Goal: Transaction & Acquisition: Purchase product/service

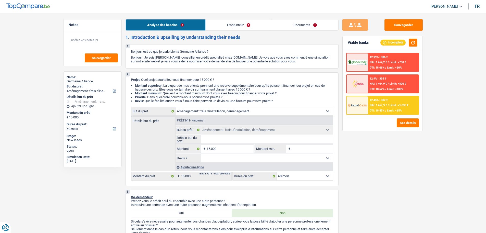
select select "movingOrInstallation"
select select "60"
select select "movingOrInstallation"
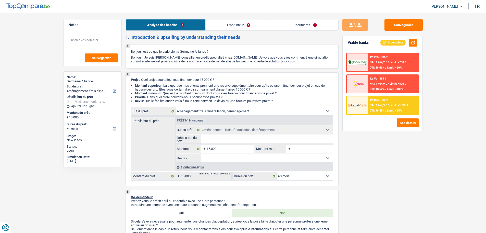
select select "60"
select select "retired"
select select "pension"
select select "ownerWithoutMortgage"
select select "movingOrInstallation"
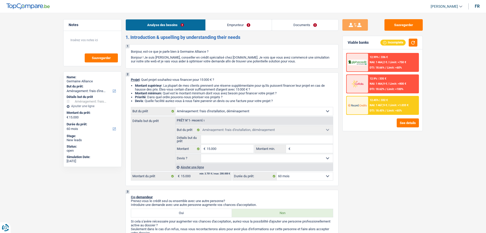
select select "movingOrInstallation"
select select "60"
click at [234, 138] on input "Détails but du prêt" at bounding box center [267, 139] width 132 height 8
click at [299, 26] on link "Documents" at bounding box center [305, 24] width 66 height 11
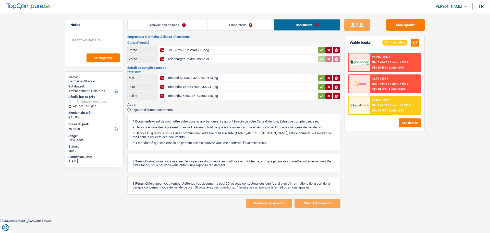
click at [238, 23] on link "Emprunteur" at bounding box center [241, 24] width 66 height 11
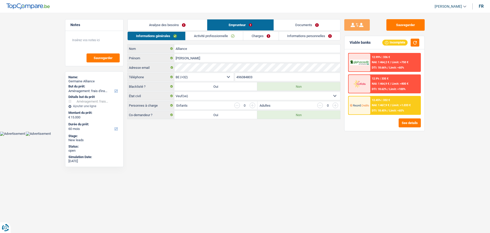
click at [296, 38] on link "Informations personnelles" at bounding box center [310, 36] width 62 height 8
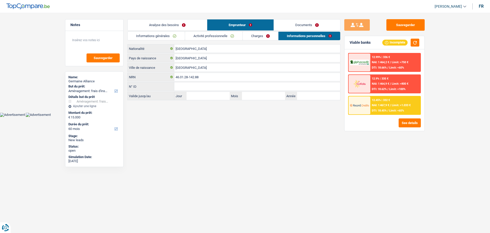
click at [188, 29] on link "Analyse des besoins" at bounding box center [167, 24] width 79 height 11
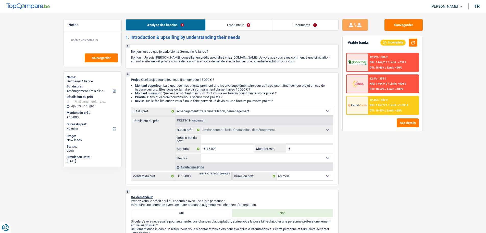
click at [300, 28] on link "Documents" at bounding box center [305, 24] width 66 height 11
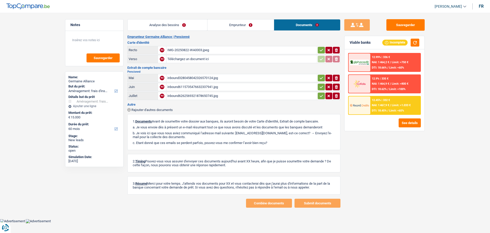
click at [246, 27] on link "Emprunteur" at bounding box center [241, 24] width 66 height 11
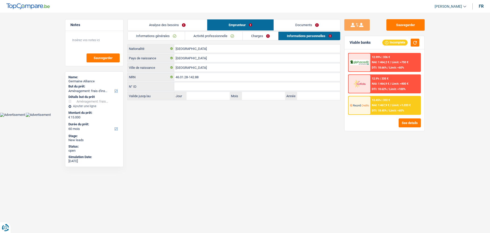
click at [189, 27] on link "Analyse des besoins" at bounding box center [167, 24] width 79 height 11
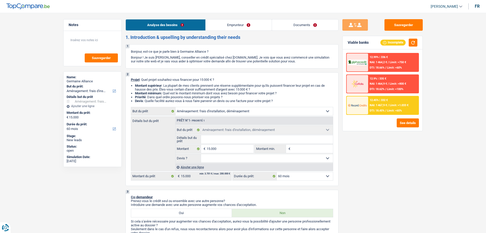
click at [305, 28] on link "Documents" at bounding box center [305, 24] width 66 height 11
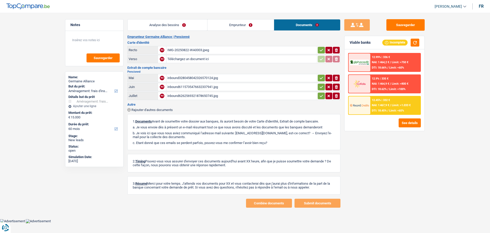
click at [240, 27] on link "Emprunteur" at bounding box center [241, 24] width 66 height 11
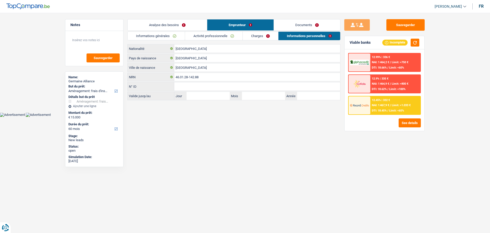
click at [398, 107] on span "Limit: >1.033 €" at bounding box center [401, 104] width 19 height 3
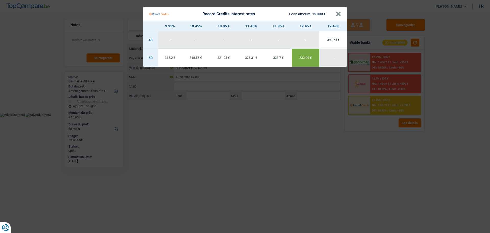
click at [412, 93] on Credits "Record Credits interest rates Loan amount: 15 000 € × 9.95% 10.45% 10.95% 11.45…" at bounding box center [245, 116] width 490 height 233
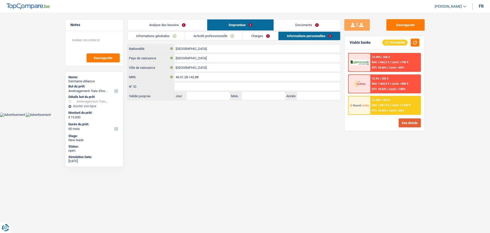
click at [408, 123] on button "See details" at bounding box center [410, 122] width 22 height 9
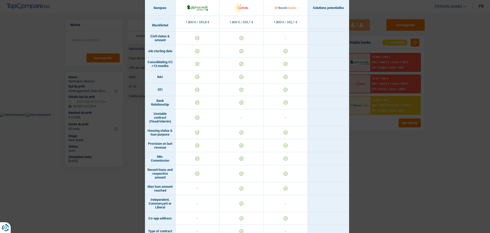
scroll to position [124, 0]
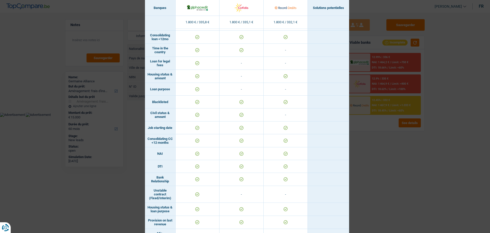
click at [420, 153] on div "Banks conditions × Banques Solutions potentielles Revenus / Charges 1.800 € / 3…" at bounding box center [245, 116] width 490 height 233
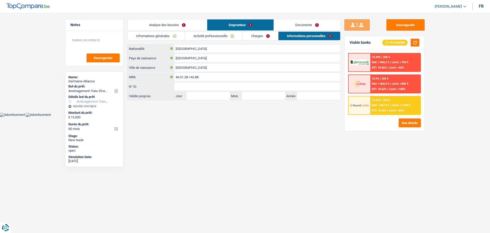
click at [395, 98] on div "12.45% | 332 € NAI: 1 467,9 € / Limit: >1.033 € DTI: 18.45% / Limit: <65%" at bounding box center [395, 105] width 50 height 18
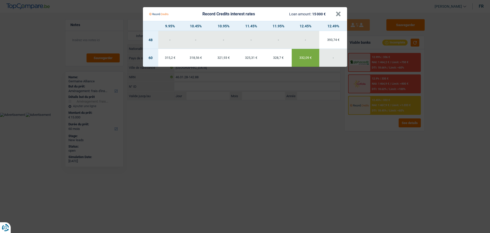
click at [403, 147] on Credits "Record Credits interest rates Loan amount: 15 000 € × 9.95% 10.45% 10.95% 11.45…" at bounding box center [245, 116] width 490 height 233
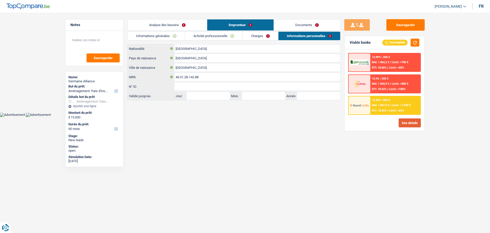
click at [409, 122] on button "See details" at bounding box center [410, 122] width 22 height 9
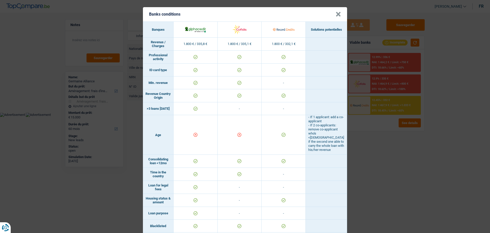
scroll to position [0, 0]
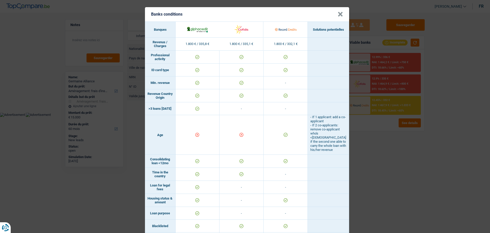
click at [422, 153] on div "Banks conditions × Banques Solutions potentielles Revenus / Charges 1.800 € / 3…" at bounding box center [245, 116] width 490 height 233
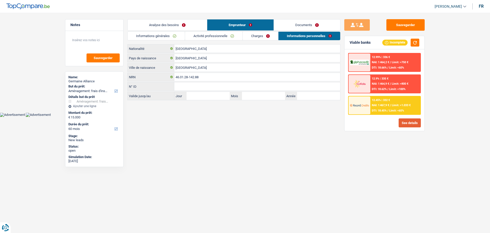
click at [416, 122] on button "See details" at bounding box center [410, 122] width 22 height 9
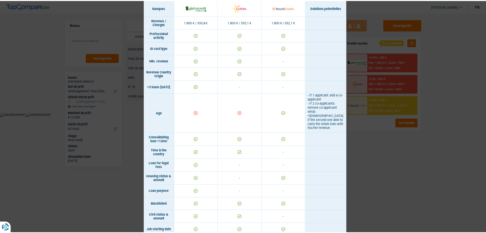
scroll to position [22, 0]
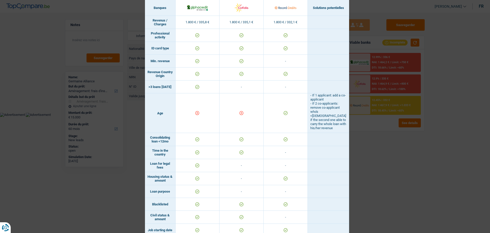
click at [402, 151] on div "Banks conditions × Banques Solutions potentielles Revenus / Charges 1.800 € / 3…" at bounding box center [245, 116] width 490 height 233
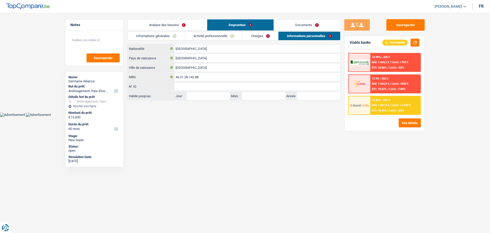
click at [167, 28] on link "Analyse des besoins" at bounding box center [167, 24] width 79 height 11
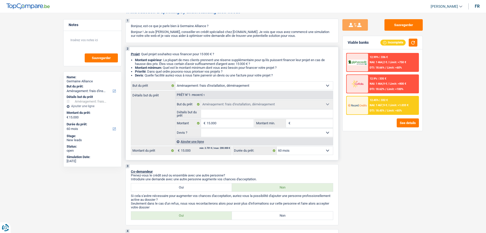
scroll to position [0, 0]
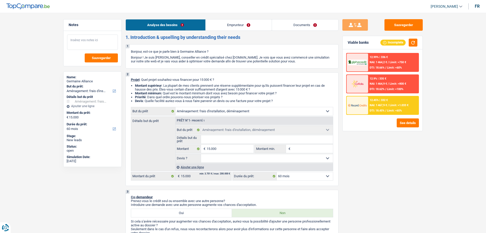
click at [97, 39] on textarea at bounding box center [92, 41] width 51 height 15
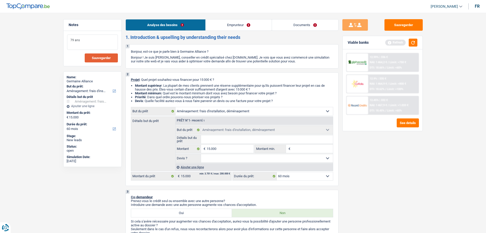
type textarea "79 ans"
click at [110, 60] on button "Sauvegarder" at bounding box center [101, 57] width 33 height 9
click at [395, 25] on button "Sauvegarder" at bounding box center [404, 24] width 38 height 11
click at [104, 56] on span "Sauvegarder" at bounding box center [101, 57] width 19 height 3
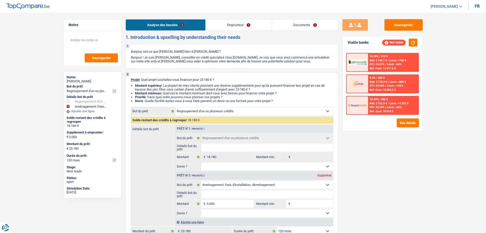
select select "refinancing"
select select "movingOrInstallation"
select select "120"
select select "refinancing"
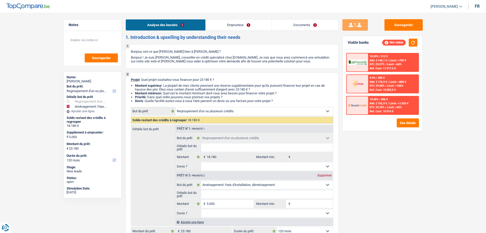
select select "refinancing"
select select "movingOrInstallation"
select select "120"
select select "privateEmployee"
select select "mutualityIndemnity"
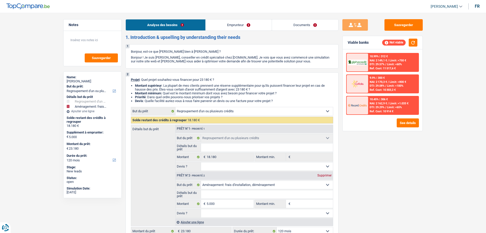
select select "other"
select select "mealVouchers"
select select "familyAllowances"
select select "netSalary"
select select "ownerWithMortgage"
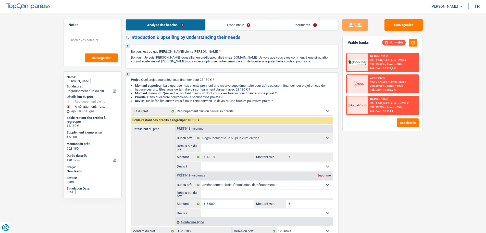
select select "mortgage"
select select "360"
select select "personalLoan"
select select "loanRepayment"
select select "60"
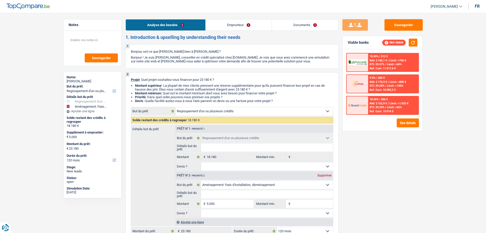
select select "personalLoan"
select select "other"
select select "24"
select select "refinancing"
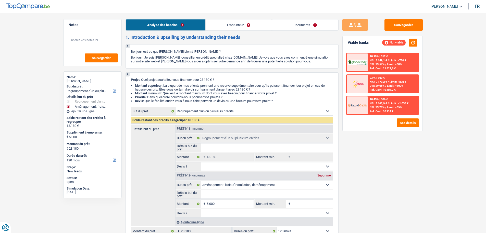
select select "movingOrInstallation"
select select "120"
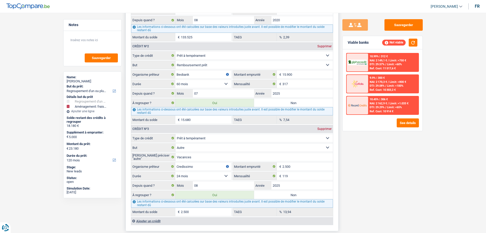
scroll to position [613, 0]
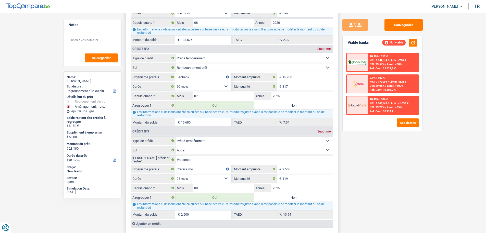
click at [298, 103] on label "Non" at bounding box center [293, 105] width 79 height 8
click at [298, 103] on input "Non" at bounding box center [293, 105] width 79 height 8
radio input "true"
type input "7.500"
select select "42"
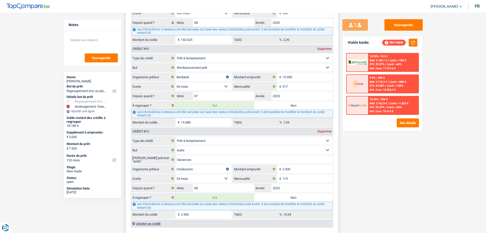
type input "2.500"
type input "7.500"
select select "42"
radio input "false"
type input "2.500"
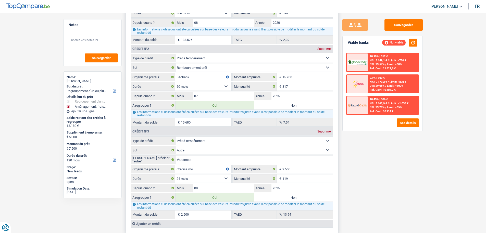
type input "7.500"
select select "42"
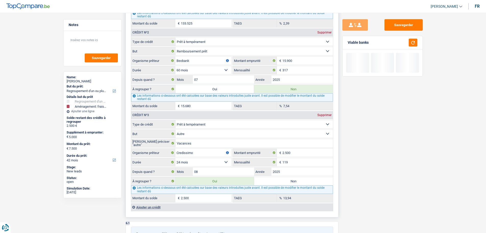
scroll to position [638, 0]
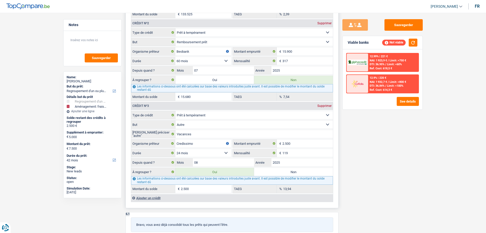
click at [291, 173] on label "Non" at bounding box center [293, 171] width 79 height 8
click at [291, 173] on input "Non" at bounding box center [293, 171] width 79 height 8
radio input "true"
select select "movingOrInstallation"
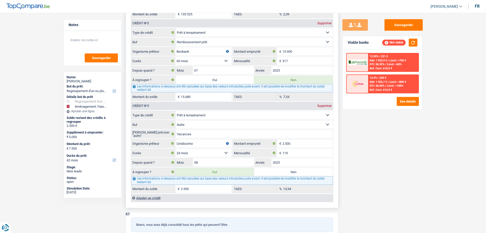
select select "36"
select select "movingOrInstallation"
type input "5.000"
type input "29.000"
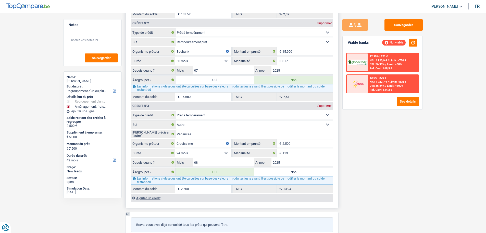
select select "36"
radio input "false"
select select "movingOrInstallation"
type input "5.000"
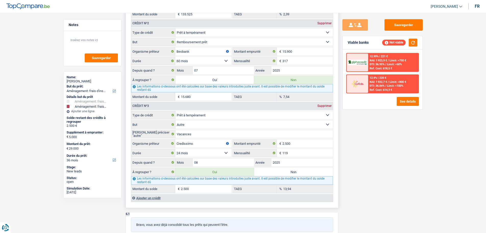
type input "29.000"
select select "36"
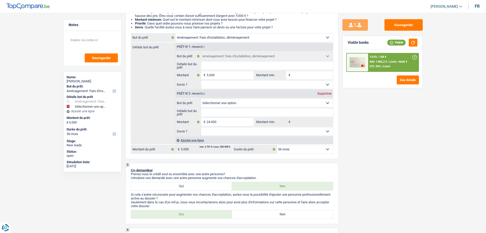
scroll to position [77, 0]
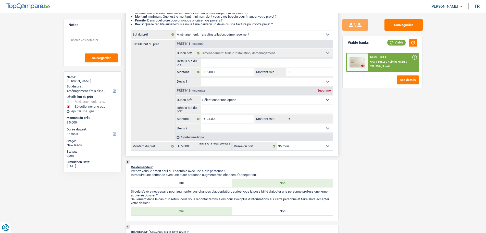
click at [325, 90] on div "Supprimer" at bounding box center [324, 90] width 17 height 3
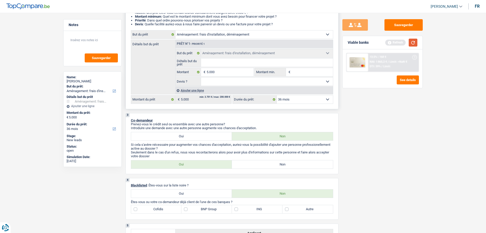
click at [411, 42] on button "button" at bounding box center [413, 43] width 9 height 8
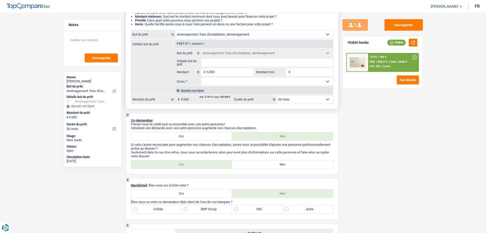
click at [383, 65] on span "Limit:" at bounding box center [386, 66] width 7 height 3
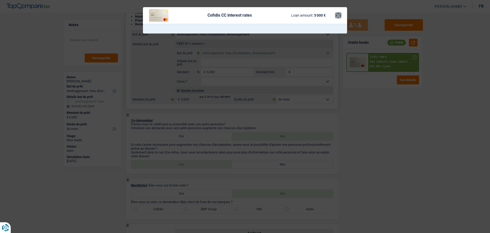
click at [339, 14] on button "×" at bounding box center [338, 15] width 5 height 5
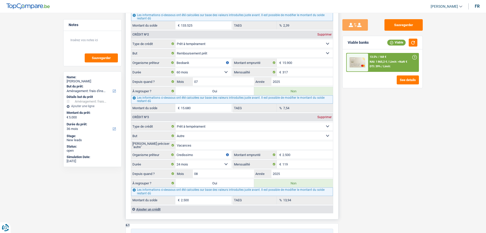
scroll to position [613, 0]
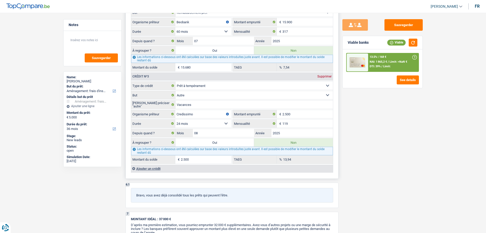
click at [210, 53] on label "Oui" at bounding box center [215, 50] width 79 height 8
click at [210, 53] on input "Oui" at bounding box center [215, 50] width 79 height 8
radio input "true"
type input "15.680"
radio input "false"
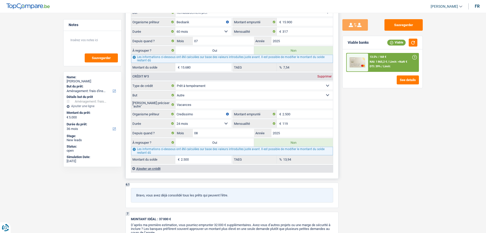
type input "15.680"
type input "20.680"
select select "refinancing"
select select "120"
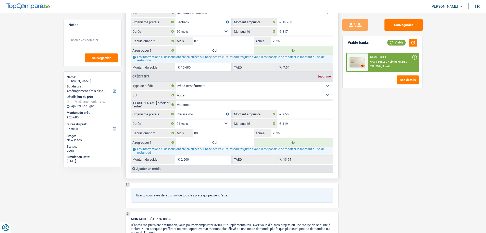
select select "refinancing"
select select "120"
select select "refinancing"
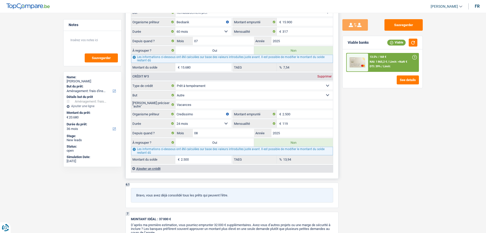
select select "120"
select select "movingOrInstallation"
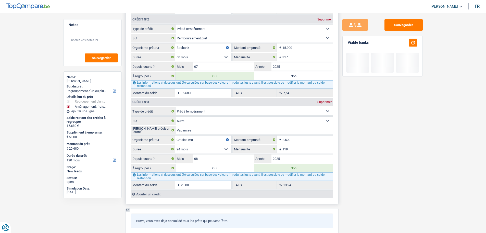
scroll to position [664, 0]
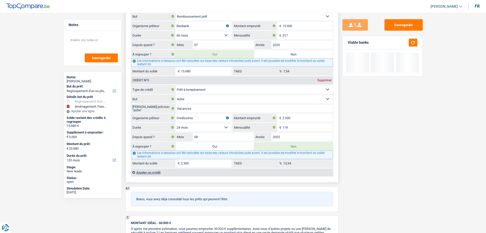
click at [234, 147] on label "Oui" at bounding box center [215, 146] width 79 height 8
click at [234, 147] on input "Oui" at bounding box center [215, 146] width 79 height 8
radio input "true"
type input "18.180"
radio input "false"
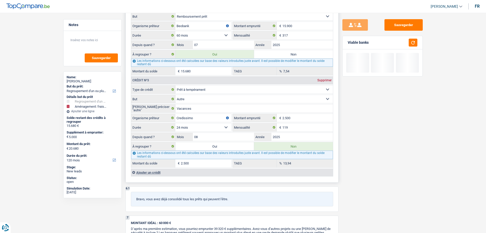
type input "18.180"
type input "23.180"
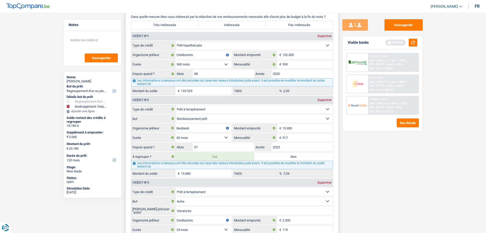
scroll to position [613, 0]
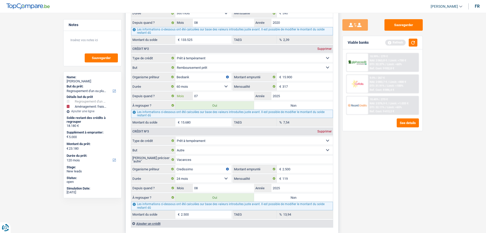
click at [207, 98] on input "07" at bounding box center [224, 96] width 62 height 8
type input "06"
type input "17.958"
type input "15.458"
type input "17.958"
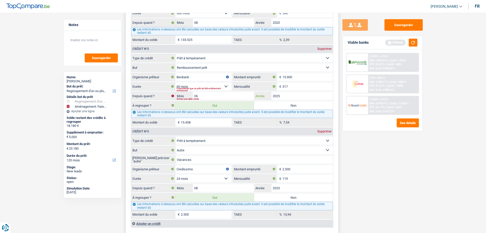
type input "22.958"
click at [396, 143] on div "Sauvegarder Viable banks Refresh 10.99% | 279 € NAI: 2 063,8 € / Limit: >750 € …" at bounding box center [383, 121] width 88 height 204
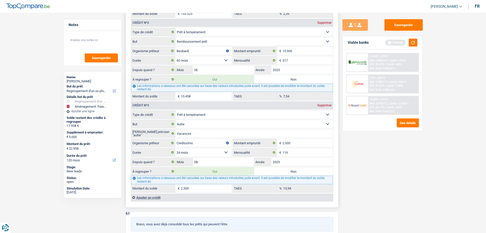
scroll to position [664, 0]
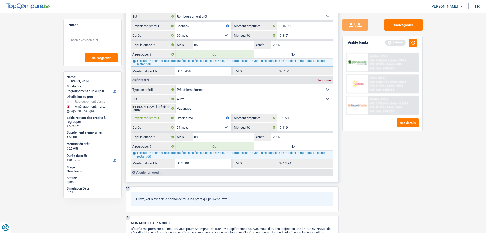
click at [188, 119] on input "Credissimo" at bounding box center [203, 118] width 56 height 8
click at [194, 114] on input "Credissimo" at bounding box center [203, 118] width 56 height 8
type input "Cofidis"
click at [369, 158] on div "Sauvegarder Viable banks Refresh 10.99% | 279 € NAI: 2 063,8 € / Limit: >750 € …" at bounding box center [383, 121] width 88 height 204
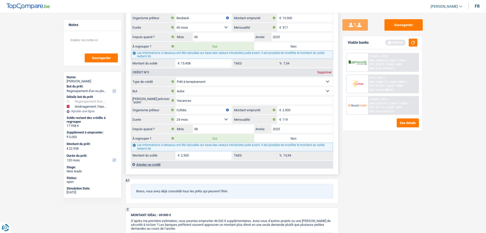
scroll to position [740, 0]
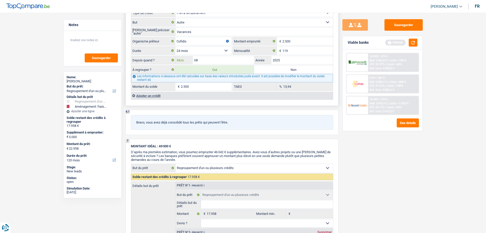
click at [212, 59] on input "08" at bounding box center [224, 60] width 62 height 8
type input "07"
type input "17.867"
type input "2.409"
type input "17.867"
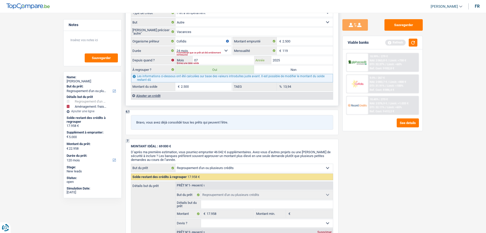
type input "22.867"
click at [377, 170] on div "Sauvegarder Viable banks Refresh 10.99% | 279 € NAI: 2 063,8 € / Limit: >750 € …" at bounding box center [383, 121] width 88 height 204
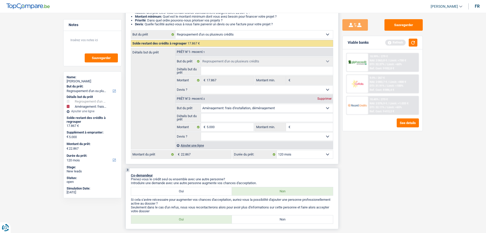
scroll to position [153, 0]
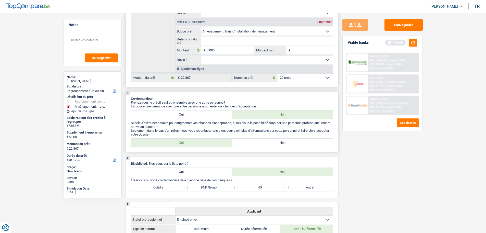
click at [261, 138] on div "3 Co-demandeur Prenez-vous le crédit seul ou ensemble avec une autre personne? …" at bounding box center [232, 121] width 213 height 61
click at [259, 143] on label "Non" at bounding box center [282, 142] width 101 height 8
click at [259, 143] on input "Non" at bounding box center [282, 142] width 101 height 8
radio input "true"
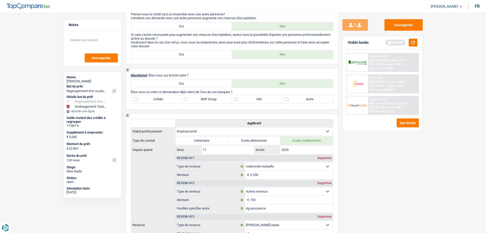
scroll to position [204, 0]
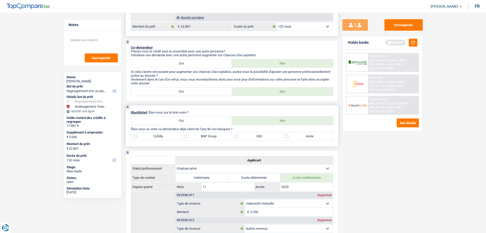
click at [159, 131] on div "4 Blacklisted : Êtes-vous sur la liste noire ? Oui Non Êtes-vous ou votre co-de…" at bounding box center [232, 126] width 213 height 42
click at [160, 136] on label "Cofidis" at bounding box center [156, 136] width 51 height 8
click at [160, 136] on input "Cofidis" at bounding box center [156, 136] width 51 height 8
checkbox input "true"
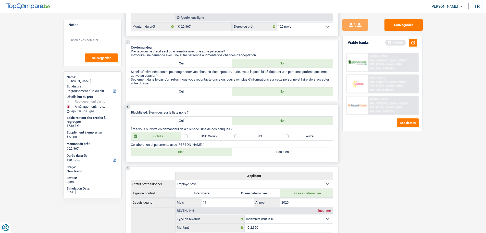
scroll to position [230, 0]
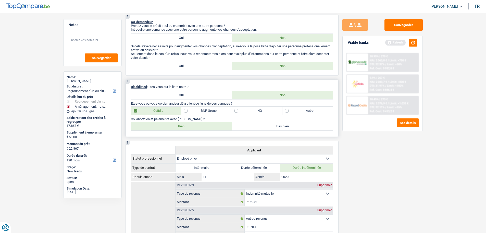
drag, startPoint x: 191, startPoint y: 127, endPoint x: 191, endPoint y: 134, distance: 6.9
click at [191, 128] on label "Bien" at bounding box center [181, 126] width 101 height 8
click at [191, 128] on input "Bien" at bounding box center [181, 126] width 101 height 8
radio input "true"
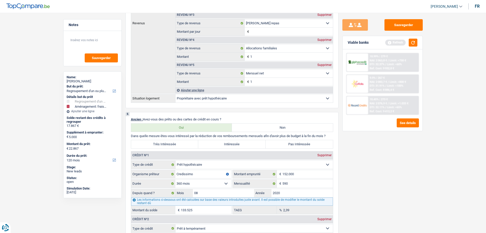
scroll to position [511, 0]
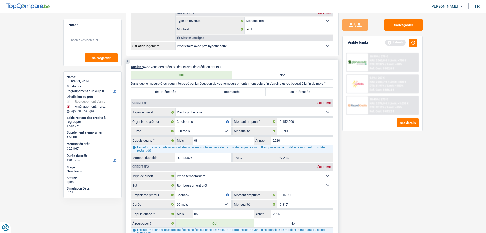
click at [219, 93] on label "Intéressée" at bounding box center [231, 92] width 67 height 8
click at [219, 93] on input "Intéressée" at bounding box center [231, 92] width 67 height 8
radio input "true"
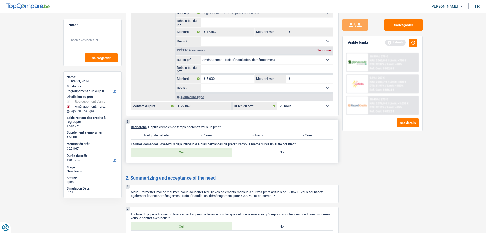
scroll to position [989, 0]
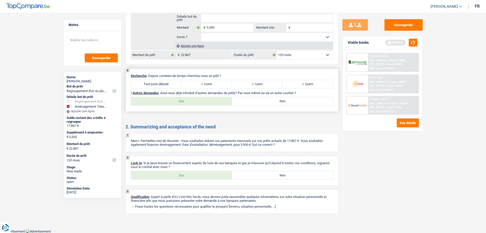
click at [157, 83] on label "Tout juste débuté" at bounding box center [156, 84] width 51 height 8
click at [157, 83] on input "Tout juste débuté" at bounding box center [156, 84] width 51 height 8
radio input "true"
click at [301, 102] on label "Non" at bounding box center [282, 101] width 101 height 8
click at [301, 102] on input "Non" at bounding box center [282, 101] width 101 height 8
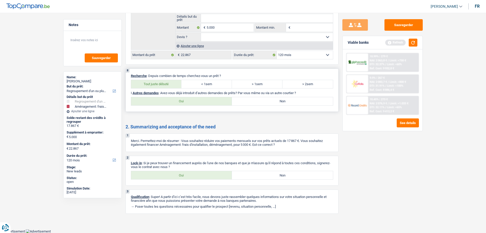
radio input "true"
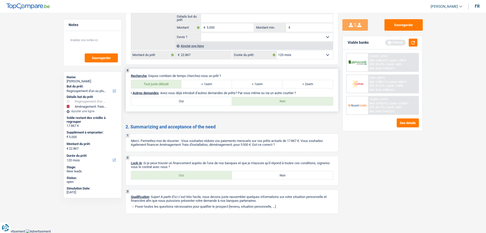
click at [215, 104] on label "Oui" at bounding box center [181, 101] width 101 height 8
click at [215, 104] on input "Oui" at bounding box center [181, 101] width 101 height 8
radio input "true"
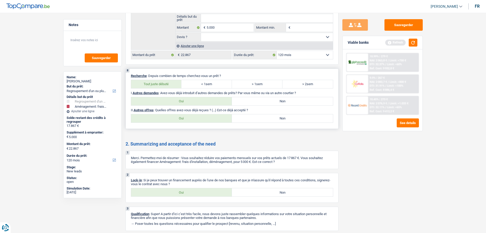
click at [217, 123] on div "8 Recherche : Depuis combien de temps cherchez-vous un prêt ? Tout juste débuté…" at bounding box center [232, 98] width 213 height 60
click at [205, 120] on label "Oui" at bounding box center [181, 118] width 101 height 8
click at [205, 120] on input "Oui" at bounding box center [181, 118] width 101 height 8
radio input "true"
select select "120"
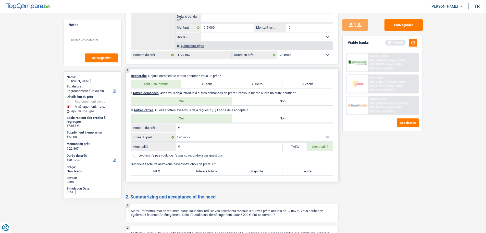
click at [196, 127] on input "Montant du prêt" at bounding box center [257, 128] width 152 height 8
click at [260, 116] on label "Non" at bounding box center [282, 118] width 101 height 8
click at [260, 116] on input "Non" at bounding box center [282, 118] width 101 height 8
radio input "true"
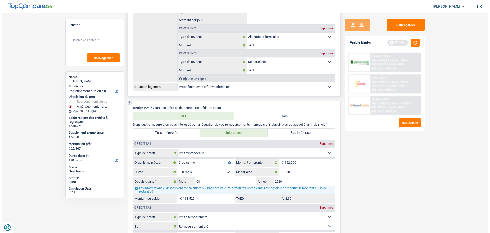
scroll to position [418, 0]
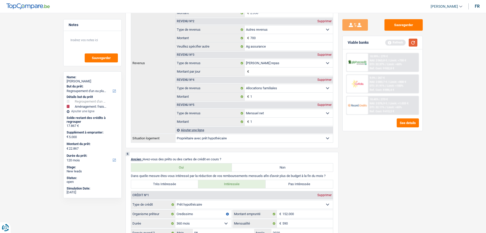
click at [411, 41] on button "button" at bounding box center [413, 43] width 9 height 8
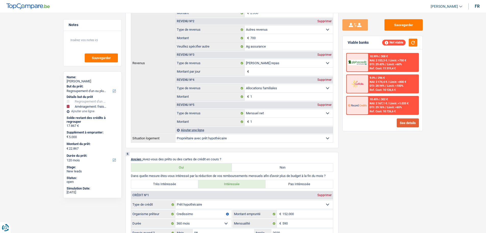
click at [407, 122] on button "See details" at bounding box center [408, 122] width 22 height 9
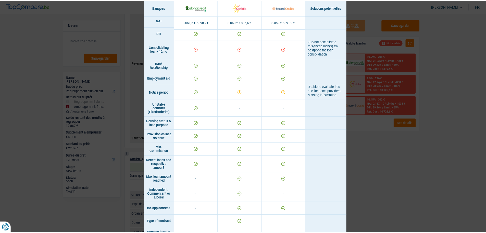
scroll to position [128, 0]
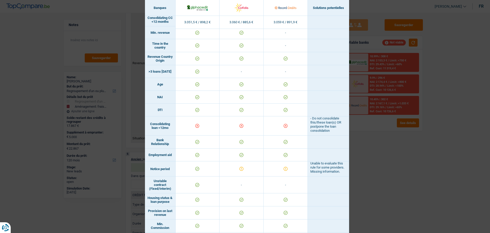
click at [375, 149] on div "Banks conditions × Banques Solutions potentielles Revenus / Charges 3.051,5 € /…" at bounding box center [245, 116] width 490 height 233
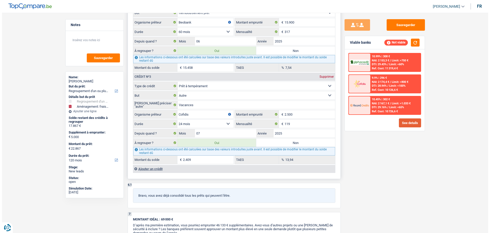
scroll to position [648, 0]
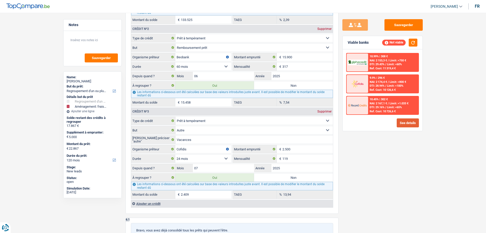
click at [409, 123] on button "See details" at bounding box center [408, 122] width 22 height 9
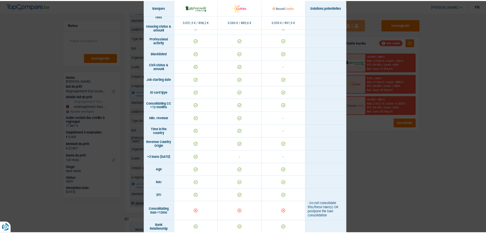
scroll to position [0, 0]
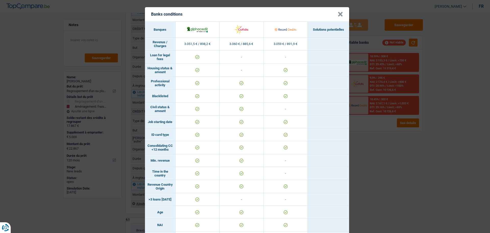
click at [388, 174] on div "Banks conditions × Banques Solutions potentielles Revenus / Charges 3.051,5 € /…" at bounding box center [245, 116] width 490 height 233
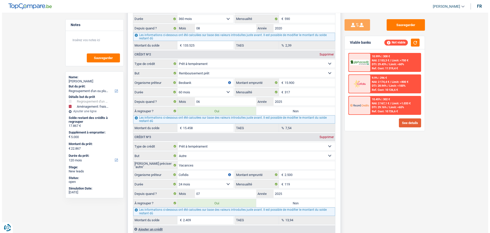
scroll to position [674, 0]
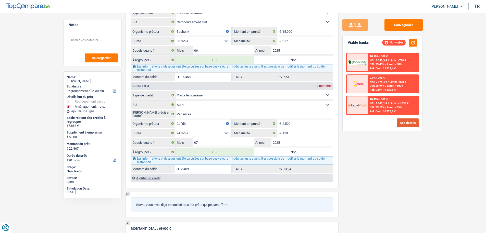
click at [411, 121] on button "See details" at bounding box center [408, 122] width 22 height 9
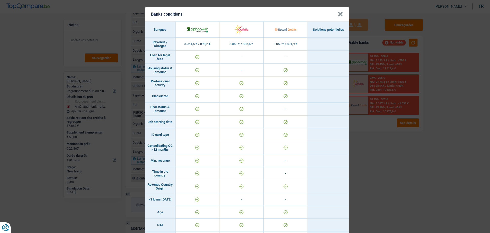
scroll to position [0, 0]
click at [396, 154] on div "Banks conditions × Banques Solutions potentielles Revenus / Charges 3.051,5 € /…" at bounding box center [245, 116] width 490 height 233
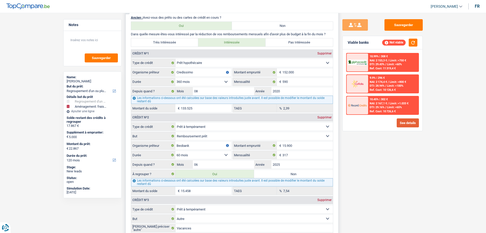
scroll to position [613, 0]
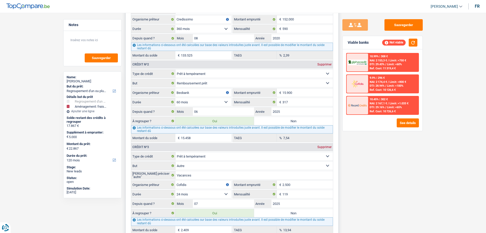
click at [304, 122] on label "Non" at bounding box center [293, 121] width 79 height 8
click at [304, 122] on input "Non" at bounding box center [293, 121] width 79 height 8
radio input "true"
select select "42"
type input "2.409"
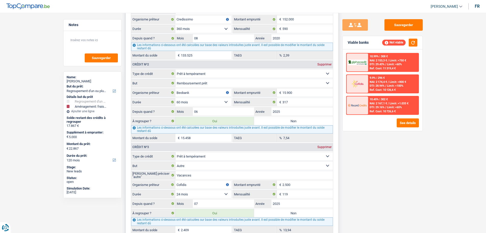
select select "42"
radio input "false"
type input "2.409"
select select "42"
type input "7.409"
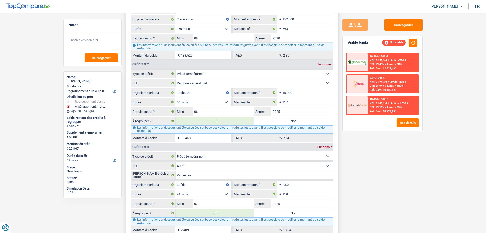
type input "7.409"
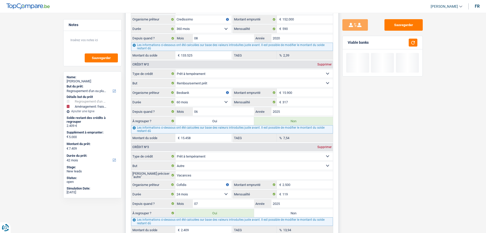
click at [307, 212] on label "Non" at bounding box center [293, 213] width 79 height 8
click at [307, 212] on input "Non" at bounding box center [293, 213] width 79 height 8
radio input "true"
select select "movingOrInstallation"
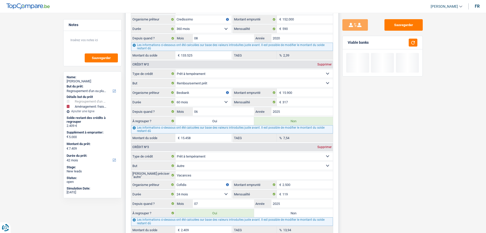
select select "36"
select select "movingOrInstallation"
type input "5.000"
select select "36"
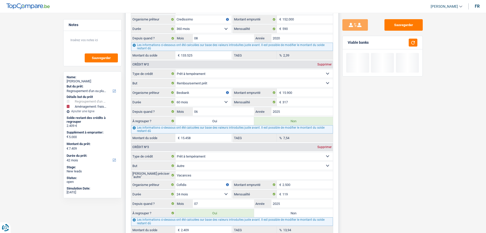
radio input "false"
select select "movingOrInstallation"
type input "5.000"
select select "36"
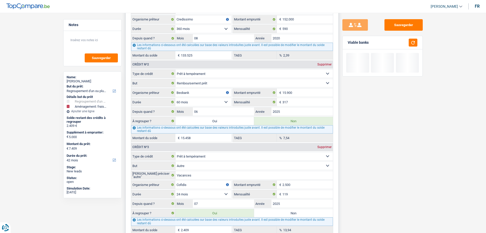
type input "5.000"
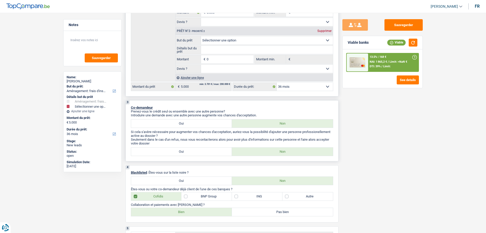
scroll to position [102, 0]
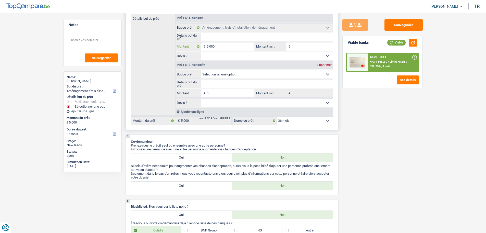
click at [227, 49] on input "5.000" at bounding box center [230, 46] width 47 height 8
type input "500"
select select
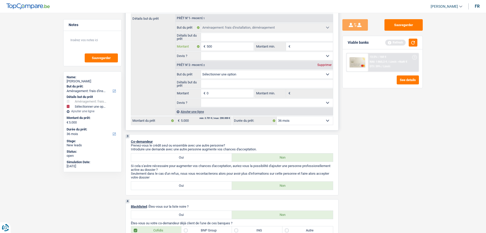
type input "5.001"
select select
type input "5.001"
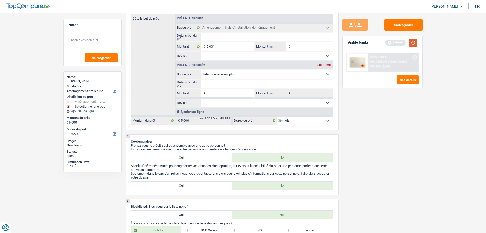
type input "5.001"
click at [415, 39] on button "button" at bounding box center [413, 43] width 9 height 8
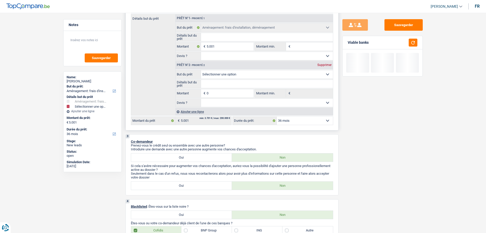
click at [320, 65] on div "Supprimer" at bounding box center [324, 64] width 17 height 3
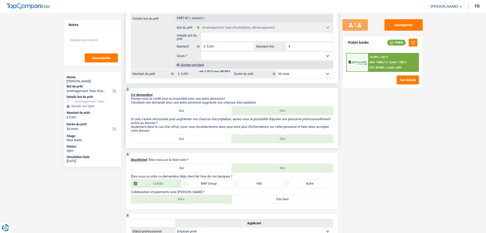
click at [270, 119] on div "3 Co-demandeur Prenez-vous le crédit seul ou ensemble avec une autre personne? …" at bounding box center [232, 117] width 213 height 61
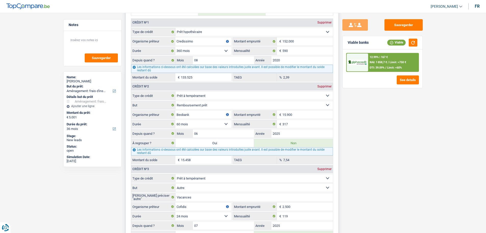
scroll to position [536, 0]
click at [91, 43] on textarea at bounding box center [92, 41] width 51 height 15
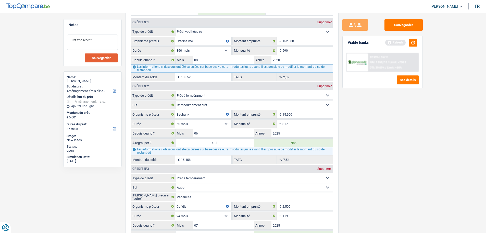
type textarea "Prêt trop récent"
click at [91, 56] on button "Sauvegarder" at bounding box center [101, 57] width 33 height 9
click at [406, 27] on button "Sauvegarder" at bounding box center [404, 24] width 38 height 11
click at [92, 33] on div "Prêt trop récent Sauvegarder" at bounding box center [93, 48] width 58 height 35
click at [95, 39] on textarea "Prêt trop récent" at bounding box center [92, 41] width 51 height 15
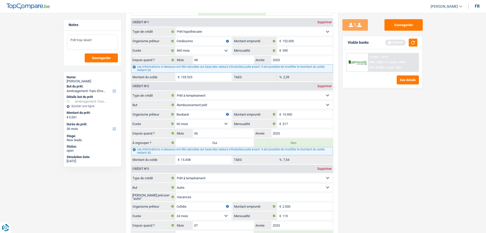
click at [95, 38] on textarea "Prêt trop récent" at bounding box center [92, 41] width 51 height 15
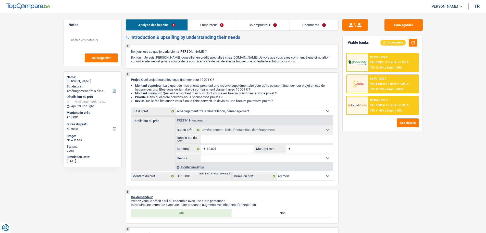
select select "movingOrInstallation"
select select "60"
select select "movingOrInstallation"
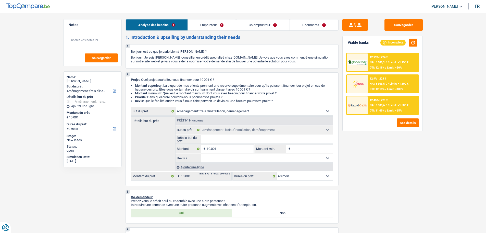
select select "60"
select select "privateEmployee"
select select "netSalary"
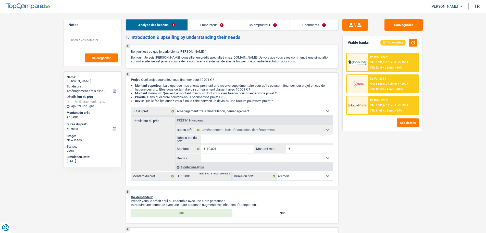
select select "mealVouchers"
select select "netSalary"
select select "mealVouchers"
select select "rents"
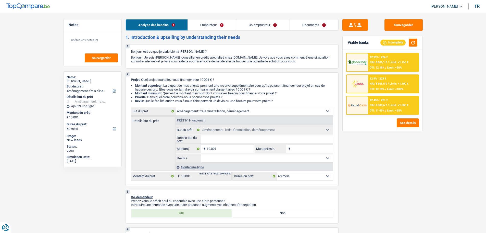
select select "movingOrInstallation"
select select "60"
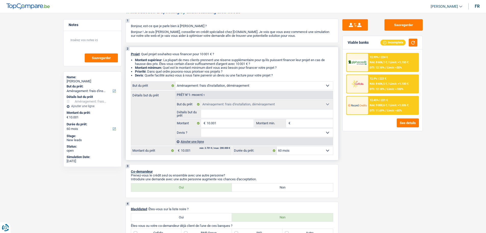
click at [207, 112] on input "Détails but du prêt" at bounding box center [267, 114] width 132 height 8
type input "D"
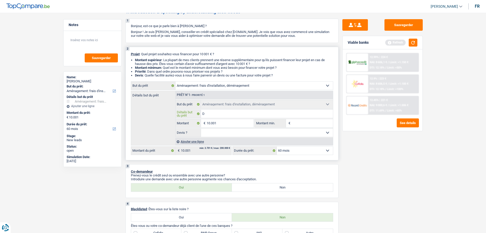
type input "Dé"
type input "Dém"
type input "Déme"
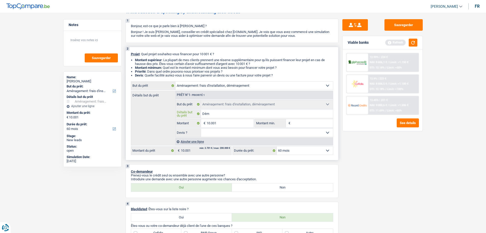
type input "Déme"
type input "Démen"
type input "Démena"
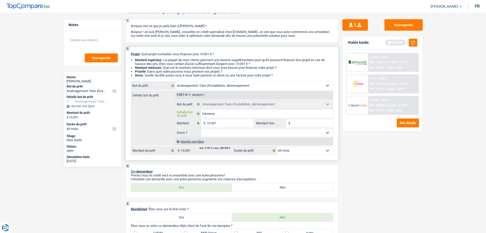
type input "Démenag"
type input "Démenage"
type input "Démenagem"
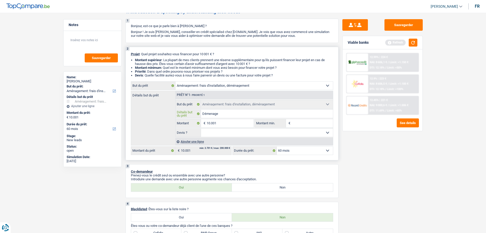
type input "Démenagem"
type input "Démenageme"
type input "Démenagemeb"
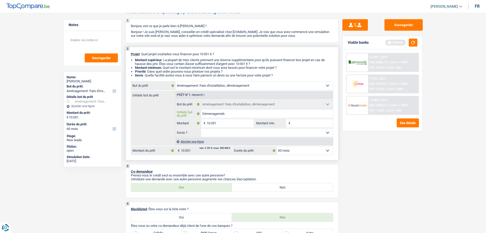
type input "Démenageme"
type input "Démenagem"
type input "Démenage"
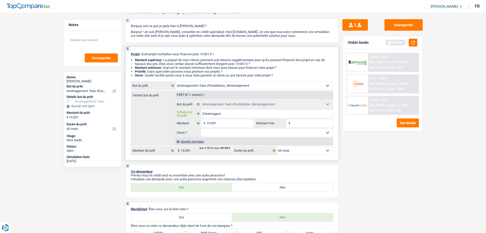
type input "Démenage"
type input "Démenag"
type input "Démena"
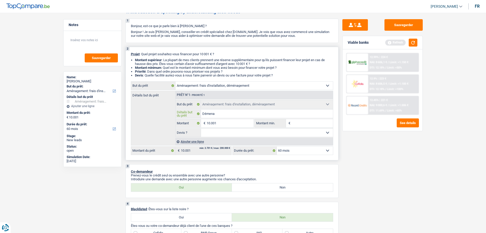
type input "Démen"
type input "Déme"
type input "Dém"
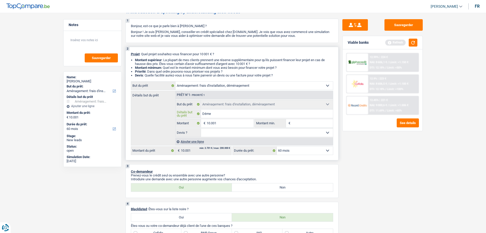
type input "Dém"
type input "Dé"
type input "D"
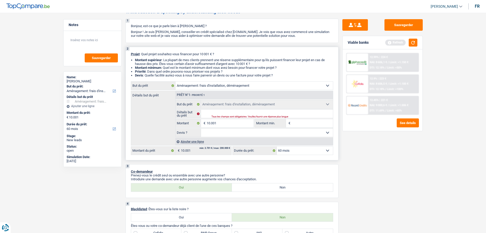
click at [295, 125] on input "Montant min." at bounding box center [312, 123] width 41 height 8
type input "5"
type input "50"
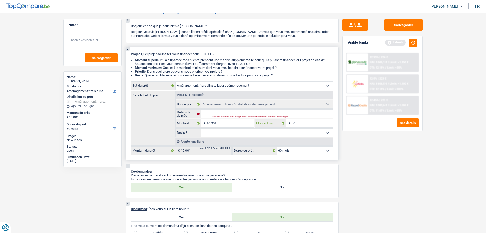
type input "500"
type input "5.000"
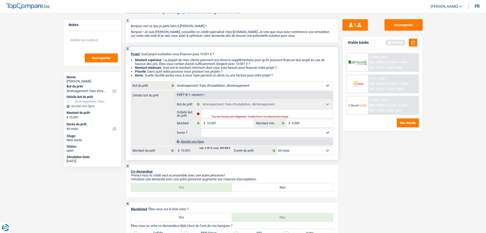
click at [215, 131] on select "Oui Non Non répondu Sélectionner une option" at bounding box center [267, 132] width 132 height 8
select select "false"
click at [201, 128] on select "Oui Non Non répondu Sélectionner une option" at bounding box center [267, 132] width 132 height 8
select select "false"
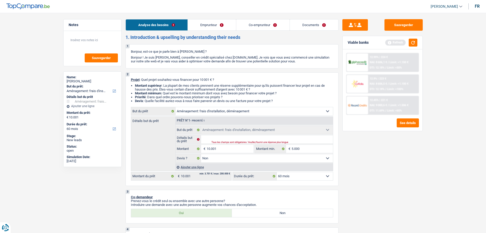
click at [218, 23] on link "Emprunteur" at bounding box center [212, 24] width 48 height 11
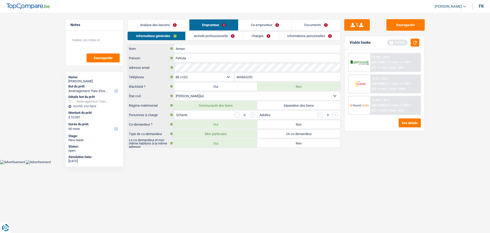
click at [265, 23] on link "Co-emprunteur" at bounding box center [264, 24] width 53 height 11
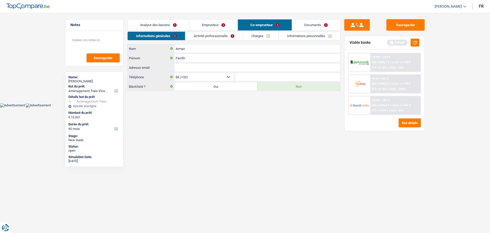
click at [172, 24] on link "Analyse des besoins" at bounding box center [159, 24] width 62 height 11
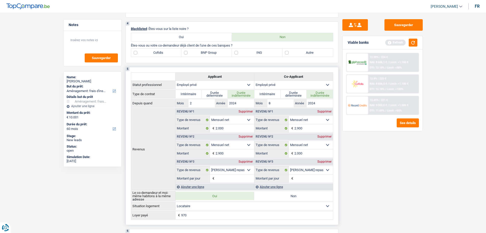
scroll to position [255, 0]
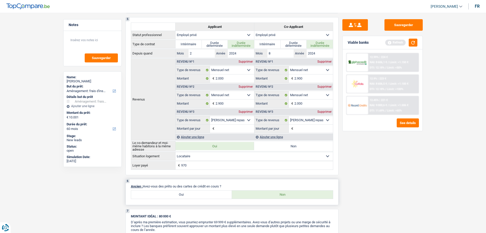
click at [210, 194] on label "Oui" at bounding box center [181, 194] width 101 height 8
click at [210, 194] on input "Oui" at bounding box center [181, 194] width 101 height 8
radio input "true"
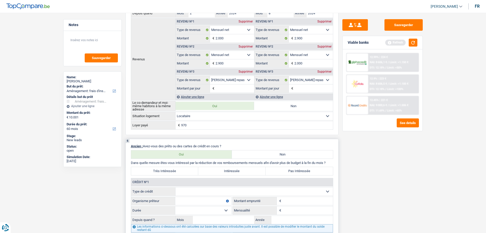
scroll to position [357, 0]
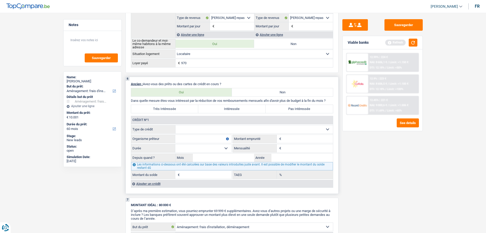
click at [194, 137] on input "Organisme prêteur" at bounding box center [203, 139] width 56 height 8
type input "BuyWay"
click at [301, 136] on input "Montant" at bounding box center [308, 139] width 51 height 8
type input "2.500"
click at [199, 147] on select "12 mois 18 mois 24 mois Sélectionner une option" at bounding box center [203, 148] width 56 height 8
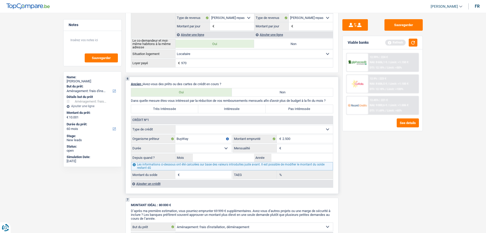
select select "24"
click at [175, 144] on select "12 mois 18 mois 24 mois Sélectionner une option" at bounding box center [203, 148] width 56 height 8
click at [295, 149] on input "Mensualité" at bounding box center [308, 148] width 51 height 8
click at [191, 131] on select "Carte ou ouverture de crédit Prêt hypothécaire Vente à tempérament Prêt à tempé…" at bounding box center [255, 129] width 158 height 8
select select "cardOrCredit"
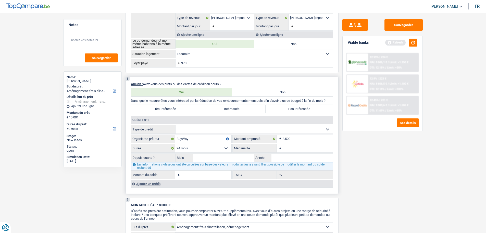
type input "0"
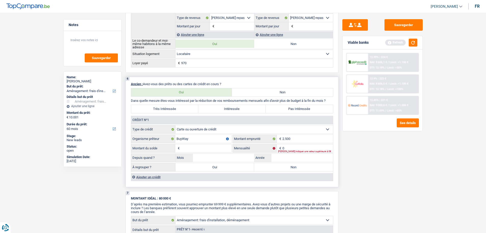
click at [199, 146] on input "Montant du solde" at bounding box center [206, 148] width 51 height 8
type input "2.500"
click at [300, 153] on fieldset "Carte ou ouverture de crédit Prêt hypothécaire Vente à tempérament Prêt à tempé…" at bounding box center [232, 148] width 202 height 47
click at [300, 150] on div "Veuillez indiquer une valeur supérieure à 0€" at bounding box center [305, 151] width 55 height 2
click at [289, 149] on input "0" at bounding box center [308, 148] width 51 height 8
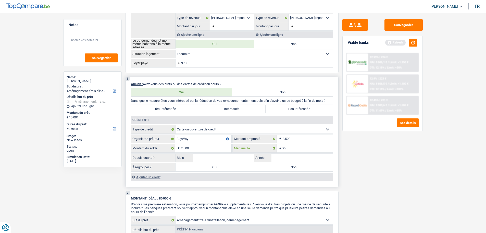
type input "25"
click at [226, 160] on input "Mois" at bounding box center [224, 157] width 62 height 8
click at [240, 155] on input "Mois" at bounding box center [224, 157] width 62 height 8
click at [290, 153] on div "Depuis quand ? Mois / Année" at bounding box center [232, 157] width 202 height 9
click at [289, 155] on input "Année" at bounding box center [303, 157] width 62 height 8
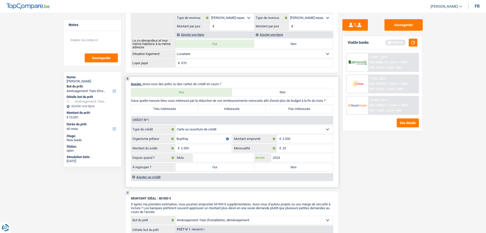
type input "2024"
click at [294, 147] on input "25" at bounding box center [308, 148] width 51 height 8
type input "2"
type input "250"
click at [204, 158] on input "Mois" at bounding box center [224, 157] width 62 height 8
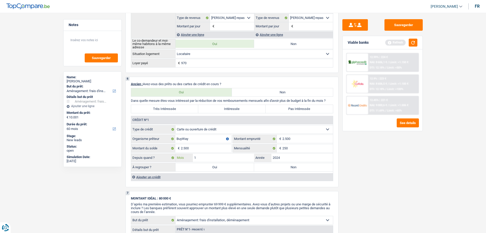
type input "1"
click at [400, 168] on div "Sauvegarder Viable banks Refresh 12.99% | 224 € NAI: 8 606,1 € / Limit: >1.150 …" at bounding box center [383, 121] width 88 height 204
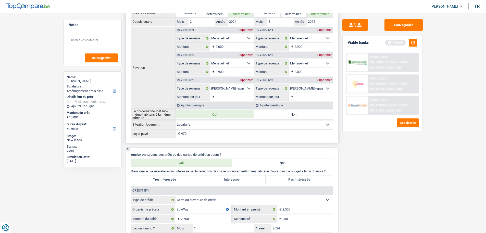
scroll to position [204, 0]
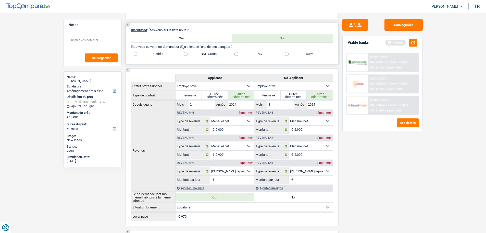
click at [306, 58] on label "Autre" at bounding box center [308, 54] width 51 height 8
click at [306, 58] on input "Autre" at bounding box center [308, 54] width 51 height 8
checkbox input "true"
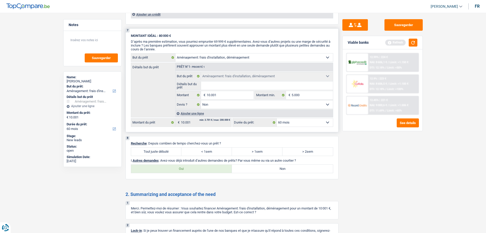
scroll to position [511, 0]
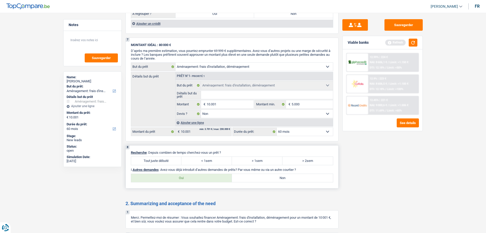
click at [169, 158] on label "Tout juste débuté" at bounding box center [156, 161] width 51 height 8
click at [169, 158] on input "Tout juste débuté" at bounding box center [156, 161] width 51 height 8
radio input "true"
click at [269, 179] on label "Non" at bounding box center [282, 178] width 101 height 8
click at [269, 179] on input "Non" at bounding box center [282, 178] width 101 height 8
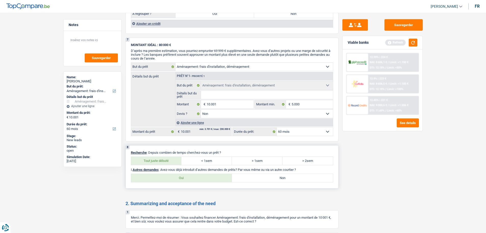
radio input "true"
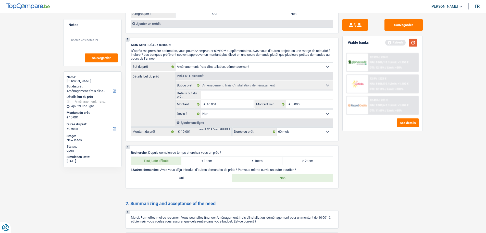
click at [414, 42] on button "button" at bounding box center [413, 43] width 9 height 8
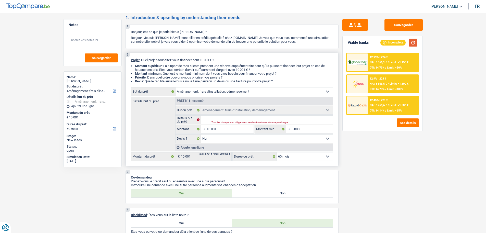
scroll to position [0, 0]
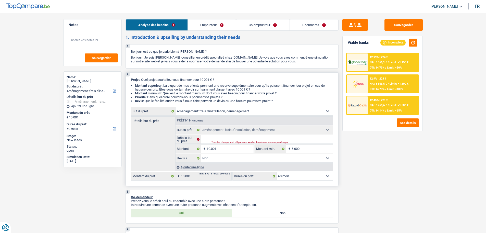
click at [227, 143] on div "Tous les champs sont obligatoires. Veuillez fournir une réponse plus longue" at bounding box center [266, 142] width 109 height 2
click at [220, 136] on input "Détails but du prêt" at bounding box center [267, 139] width 132 height 8
click at [230, 28] on link "Emprunteur" at bounding box center [212, 24] width 48 height 11
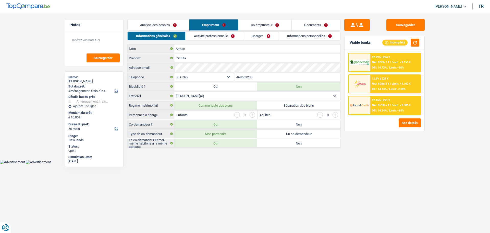
click at [177, 26] on link "Analyse des besoins" at bounding box center [159, 24] width 62 height 11
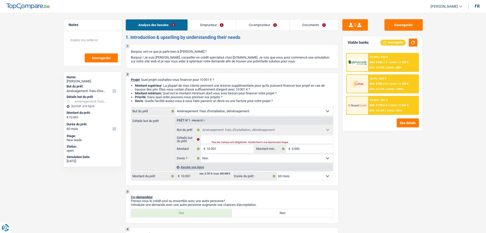
click at [218, 24] on link "Emprunteur" at bounding box center [212, 24] width 48 height 11
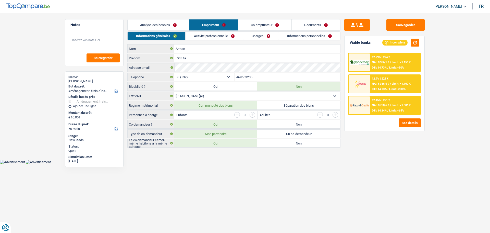
click at [185, 24] on link "Analyse des besoins" at bounding box center [159, 24] width 62 height 11
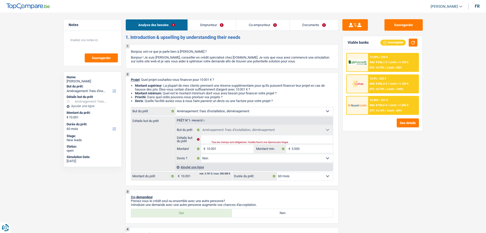
click at [205, 24] on link "Emprunteur" at bounding box center [212, 24] width 48 height 11
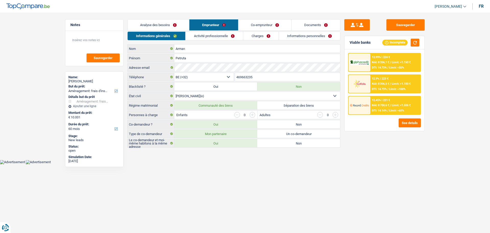
drag, startPoint x: 205, startPoint y: 24, endPoint x: 199, endPoint y: 30, distance: 8.1
click at [199, 30] on link "Emprunteur" at bounding box center [213, 24] width 49 height 11
click at [196, 38] on link "Activité professionnelle" at bounding box center [214, 36] width 57 height 8
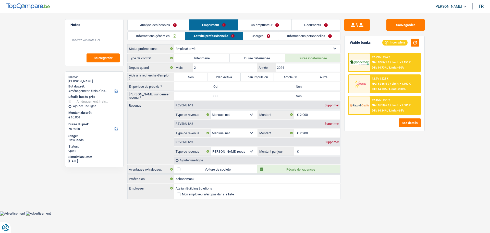
click at [302, 90] on label "Non" at bounding box center [298, 86] width 83 height 8
click at [302, 90] on input "Non" at bounding box center [298, 86] width 83 height 8
radio input "true"
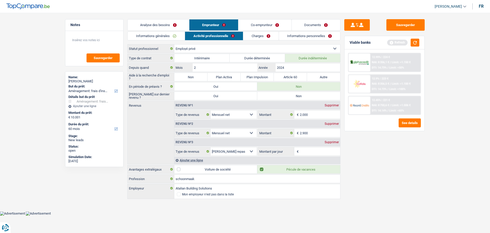
click at [301, 97] on label "Non" at bounding box center [298, 96] width 83 height 8
click at [301, 97] on input "Non" at bounding box center [298, 96] width 83 height 8
radio input "true"
click at [330, 106] on div "Supprimer" at bounding box center [331, 105] width 17 height 3
type input "2.900"
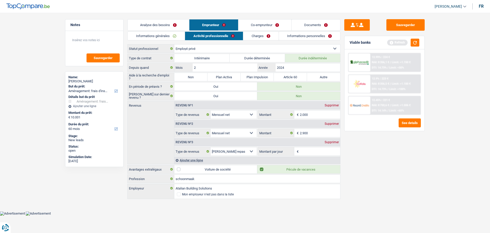
select select "mealVouchers"
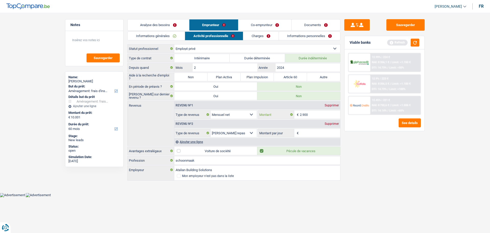
click at [327, 114] on input "2.900" at bounding box center [320, 114] width 41 height 8
click at [152, 37] on link "Informations générales" at bounding box center [156, 36] width 57 height 8
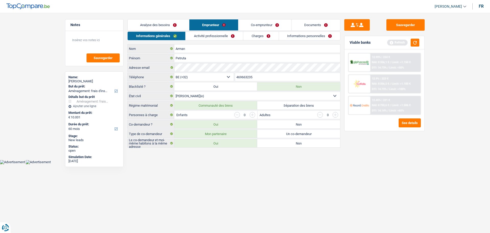
click at [258, 26] on link "Co-emprunteur" at bounding box center [264, 24] width 53 height 11
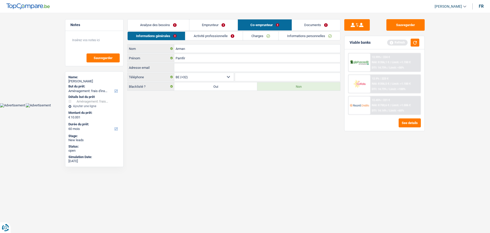
click at [225, 37] on link "Activité professionnelle" at bounding box center [213, 36] width 57 height 8
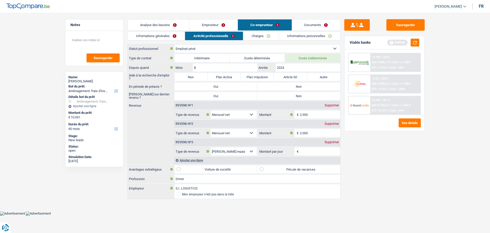
click at [219, 20] on link "Emprunteur" at bounding box center [213, 24] width 48 height 11
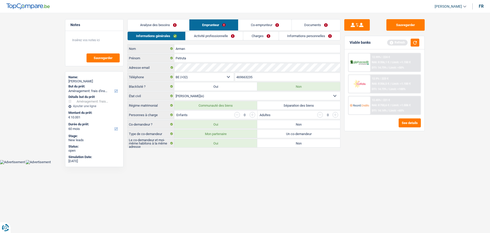
click at [223, 35] on link "Activité professionnelle" at bounding box center [214, 36] width 57 height 8
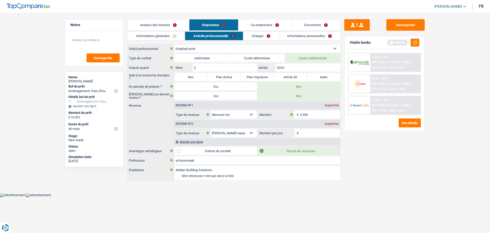
click at [318, 134] on input "Montant par jour" at bounding box center [320, 133] width 41 height 8
click at [320, 118] on input "2.000" at bounding box center [320, 114] width 41 height 8
click at [312, 130] on input "Montant par jour" at bounding box center [320, 133] width 41 height 8
click at [310, 115] on input "2.200" at bounding box center [320, 114] width 41 height 8
type input "2.000"
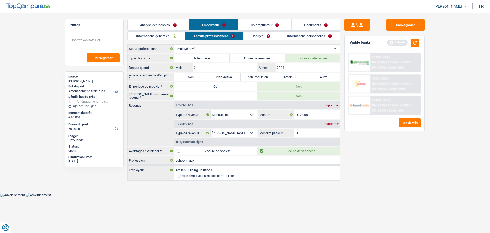
click at [320, 129] on input "Montant par jour" at bounding box center [320, 133] width 41 height 8
click at [335, 124] on div "Supprimer" at bounding box center [331, 123] width 17 height 3
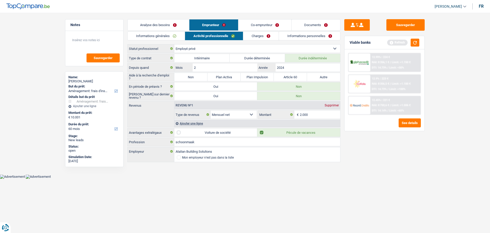
click at [253, 35] on link "Charges" at bounding box center [260, 36] width 35 height 8
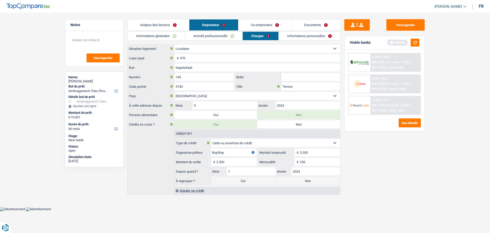
click at [303, 35] on link "Informations personnelles" at bounding box center [310, 36] width 62 height 8
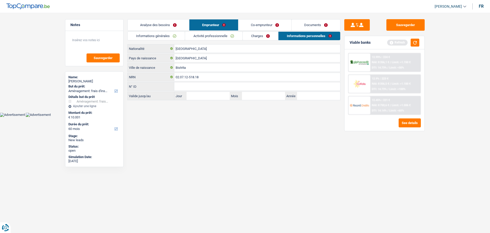
click at [268, 27] on link "Co-emprunteur" at bounding box center [264, 24] width 53 height 11
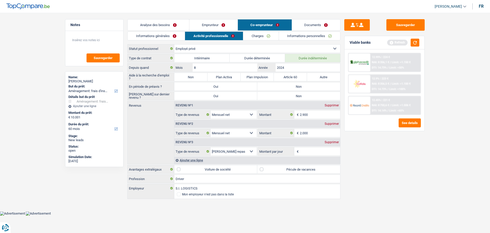
click at [172, 38] on link "Informations générales" at bounding box center [156, 36] width 57 height 8
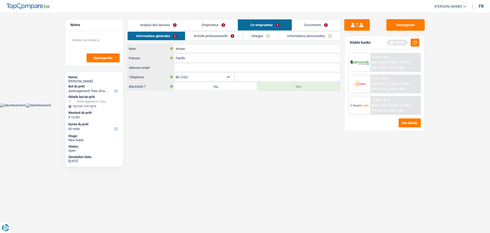
click at [210, 37] on link "Activité professionnelle" at bounding box center [213, 36] width 57 height 8
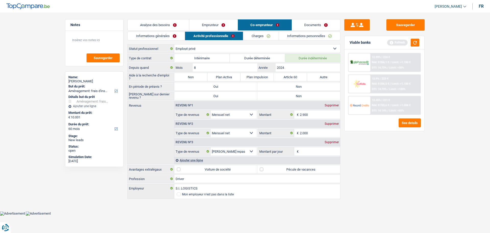
click at [282, 85] on label "Non" at bounding box center [298, 86] width 83 height 8
click at [282, 85] on input "Non" at bounding box center [298, 86] width 83 height 8
radio input "true"
click at [279, 96] on label "Non" at bounding box center [298, 96] width 83 height 8
click at [279, 96] on input "Non" at bounding box center [298, 96] width 83 height 8
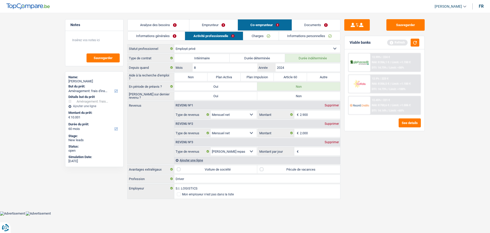
radio input "true"
click at [333, 124] on div "Supprimer" at bounding box center [331, 123] width 17 height 3
select select "mealVouchers"
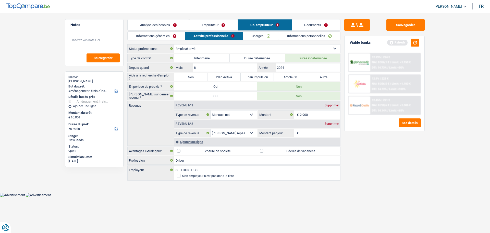
click at [331, 125] on div "Supprimer" at bounding box center [331, 123] width 17 height 3
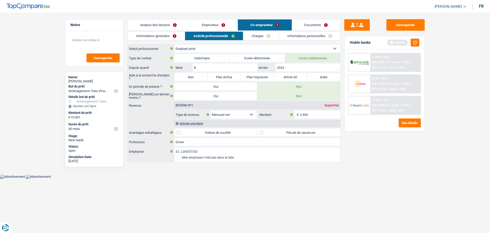
click at [270, 130] on label "Pécule de vacances" at bounding box center [298, 132] width 83 height 8
click at [270, 130] on input "Pécule de vacances" at bounding box center [298, 132] width 83 height 8
checkbox input "true"
click at [266, 36] on link "Charges" at bounding box center [260, 36] width 35 height 8
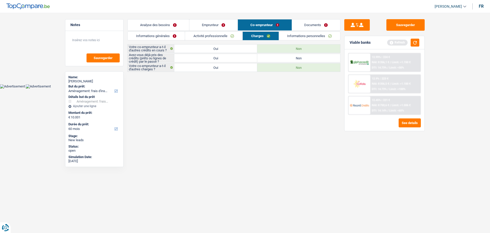
click at [292, 57] on label "Non" at bounding box center [298, 58] width 83 height 8
click at [292, 57] on input "Non" at bounding box center [298, 58] width 83 height 8
radio input "true"
click at [299, 37] on link "Informations personnelles" at bounding box center [310, 36] width 62 height 8
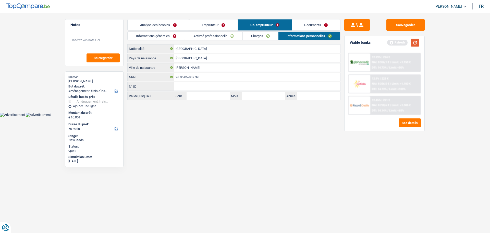
click at [417, 45] on button "button" at bounding box center [415, 43] width 9 height 8
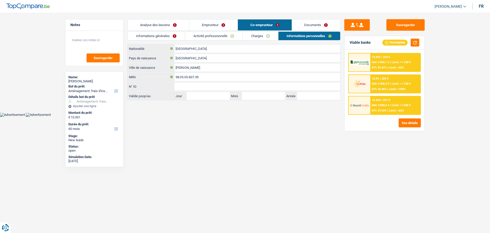
click at [176, 28] on link "Analyse des besoins" at bounding box center [159, 24] width 62 height 11
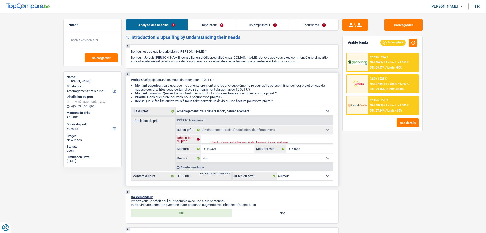
click at [208, 140] on input "Détails but du prêt" at bounding box center [267, 139] width 132 height 8
click at [308, 112] on select "Confort maison: meubles, textile, peinture, électroménager, outillage non-profe…" at bounding box center [255, 111] width 158 height 8
select select "household"
click at [176, 107] on select "Confort maison: meubles, textile, peinture, électroménager, outillage non-profe…" at bounding box center [255, 111] width 158 height 8
select select "movingOrInstallation"
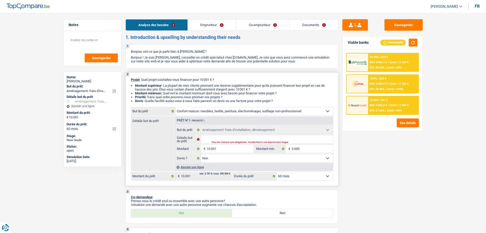
select select "movingOrInstallation"
select select "false"
select select "movingOrInstallation"
select select "false"
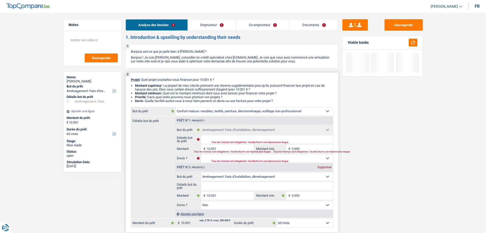
select select "household"
select select
select select "household"
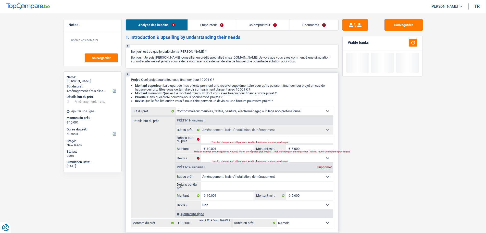
select select "household"
select select
click at [224, 137] on input "Détails but du prêt" at bounding box center [267, 139] width 132 height 8
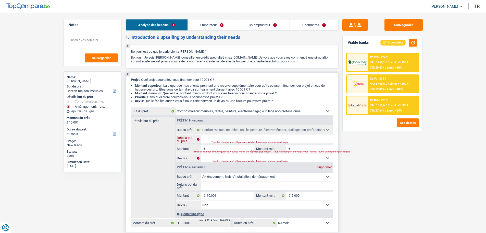
type input "D"
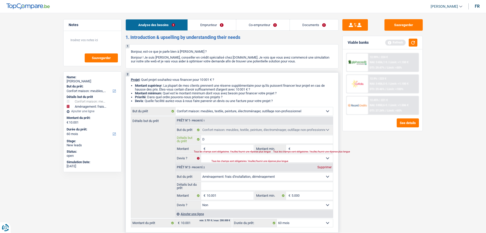
type input "De"
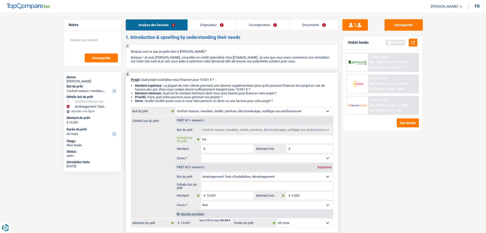
type input "Dem"
drag, startPoint x: 236, startPoint y: 151, endPoint x: 215, endPoint y: 139, distance: 23.8
click at [215, 139] on input "Dem" at bounding box center [267, 139] width 132 height 8
type input "Deme"
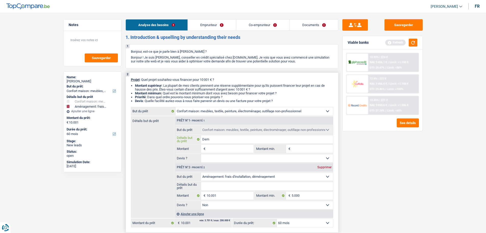
type input "Deme"
type input "Demen"
type input "Demena"
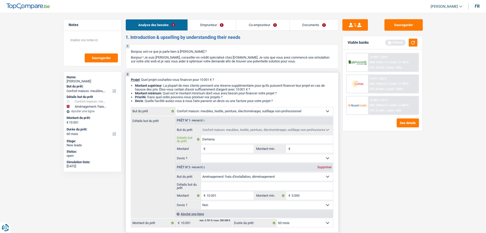
type input "Demenag"
type input "Demenage"
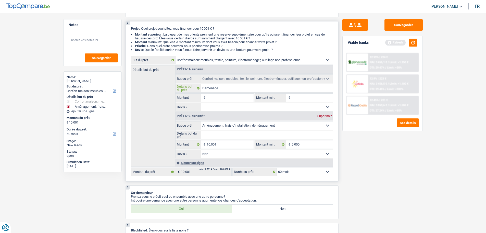
type input "Demenagem"
type input "Demenageme"
type input "Demenagemen"
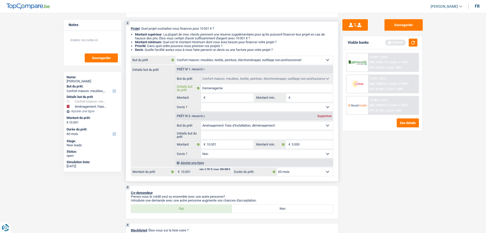
type input "Demenagemen"
type input "Demenagement"
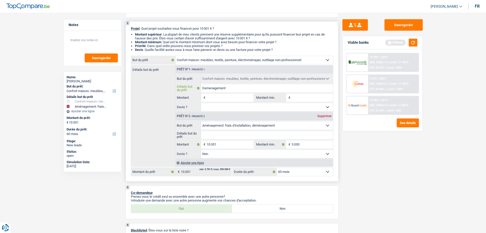
type input "Demenagement"
type input "Demenagement,"
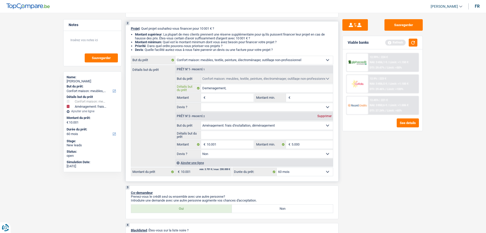
type input "Demenagement,"
type input "Demenagement, b"
type input "Demenagement, be"
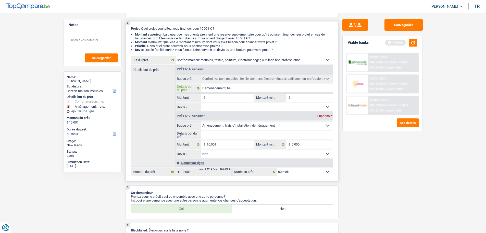
type input "Demenagement, bes"
type input "Demenagement, beso"
type input "Demenagement, besoi"
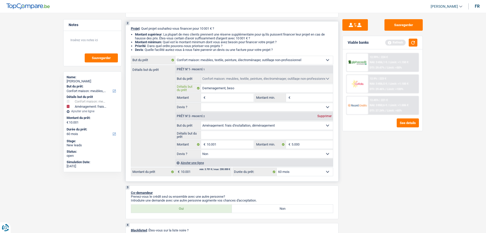
type input "Demenagement, besoi"
type input "Demenagement, besoin"
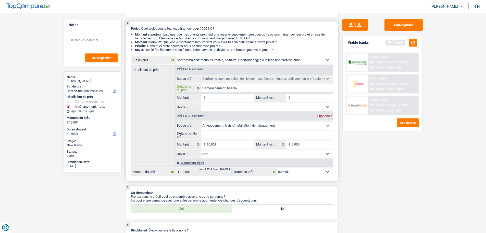
type input "Demenagement, besoin d"
type input "Demenagement, besoin de"
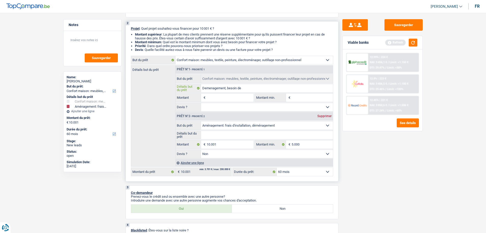
type input "Demenagement, besoin de"
type input "Demenagement, besoin de s"
type input "Demenagement, besoin de st"
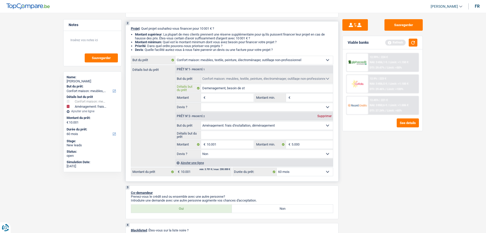
type input "Demenagement, besoin de stu"
type input "Demenagement, besoin de stuf"
type input "Demenagement, besoin de stuff"
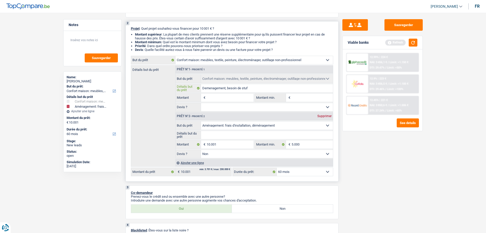
type input "Demenagement, besoin de stuff"
click at [227, 99] on input "Montant" at bounding box center [230, 97] width 47 height 8
type input "1"
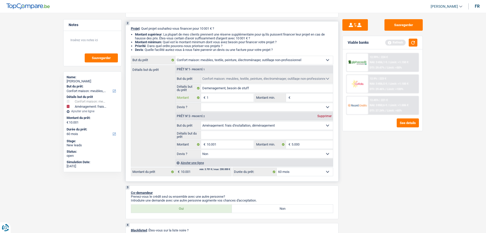
type input "10"
type input "100"
type input "1.000"
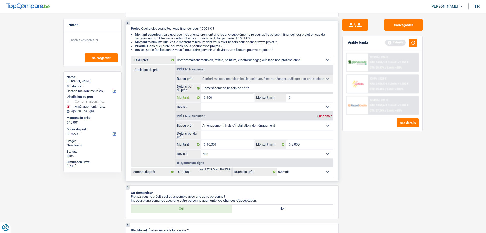
type input "1.000"
type input "10.000"
type input "20.001"
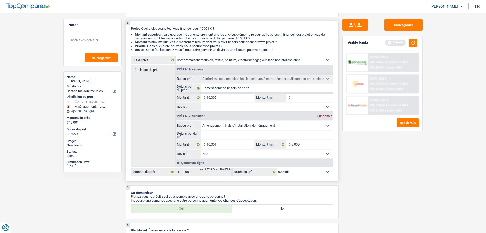
type input "20.001"
click at [310, 96] on input "Montant min." at bounding box center [312, 97] width 41 height 8
select select "120"
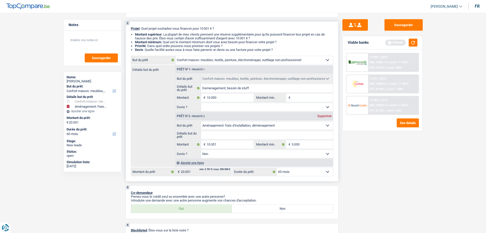
select select "120"
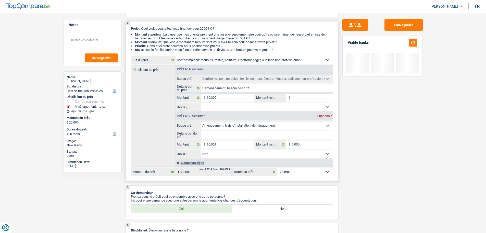
type input "5"
type input "50"
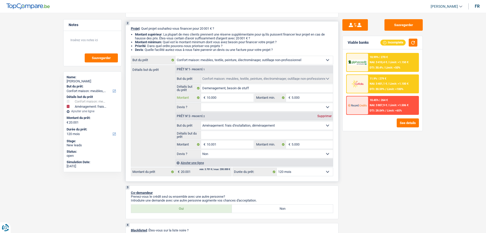
click at [234, 98] on input "10.000" at bounding box center [230, 97] width 47 height 8
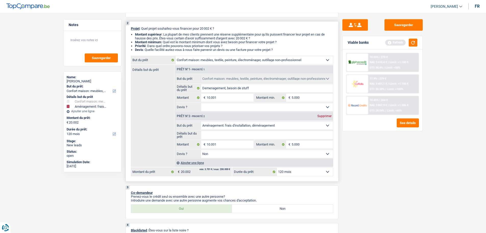
click at [242, 110] on select "Oui Non Non répondu Sélectionner une option" at bounding box center [267, 107] width 132 height 8
click at [201, 103] on select "Oui Non Non répondu Sélectionner une option" at bounding box center [267, 107] width 132 height 8
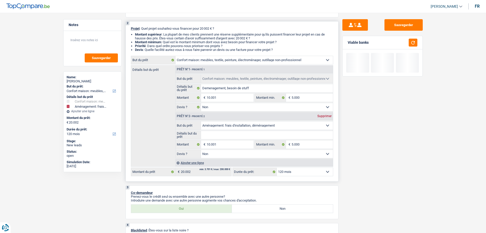
click at [327, 114] on div "Supprimer" at bounding box center [324, 115] width 17 height 3
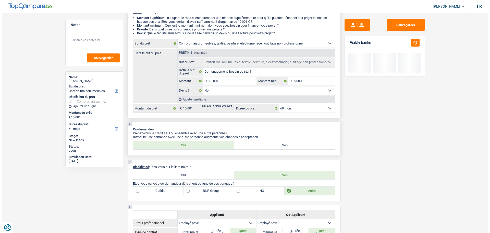
scroll to position [77, 0]
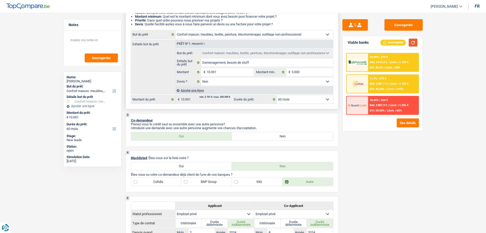
click at [417, 45] on button "button" at bounding box center [413, 43] width 9 height 8
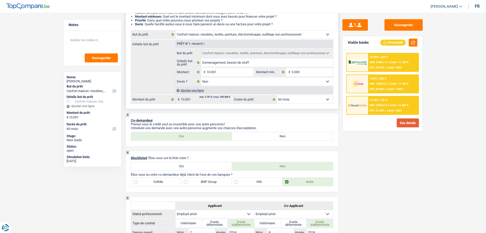
click at [416, 122] on button "See details" at bounding box center [408, 122] width 22 height 9
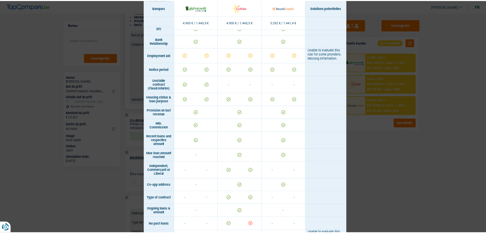
scroll to position [288, 0]
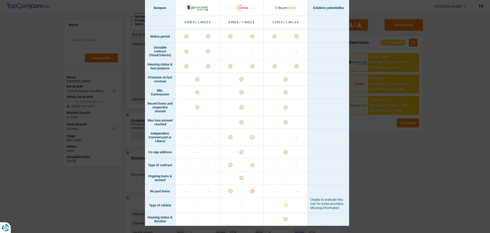
click at [403, 168] on div "Banks conditions × Banques Solutions potentielles Revenus / Charges 4.900 € / 1…" at bounding box center [245, 116] width 490 height 233
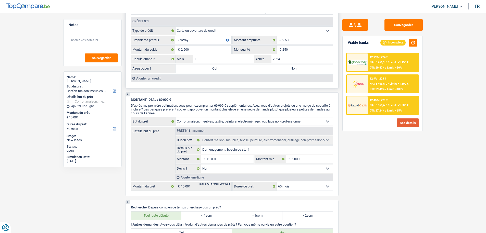
scroll to position [357, 0]
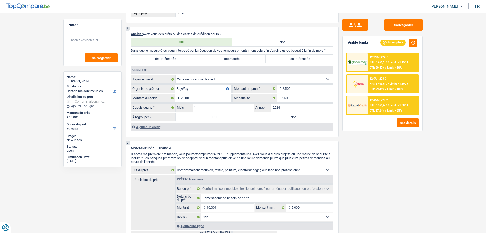
click at [365, 105] on img at bounding box center [357, 104] width 19 height 9
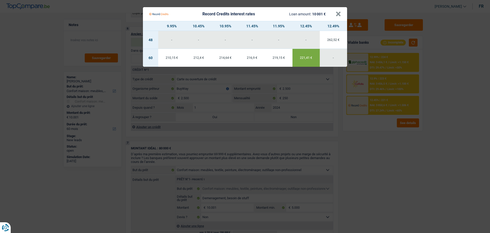
click at [342, 15] on Credits___BV_modal_header_ "Record Credits interest rates Loan amount: 10 001 € ×" at bounding box center [245, 14] width 204 height 14
click at [340, 14] on button "×" at bounding box center [338, 13] width 5 height 5
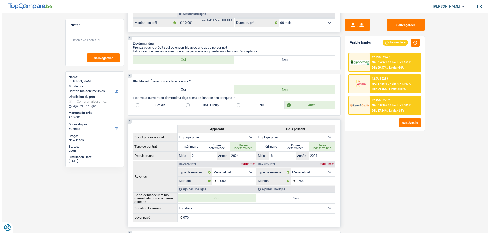
scroll to position [26, 0]
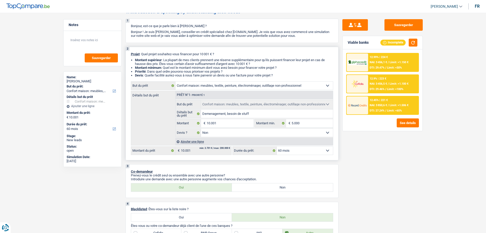
click at [283, 152] on select "12 mois 18 mois 24 mois 30 mois 36 mois 42 mois 48 mois 60 mois Sélectionner un…" at bounding box center [305, 150] width 56 height 8
click at [277, 146] on select "12 mois 18 mois 24 mois 30 mois 36 mois 42 mois 48 mois 60 mois Sélectionner un…" at bounding box center [305, 150] width 56 height 8
click at [410, 121] on button "See details" at bounding box center [408, 122] width 22 height 9
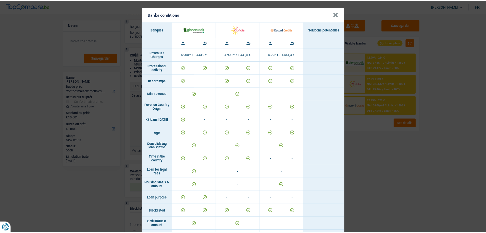
scroll to position [0, 0]
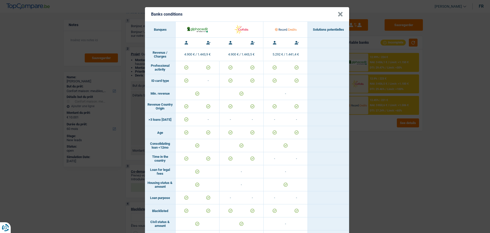
click at [383, 75] on div "Banks conditions × Banques Solutions potentielles Revenus / Charges 4.900 € / 1…" at bounding box center [245, 116] width 490 height 233
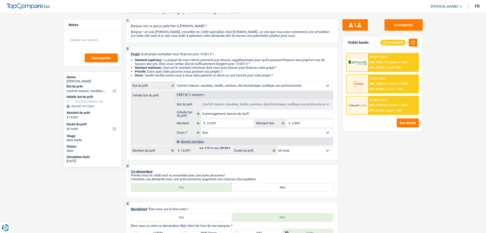
click at [379, 80] on div "12.9% | 223 € NAI: 3 456,5 € / Limit: >1.100 € DTI: 29.46% / Limit: <100%" at bounding box center [393, 84] width 50 height 18
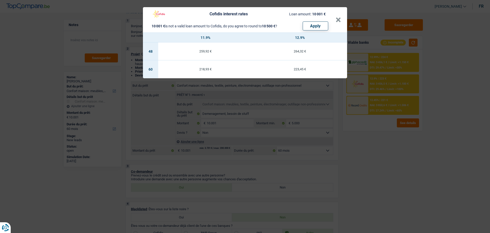
click at [342, 22] on header "Cofidis interest rates Loan amount: 10 001 € 10 001 € is not a valid loan amoun…" at bounding box center [245, 19] width 204 height 25
click at [338, 21] on button "×" at bounding box center [338, 19] width 5 height 5
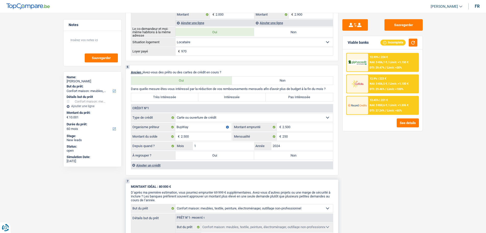
scroll to position [357, 0]
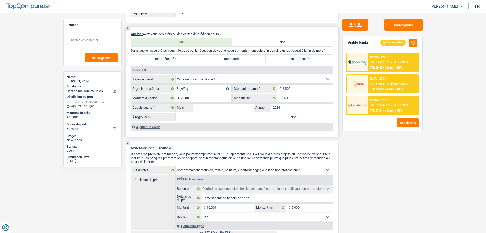
click at [205, 119] on label "Oui" at bounding box center [215, 117] width 79 height 8
click at [205, 119] on input "Oui" at bounding box center [215, 117] width 79 height 8
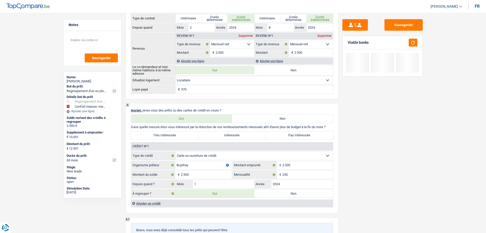
scroll to position [306, 0]
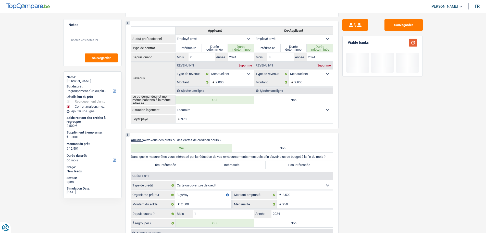
click at [417, 45] on button "button" at bounding box center [413, 43] width 9 height 8
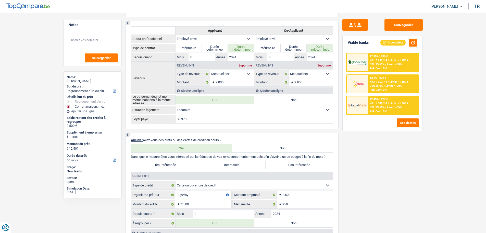
click at [372, 83] on div "12.9% | 279 € NAI: 3 650,7 € / Limit: >1.100 € DTI: 25.5% / Limit: <100% Ref. C…" at bounding box center [393, 84] width 50 height 18
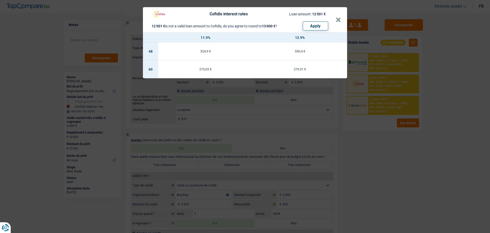
click at [342, 18] on header "Cofidis interest rates Loan amount: 12 501 € 12 501 € is not a valid loan amoun…" at bounding box center [245, 19] width 204 height 25
click at [336, 19] on button "×" at bounding box center [338, 19] width 5 height 5
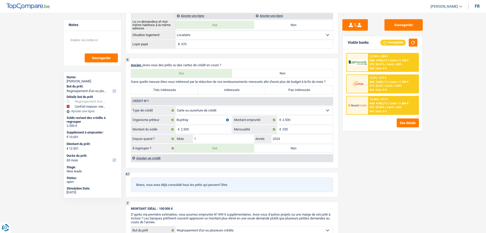
scroll to position [383, 0]
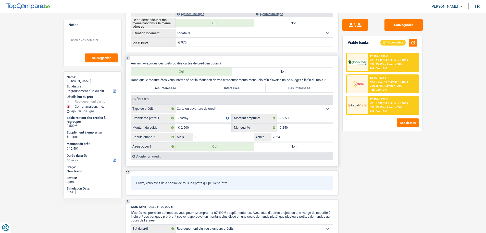
click at [261, 144] on label "Non" at bounding box center [293, 146] width 79 height 8
click at [261, 144] on input "Non" at bounding box center [293, 146] width 79 height 8
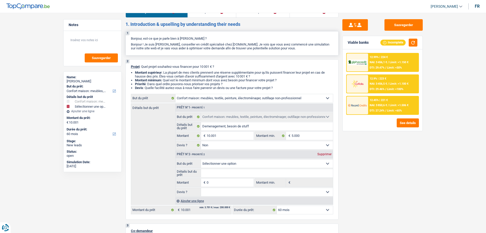
scroll to position [0, 0]
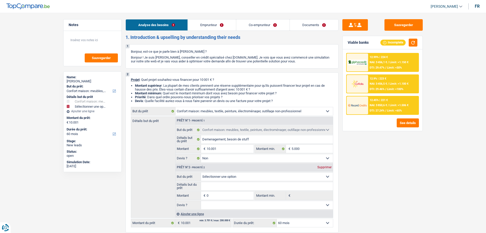
click at [210, 26] on link "Emprunteur" at bounding box center [212, 24] width 48 height 11
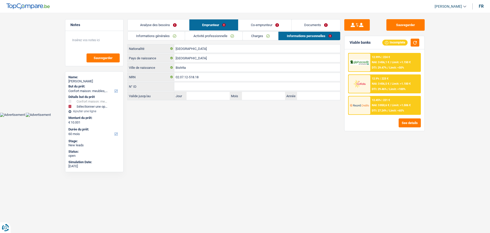
click at [208, 36] on link "Activité professionnelle" at bounding box center [213, 36] width 57 height 8
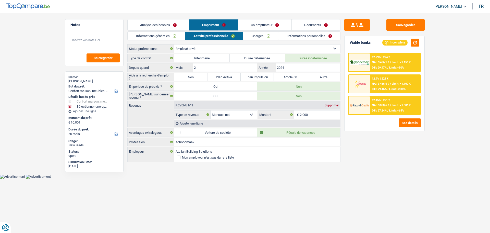
click at [250, 38] on link "Charges" at bounding box center [260, 36] width 35 height 8
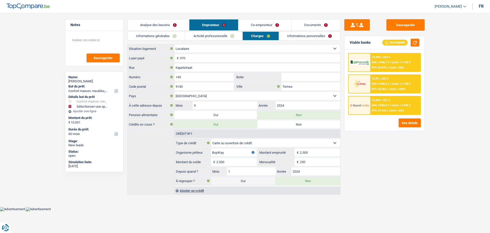
click at [214, 34] on link "Activité professionnelle" at bounding box center [213, 36] width 57 height 8
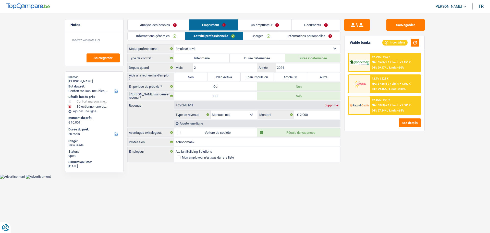
click at [258, 37] on link "Charges" at bounding box center [260, 36] width 35 height 8
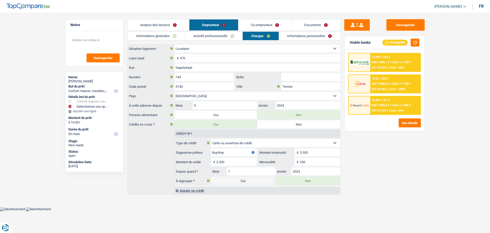
click at [317, 37] on link "Informations personnelles" at bounding box center [310, 36] width 62 height 8
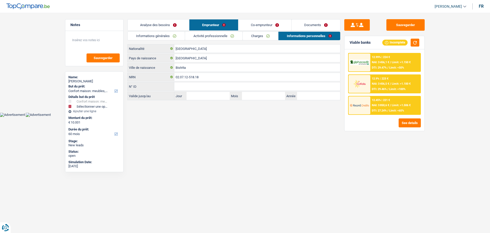
click at [169, 22] on link "Analyse des besoins" at bounding box center [159, 24] width 62 height 11
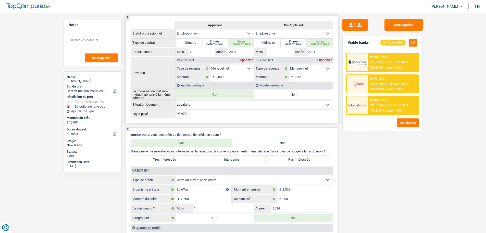
scroll to position [332, 0]
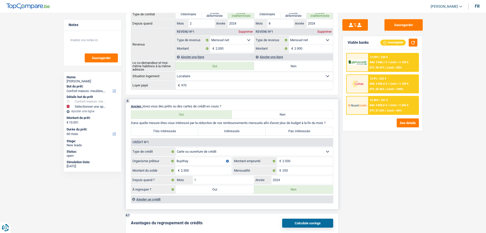
click at [313, 132] on label "Pas Intéressée" at bounding box center [299, 131] width 67 height 8
click at [313, 132] on input "Pas Intéressée" at bounding box center [299, 131] width 67 height 8
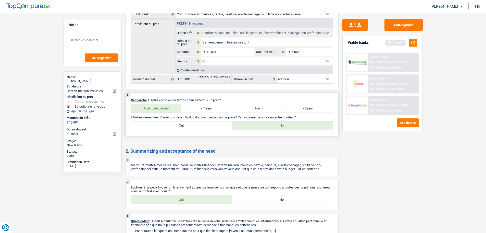
scroll to position [641, 0]
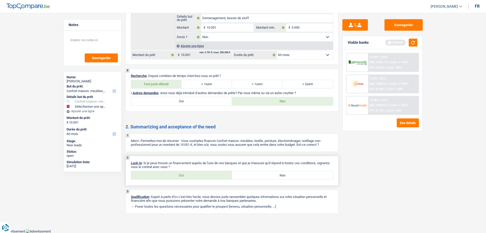
click at [204, 176] on label "Oui" at bounding box center [181, 175] width 101 height 8
click at [204, 176] on input "Oui" at bounding box center [181, 175] width 101 height 8
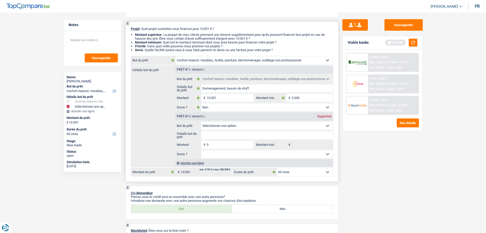
scroll to position [51, 0]
click at [323, 117] on div "Supprimer" at bounding box center [324, 115] width 17 height 3
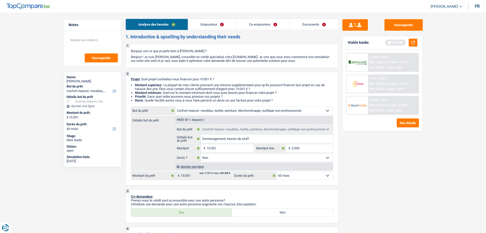
scroll to position [0, 0]
click at [222, 25] on link "Emprunteur" at bounding box center [212, 24] width 48 height 11
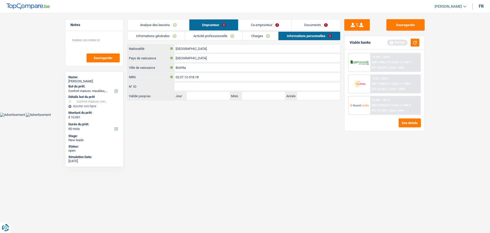
click at [270, 24] on link "Co-emprunteur" at bounding box center [264, 24] width 53 height 11
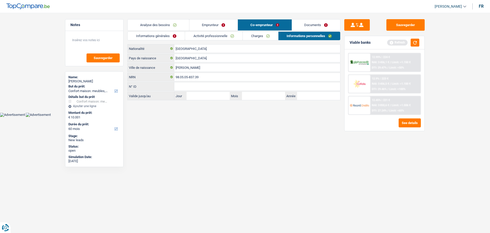
click at [167, 34] on link "Informations générales" at bounding box center [156, 36] width 57 height 8
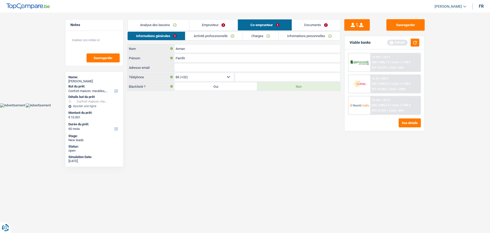
click at [326, 23] on link "Documents" at bounding box center [316, 24] width 49 height 11
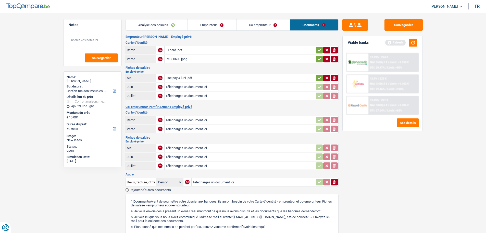
click at [223, 23] on link "Emprunteur" at bounding box center [212, 24] width 49 height 11
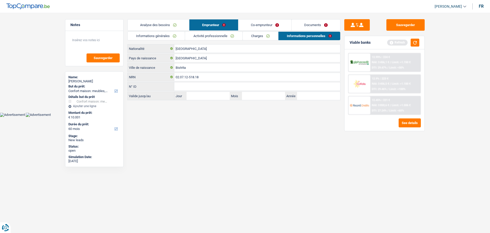
click at [169, 23] on link "Analyse des besoins" at bounding box center [159, 24] width 62 height 11
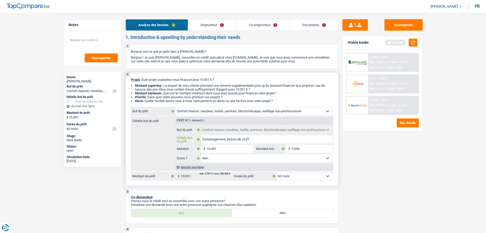
click at [274, 140] on input "Demenagement, besoin de stuff" at bounding box center [267, 139] width 132 height 8
drag, startPoint x: 414, startPoint y: 165, endPoint x: 401, endPoint y: 166, distance: 12.6
click at [414, 165] on div "Sauvegarder Viable banks Refresh 12.99% | 224 € NAI: 3 456,1 € / Limit: >1.150 …" at bounding box center [383, 121] width 88 height 204
click at [401, 23] on button "Sauvegarder" at bounding box center [404, 24] width 38 height 11
click at [412, 43] on button "button" at bounding box center [413, 43] width 9 height 8
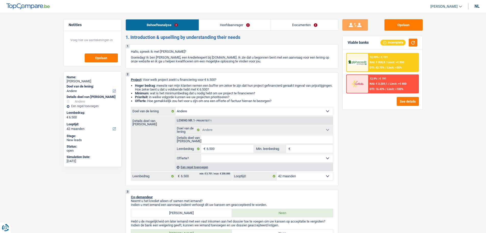
select select "other"
select select "42"
select select "other"
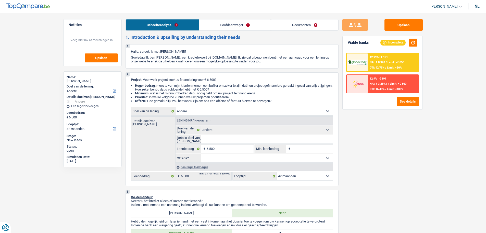
select select "42"
select select "independent"
select select "socialSecurity"
select select "netSalary"
select select "rents"
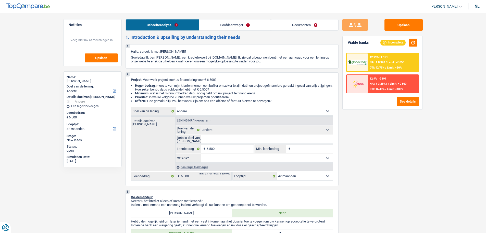
select select "other"
select select "42"
click at [479, 4] on ul "Samy Saber Uitloggen nl" at bounding box center [453, 6] width 53 height 8
click at [477, 6] on div "nl" at bounding box center [477, 6] width 5 height 5
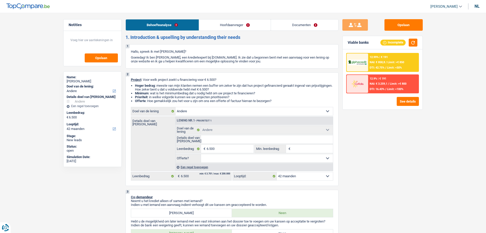
select select "socialSecurity"
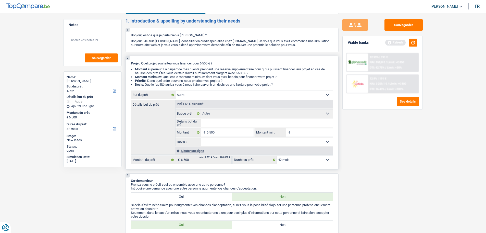
scroll to position [26, 0]
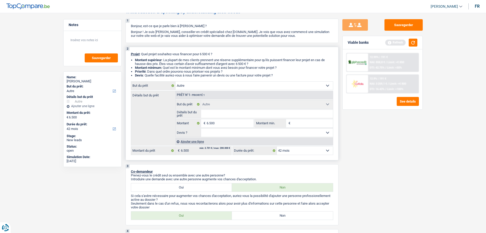
click at [268, 114] on input "Détails but du prêt" at bounding box center [267, 114] width 132 height 8
click at [219, 85] on select "Confort maison: meubles, textile, peinture, électroménager, outillage non-profe…" at bounding box center [255, 85] width 158 height 8
select select "taxes"
click at [176, 81] on select "Confort maison: meubles, textile, peinture, électroménager, outillage non-profe…" at bounding box center [255, 85] width 158 height 8
select select "taxes"
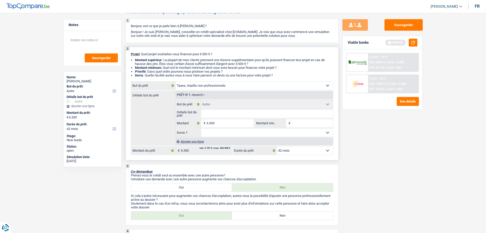
select select "taxes"
select select "other"
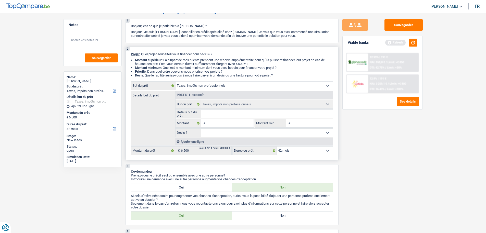
select select "other"
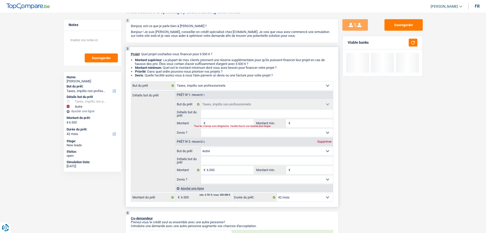
click at [326, 143] on div "Prêt n°2 - Priorité 2 Supprimer" at bounding box center [255, 142] width 158 height 8
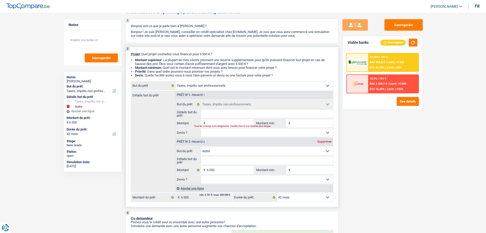
click at [327, 142] on div "Supprimer" at bounding box center [324, 141] width 17 height 3
type input "0"
select select
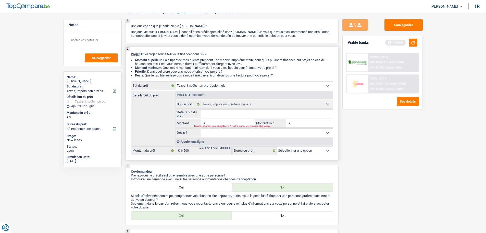
click at [243, 86] on select "Confort maison: meubles, textile, peinture, électroménager, outillage non-profe…" at bounding box center [255, 85] width 158 height 8
select select "other"
click at [176, 81] on select "Confort maison: meubles, textile, peinture, électroménager, outillage non-profe…" at bounding box center [255, 85] width 158 height 8
select select "other"
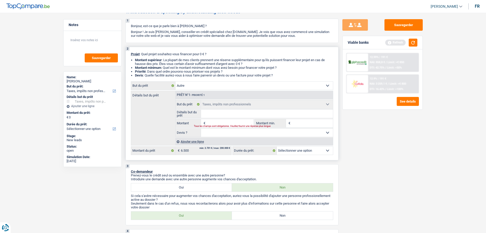
select select
select select "other"
select select
select select "other"
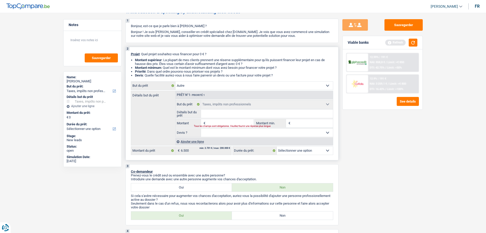
select select
select select "taxes"
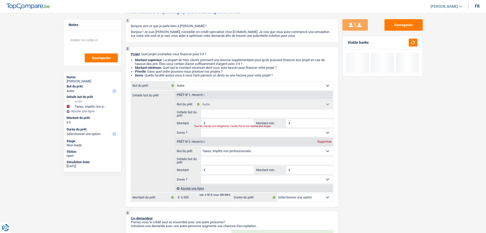
click at [322, 142] on div "Supprimer" at bounding box center [324, 141] width 17 height 3
select select
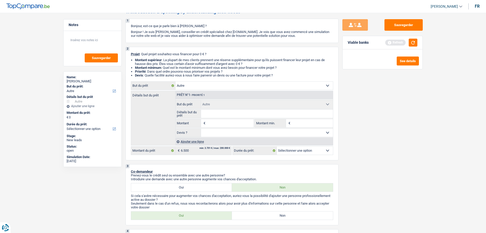
type input "S"
type input "Sc"
type input "Sco"
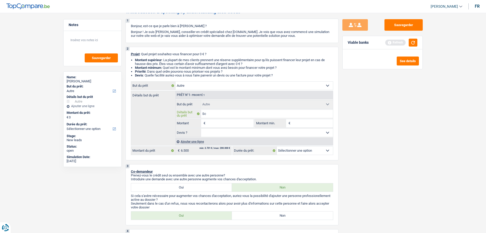
type input "Sco"
type input "Scoo"
type input "Scoot"
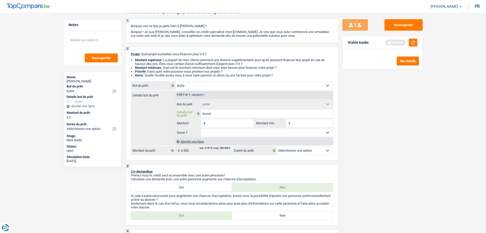
type input "Scoote"
type input "Scooter"
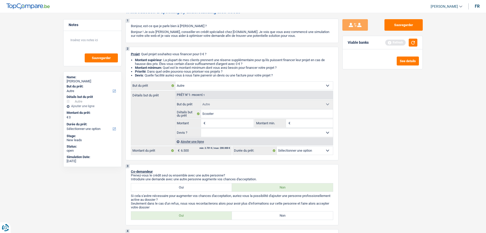
click at [212, 126] on input "Montant" at bounding box center [230, 123] width 47 height 8
type input "6"
type input "65"
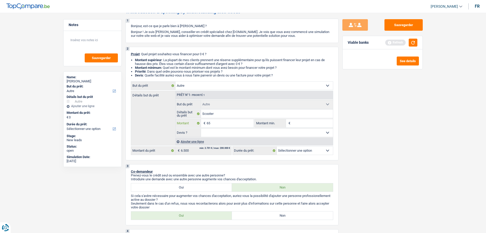
type input "650"
type input "6.500"
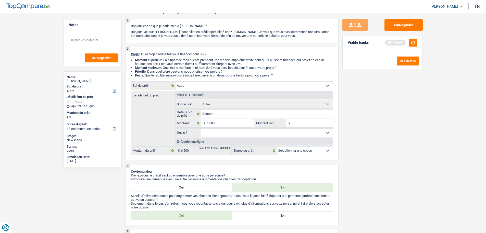
type input "6.500"
click at [312, 120] on input "Montant min." at bounding box center [312, 123] width 41 height 8
select select "42"
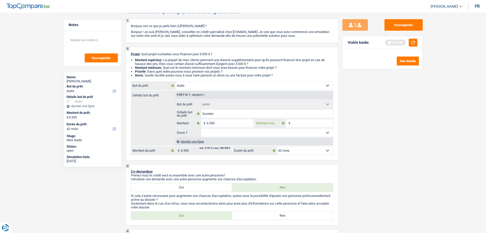
type input "6"
type input "65"
type input "650"
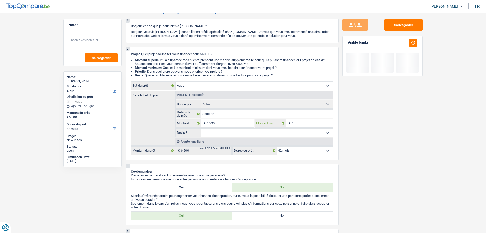
type input "650"
type input "6.500"
click at [274, 133] on select "Oui Non Non répondu Sélectionner une option" at bounding box center [267, 132] width 132 height 8
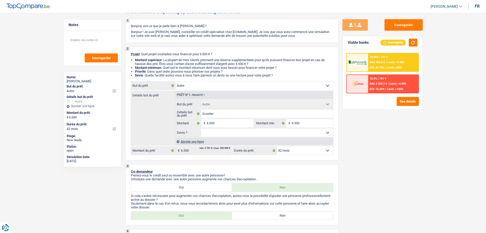
click at [245, 85] on select "Confort maison: meubles, textile, peinture, électroménager, outillage non-profe…" at bounding box center [255, 85] width 158 height 8
click at [426, 170] on div "Sauvegarder Viable banks Incomplete 12.99% | 191 € NAI: 858,8 € / Limit: >€ 850…" at bounding box center [383, 121] width 88 height 204
click at [280, 135] on select "Oui Non Non répondu Sélectionner une option" at bounding box center [267, 132] width 132 height 8
select select "false"
click at [201, 128] on select "Oui Non Non répondu Sélectionner une option" at bounding box center [267, 132] width 132 height 8
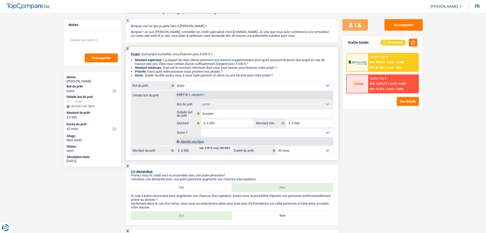
select select "false"
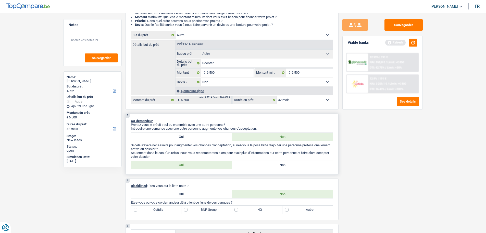
scroll to position [77, 0]
click at [303, 104] on div "2 Projet : Quel projet souhaitez-vous financer pour 6 500 € ? Montant supérieur…" at bounding box center [232, 52] width 213 height 113
click at [416, 45] on button "button" at bounding box center [413, 43] width 9 height 8
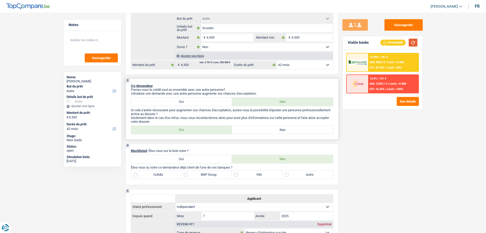
scroll to position [102, 0]
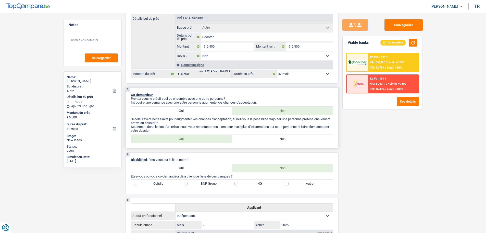
click at [223, 141] on label "Oui" at bounding box center [181, 139] width 101 height 8
click at [223, 141] on input "Oui" at bounding box center [181, 139] width 101 height 8
radio input "true"
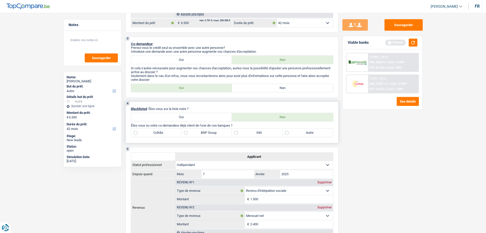
scroll to position [153, 0]
click at [416, 43] on button "button" at bounding box center [413, 43] width 9 height 8
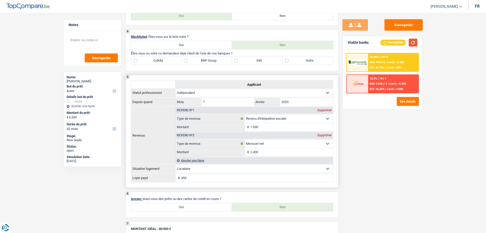
scroll to position [179, 0]
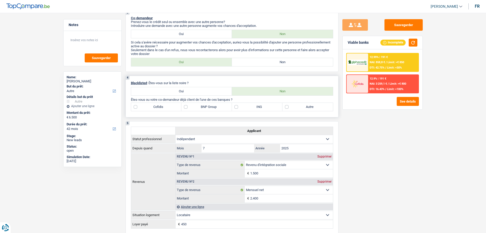
click at [248, 106] on label "ING" at bounding box center [257, 107] width 51 height 8
click at [248, 106] on input "ING" at bounding box center [257, 107] width 51 height 8
checkbox input "true"
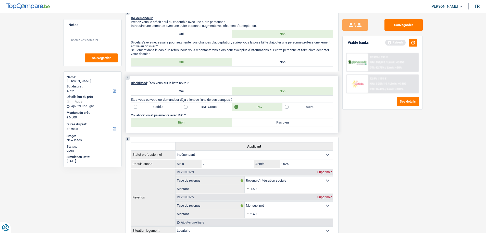
click at [289, 122] on label "Pas bien" at bounding box center [282, 122] width 101 height 8
click at [289, 122] on input "Pas bien" at bounding box center [282, 122] width 101 height 8
radio input "true"
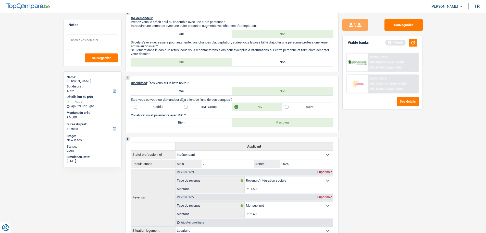
click at [100, 41] on textarea at bounding box center [92, 41] width 51 height 15
type textarea "Balcklister chez ING"
click at [414, 43] on button "button" at bounding box center [413, 43] width 9 height 8
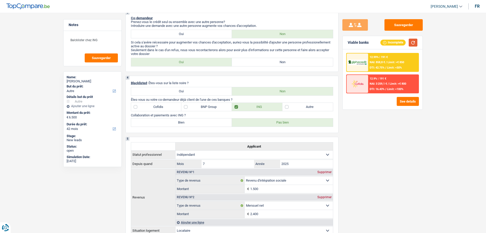
click at [415, 42] on button "button" at bounding box center [413, 43] width 9 height 8
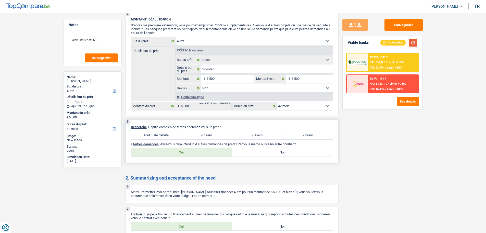
scroll to position [475, 0]
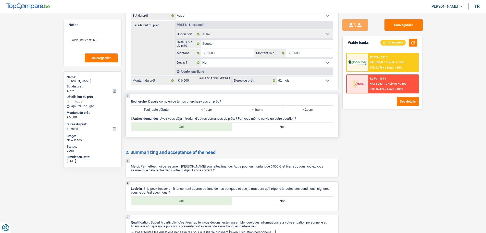
click at [256, 112] on label "> 1sem" at bounding box center [257, 109] width 51 height 8
click at [256, 112] on input "> 1sem" at bounding box center [257, 109] width 51 height 8
radio input "true"
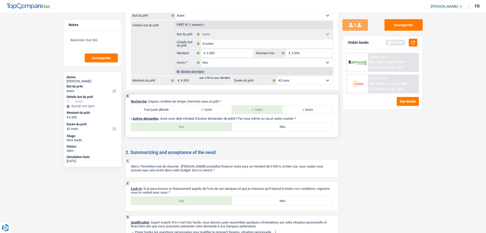
click at [265, 125] on label "Non" at bounding box center [282, 127] width 101 height 8
click at [265, 125] on input "Non" at bounding box center [282, 127] width 101 height 8
radio input "true"
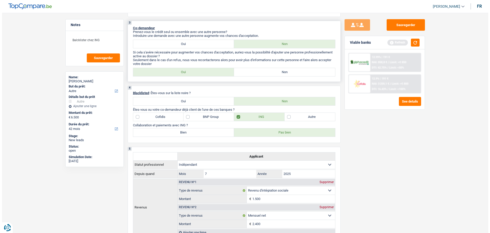
scroll to position [0, 0]
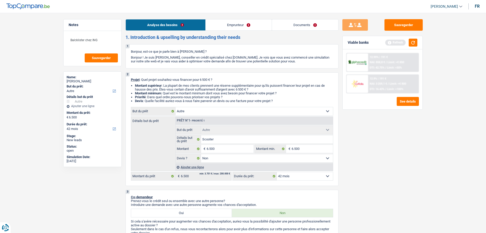
click at [220, 29] on link "Emprunteur" at bounding box center [239, 24] width 66 height 11
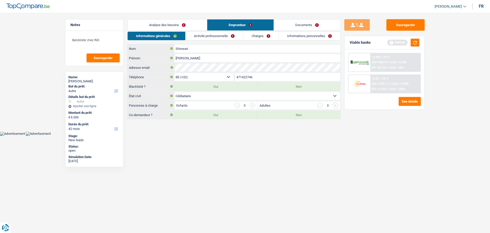
click at [206, 40] on div "Informations générales Activité professionnelle Charges Informations personnell…" at bounding box center [233, 75] width 213 height 88
click at [209, 35] on link "Activité professionnelle" at bounding box center [214, 36] width 57 height 8
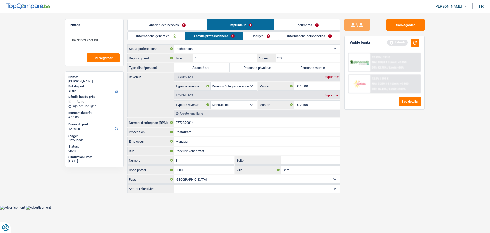
click at [256, 67] on label "Personne physique" at bounding box center [257, 67] width 55 height 8
click at [256, 67] on input "Personne physique" at bounding box center [257, 67] width 55 height 8
radio input "true"
click at [116, 39] on textarea "Balcklister chez ING" at bounding box center [94, 41] width 51 height 15
click at [414, 42] on button "button" at bounding box center [415, 43] width 9 height 8
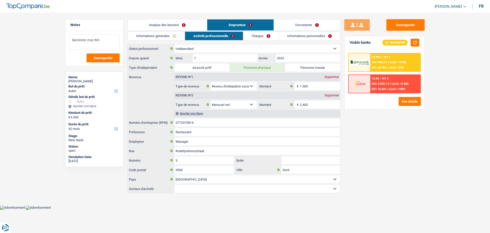
click at [105, 39] on textarea "Balcklister chez ING" at bounding box center [94, 41] width 51 height 15
click at [100, 41] on textarea "Balcklister chez ING" at bounding box center [94, 41] width 51 height 15
click at [101, 40] on textarea "Balcklister chez ING" at bounding box center [94, 41] width 51 height 15
click at [112, 43] on textarea "Balcklister chez ING" at bounding box center [94, 41] width 51 height 15
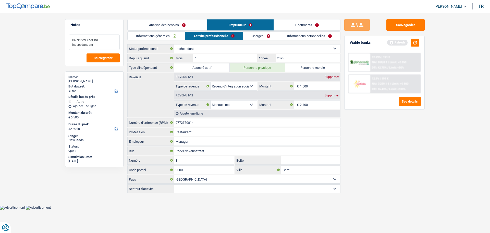
drag, startPoint x: 79, startPoint y: 45, endPoint x: 76, endPoint y: 49, distance: 5.5
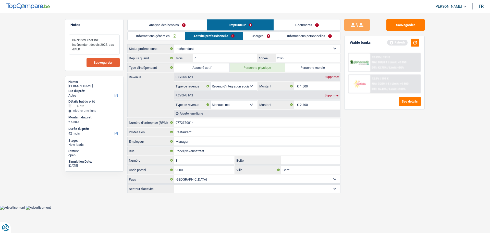
type textarea "Balcklister chez ING Indépendant depuis 2025, pas d'AER"
click at [110, 62] on span "Sauvegarder" at bounding box center [103, 62] width 19 height 3
click at [404, 23] on button "Sauvegarder" at bounding box center [406, 24] width 38 height 11
click at [82, 49] on textarea "Balcklister chez ING Indépendant depuis 2025, pas d'AER" at bounding box center [94, 44] width 51 height 20
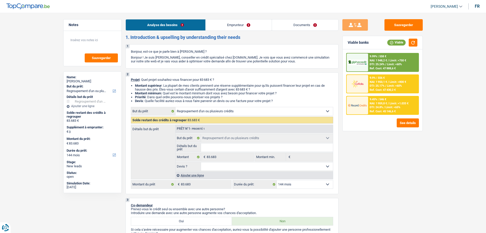
select select "refinancing"
select select "144"
select select "refinancing"
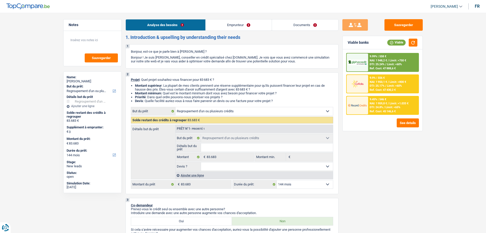
select select "144"
select select "privateEmployee"
select select "other"
select select "netSalary"
select select "mealVouchers"
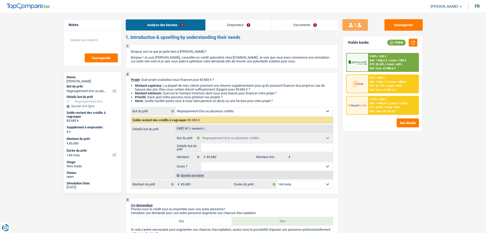
select select "ownerWithoutMortgage"
select select "personalLoan"
select select "carRestore"
select select "60"
select select "carLoan"
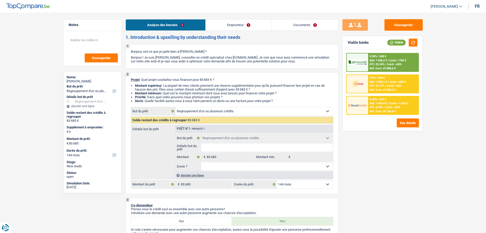
select select "60"
select select "cardOrCredit"
select select "personalLoan"
select select "homeFurnishingOrRelocation"
select select "96"
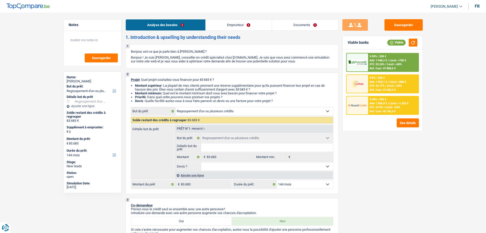
select select "refinancing"
select select "144"
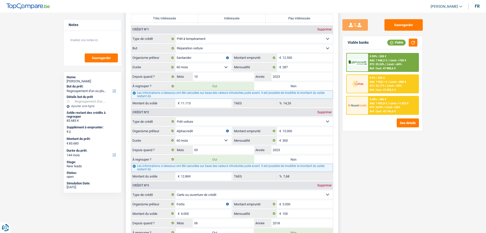
scroll to position [460, 0]
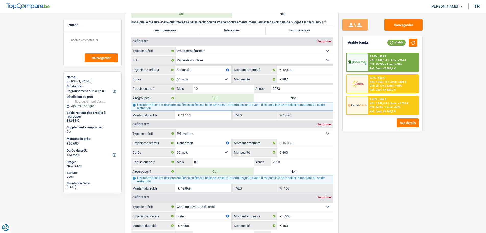
click at [396, 61] on span "Limit: >750 €" at bounding box center [398, 60] width 17 height 3
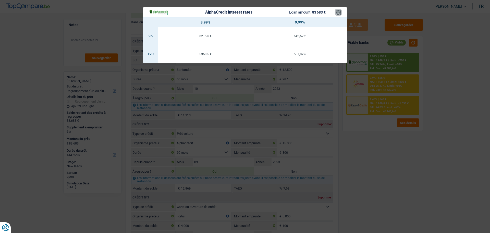
click at [339, 13] on button "×" at bounding box center [338, 12] width 5 height 5
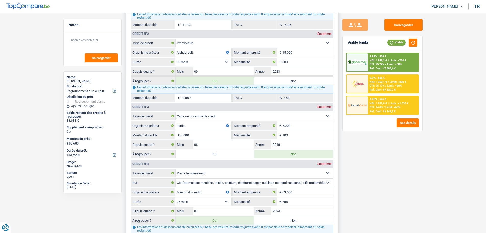
scroll to position [562, 0]
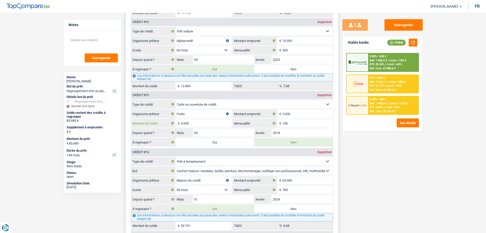
click at [214, 124] on input "4.000" at bounding box center [206, 123] width 51 height 8
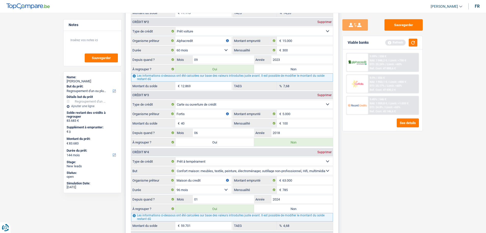
type input "4"
type input "5.000"
click at [372, 161] on div "Sauvegarder Viable banks Refresh 9.99% | 558 € NAI: 1 948,2 € / Limit: >750 € D…" at bounding box center [383, 121] width 88 height 204
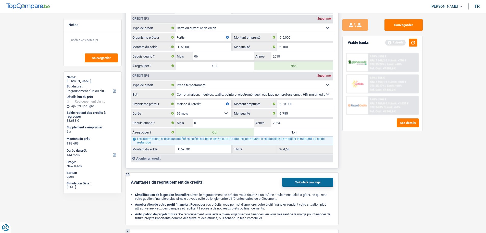
scroll to position [638, 0]
click at [414, 43] on button "button" at bounding box center [413, 43] width 9 height 8
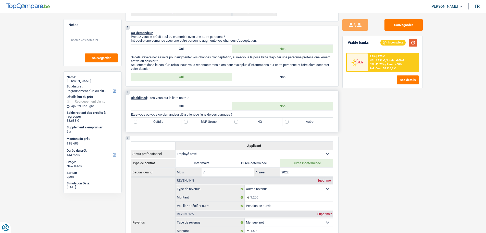
scroll to position [128, 0]
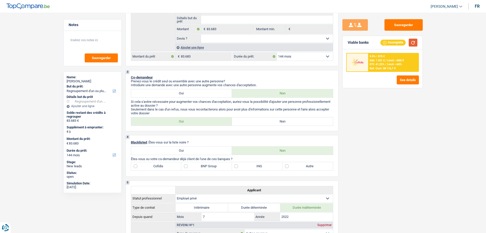
click at [409, 43] on button "button" at bounding box center [413, 43] width 9 height 8
click at [282, 119] on label "Non" at bounding box center [282, 121] width 101 height 8
click at [282, 119] on input "Non" at bounding box center [282, 121] width 101 height 8
radio input "true"
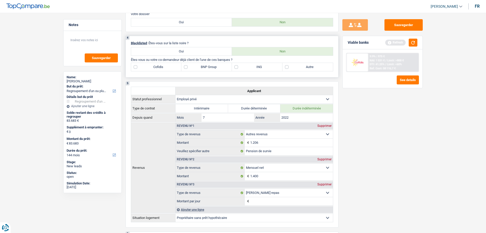
scroll to position [179, 0]
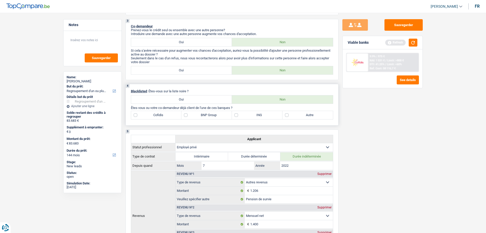
click at [206, 115] on label "BNP Group" at bounding box center [207, 115] width 51 height 8
click at [206, 115] on input "BNP Group" at bounding box center [207, 115] width 51 height 8
checkbox input "true"
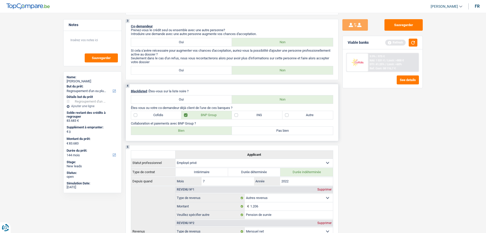
click at [304, 110] on div "4 Blacklisted : Êtes-vous sur la liste noire ? Oui Non Êtes-vous ou votre co-de…" at bounding box center [232, 112] width 213 height 57
click at [283, 116] on label "Autre" at bounding box center [308, 115] width 51 height 8
click at [283, 116] on input "Autre" at bounding box center [308, 115] width 51 height 8
checkbox input "true"
click at [204, 134] on label "Bien" at bounding box center [181, 130] width 101 height 8
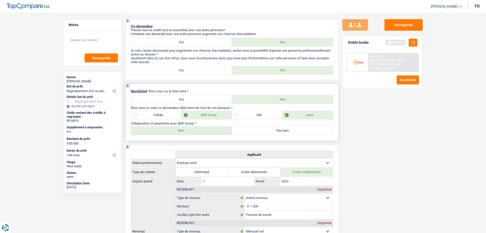
click at [204, 134] on input "Bien" at bounding box center [181, 130] width 101 height 8
radio input "true"
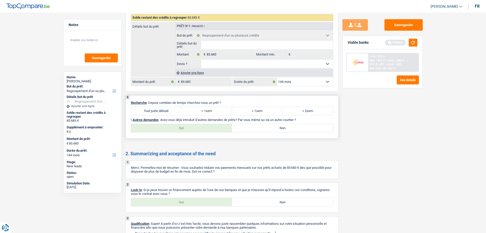
scroll to position [930, 0]
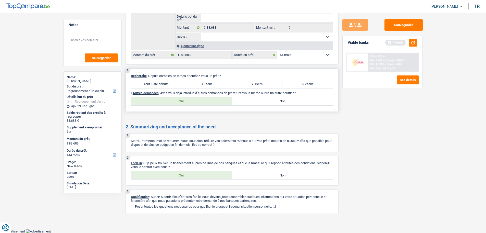
click at [307, 86] on label "> 2sem" at bounding box center [308, 84] width 51 height 8
click at [307, 86] on input "> 2sem" at bounding box center [308, 84] width 51 height 8
radio input "true"
click at [226, 98] on label "Oui" at bounding box center [181, 101] width 101 height 8
click at [226, 98] on input "Oui" at bounding box center [181, 101] width 101 height 8
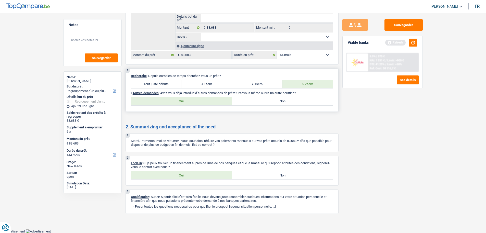
radio input "true"
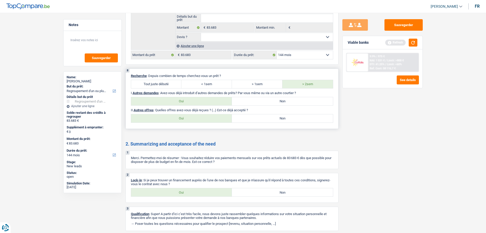
drag, startPoint x: 254, startPoint y: 117, endPoint x: 246, endPoint y: 122, distance: 9.3
click at [253, 117] on label "Non" at bounding box center [282, 118] width 101 height 8
click at [253, 117] on input "Non" at bounding box center [282, 118] width 101 height 8
radio input "true"
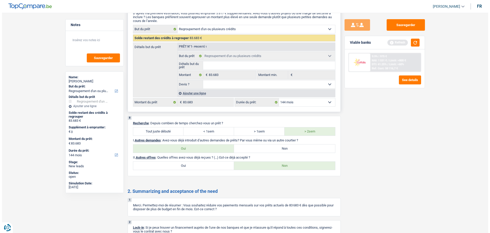
scroll to position [845, 0]
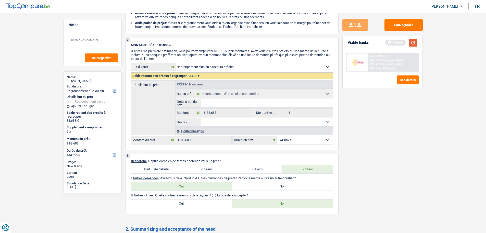
click at [414, 44] on button "button" at bounding box center [413, 43] width 9 height 8
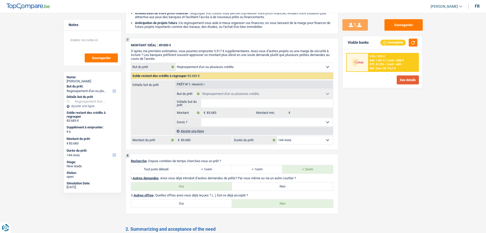
click at [413, 83] on button "See details" at bounding box center [408, 79] width 22 height 9
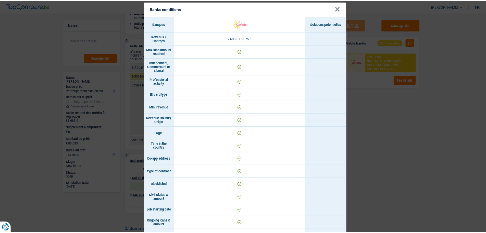
scroll to position [0, 0]
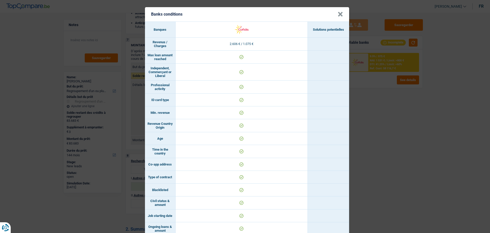
click at [341, 16] on header "Banks conditions ×" at bounding box center [247, 14] width 204 height 14
click at [338, 17] on button "×" at bounding box center [340, 14] width 5 height 5
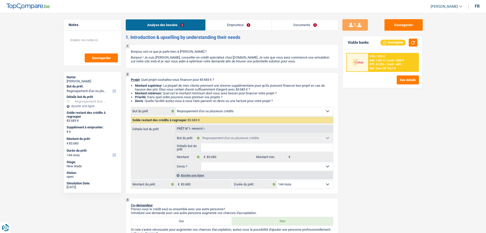
click at [237, 23] on link "Emprunteur" at bounding box center [239, 24] width 66 height 11
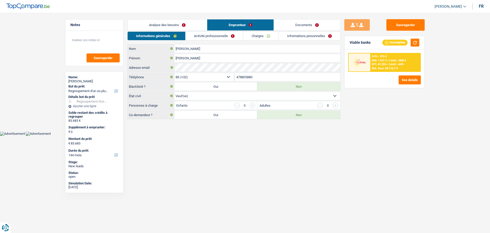
click at [218, 40] on link "Activité professionnelle" at bounding box center [214, 36] width 57 height 8
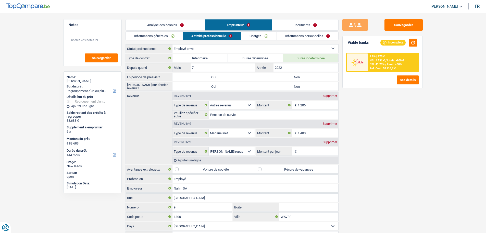
click at [281, 76] on label "Non" at bounding box center [297, 77] width 83 height 8
click at [281, 76] on input "Non" at bounding box center [297, 77] width 83 height 8
radio input "true"
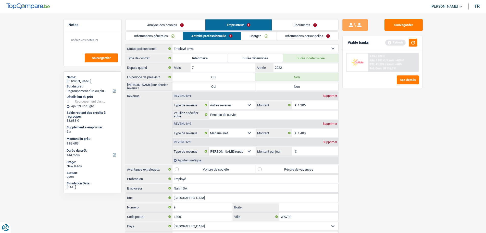
click at [282, 90] on label "Non" at bounding box center [297, 86] width 83 height 8
click at [282, 90] on input "Non" at bounding box center [297, 86] width 83 height 8
radio input "true"
click at [311, 134] on input "1.400" at bounding box center [318, 133] width 41 height 8
click at [313, 106] on input "1.206" at bounding box center [318, 105] width 41 height 8
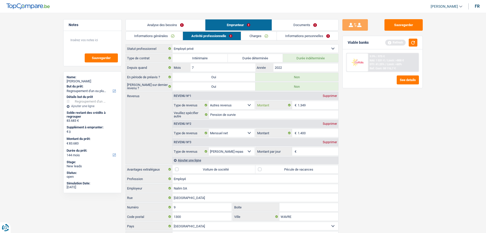
type input "1.349"
click at [310, 132] on input "1.400" at bounding box center [318, 133] width 41 height 8
type input "1.600"
click at [412, 45] on button "button" at bounding box center [413, 43] width 9 height 8
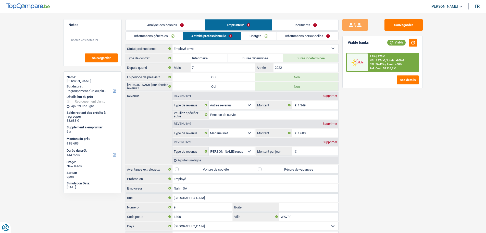
click at [319, 153] on input "Montant par jour" at bounding box center [318, 151] width 41 height 8
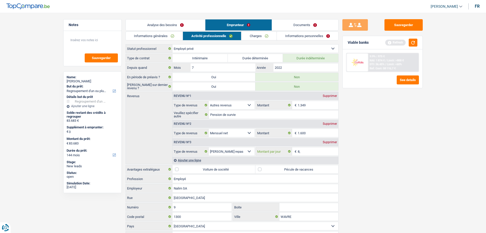
type input "8"
type input "4,0"
type input "Employé3"
click at [309, 152] on input "4,0" at bounding box center [318, 151] width 41 height 8
type input "4"
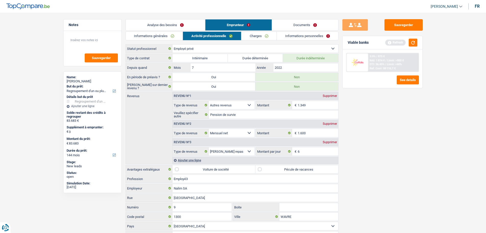
type input "6,0"
click at [418, 168] on div "Sauvegarder Viable banks Refresh 9.9% | 975 € NAI: 1 874 € / Limit: >800 € DTI:…" at bounding box center [383, 121] width 88 height 204
click at [271, 171] on label "Pécule de vacances" at bounding box center [297, 169] width 83 height 8
click at [271, 171] on input "Pécule de vacances" at bounding box center [297, 169] width 83 height 8
checkbox input "true"
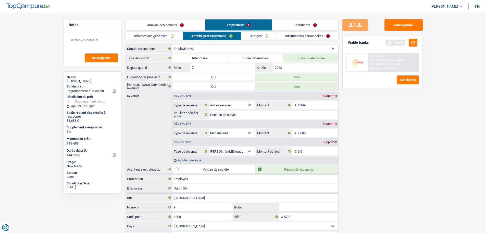
click at [259, 38] on link "Charges" at bounding box center [259, 36] width 35 height 8
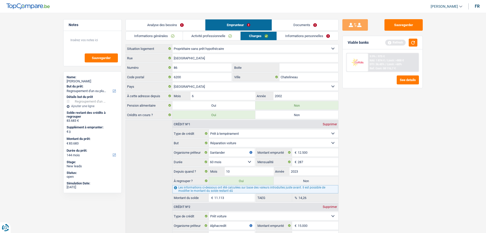
click at [312, 34] on link "Informations personnelles" at bounding box center [308, 36] width 62 height 8
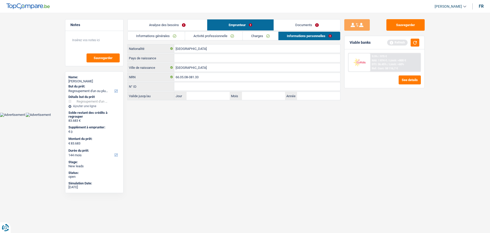
click at [274, 36] on link "Charges" at bounding box center [260, 36] width 35 height 8
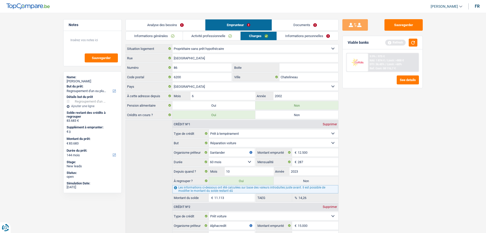
click at [305, 39] on link "Informations personnelles" at bounding box center [308, 36] width 62 height 8
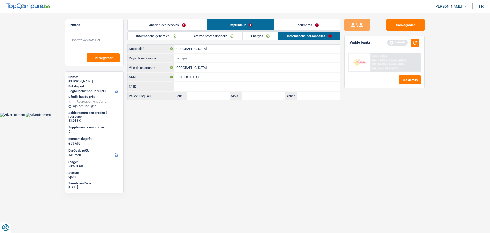
click at [185, 59] on input "Pays de naissance" at bounding box center [257, 58] width 166 height 8
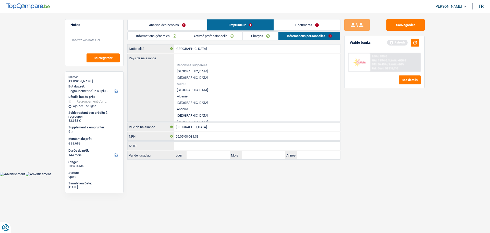
click at [184, 70] on li "[GEOGRAPHIC_DATA]" at bounding box center [257, 71] width 166 height 6
type input "[GEOGRAPHIC_DATA]"
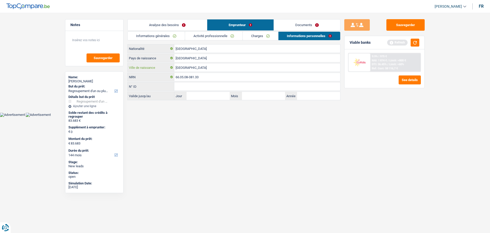
click at [191, 71] on input "[GEOGRAPHIC_DATA]" at bounding box center [257, 67] width 166 height 8
click at [296, 28] on link "Documents" at bounding box center [307, 24] width 66 height 11
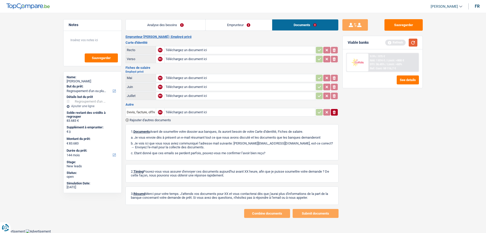
click at [412, 41] on button "button" at bounding box center [413, 43] width 9 height 8
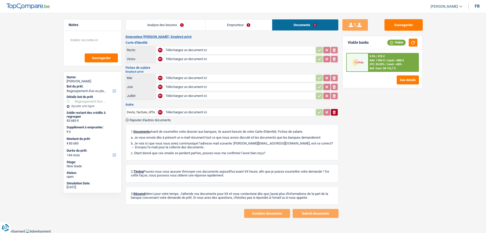
click at [239, 23] on link "Emprunteur" at bounding box center [239, 24] width 66 height 11
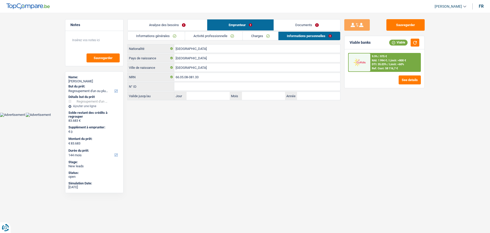
click at [190, 22] on link "Analyse des besoins" at bounding box center [167, 24] width 79 height 11
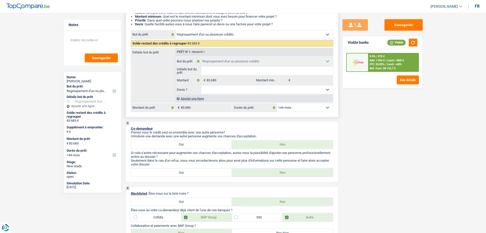
scroll to position [51, 0]
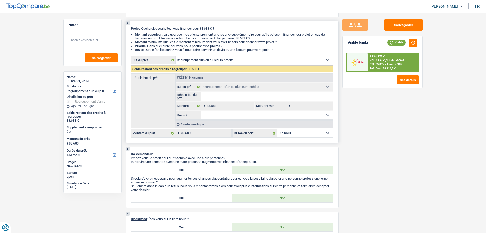
click at [312, 133] on select "12 mois 18 mois 24 mois 30 mois 36 mois 42 mois 48 mois 60 mois 72 mois 84 mois…" at bounding box center [305, 133] width 56 height 8
click at [380, 173] on div "Sauvegarder Viable banks Viable 9.9% | 975 € NAI: 1 994 € / Limit: >800 € DTI: …" at bounding box center [383, 121] width 88 height 204
click at [315, 134] on select "12 mois 18 mois 24 mois 30 mois 36 mois 42 mois 48 mois 60 mois 72 mois 84 mois…" at bounding box center [305, 133] width 56 height 8
drag, startPoint x: 391, startPoint y: 197, endPoint x: 387, endPoint y: 197, distance: 4.1
click at [390, 197] on div "Sauvegarder Viable banks Viable 9.9% | 975 € NAI: 1 994 € / Limit: >800 € DTI: …" at bounding box center [383, 121] width 88 height 204
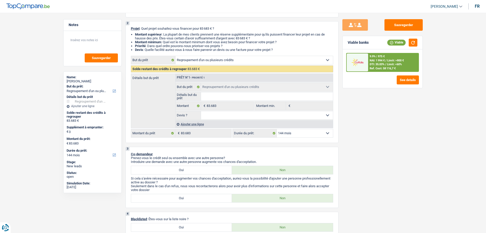
click at [376, 53] on div "9.9% | 975 € NAI: 1 994 € / Limit: >800 € DTI: 35.03% / Limit: <60% Ref. Cost: …" at bounding box center [382, 62] width 73 height 19
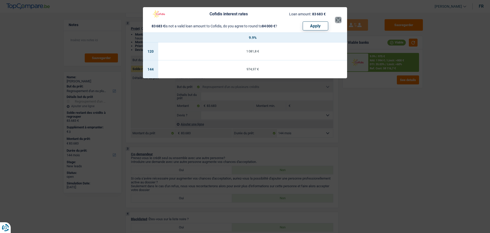
click at [338, 20] on button "×" at bounding box center [338, 19] width 5 height 5
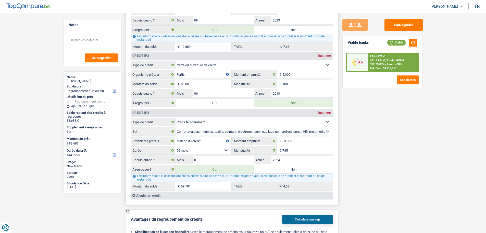
scroll to position [587, 0]
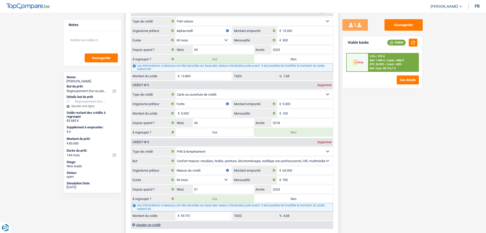
click at [230, 134] on label "Oui" at bounding box center [215, 132] width 79 height 8
click at [230, 134] on input "Oui" at bounding box center [215, 132] width 79 height 8
radio input "true"
type input "88.683"
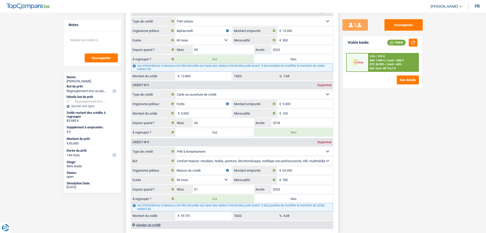
type input "88.683"
radio input "false"
type input "88.683"
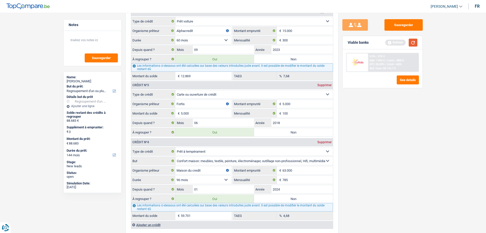
click at [411, 39] on button "button" at bounding box center [413, 43] width 9 height 8
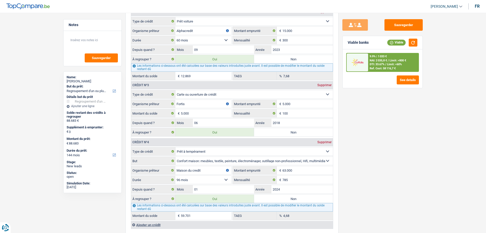
click at [368, 64] on div at bounding box center [357, 62] width 21 height 18
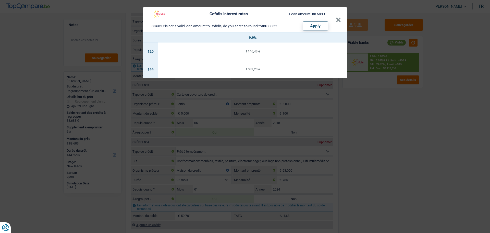
click at [368, 145] on div "Cofidis interest rates Loan amount: 88 683 € 88 683 € is not a valid loan amoun…" at bounding box center [245, 116] width 490 height 233
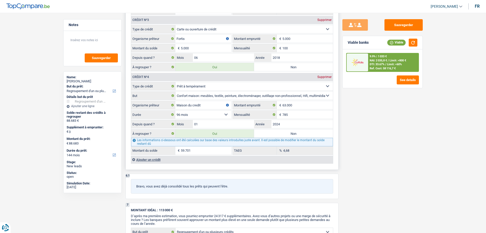
scroll to position [613, 0]
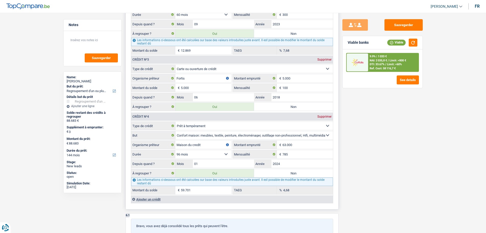
click at [153, 202] on div "Ajouter un crédit" at bounding box center [232, 199] width 202 height 8
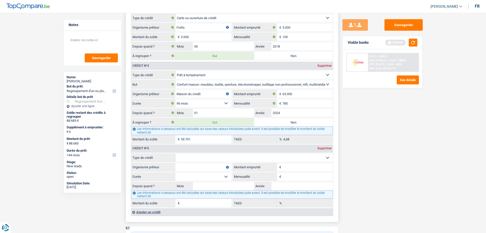
scroll to position [664, 0]
click at [227, 161] on select "Carte ou ouverture de crédit Prêt hypothécaire Vente à tempérament Prêt à tempé…" at bounding box center [255, 157] width 158 height 8
select select "cardOrCredit"
type input "0"
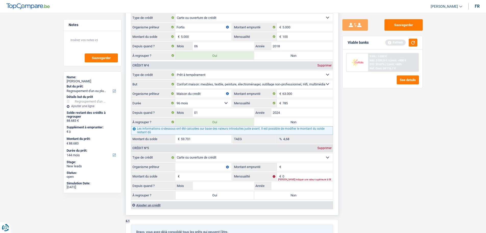
click at [302, 56] on label "Non" at bounding box center [293, 55] width 79 height 8
click at [302, 56] on input "Non" at bounding box center [293, 55] width 79 height 8
radio input "true"
type input "83.683"
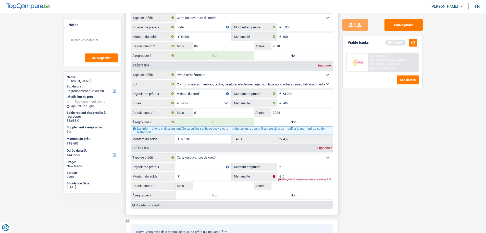
type input "83.683"
radio input "false"
type input "83.683"
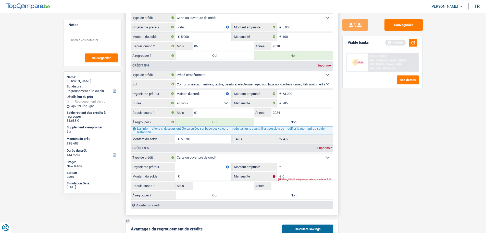
click at [196, 170] on input "Organisme prêteur" at bounding box center [203, 167] width 56 height 8
type input "santander"
click at [290, 170] on input "Montant emprunté" at bounding box center [308, 167] width 51 height 8
type input "3.000"
click at [223, 175] on input "Montant du solde" at bounding box center [206, 176] width 51 height 8
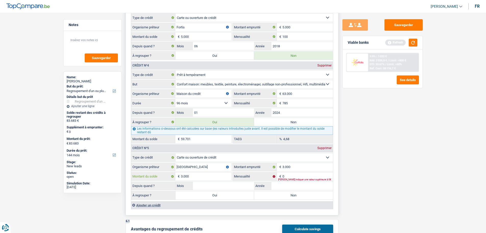
type input "3.000"
click at [291, 177] on input "0" at bounding box center [308, 176] width 51 height 8
type input "150"
click at [242, 182] on input "Mois" at bounding box center [224, 186] width 62 height 8
type input "1"
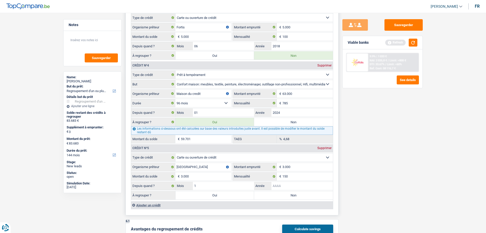
click at [278, 187] on input "Année" at bounding box center [303, 186] width 62 height 8
type input "2022"
click at [401, 171] on div "Sauvegarder Viable banks Refresh 9.9% | 1 033 € NAI: 2 035,8 € / Limit: >800 € …" at bounding box center [383, 121] width 88 height 204
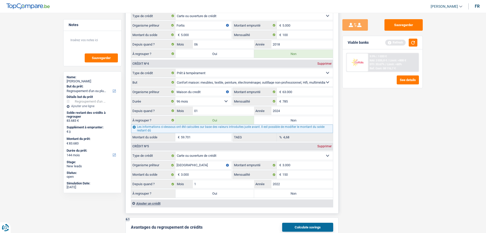
scroll to position [715, 0]
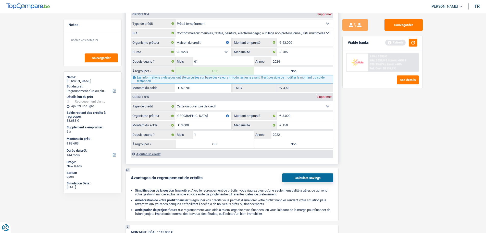
click at [225, 147] on label "Oui" at bounding box center [215, 144] width 79 height 8
click at [225, 147] on input "Oui" at bounding box center [215, 144] width 79 height 8
radio input "true"
type input "86.683"
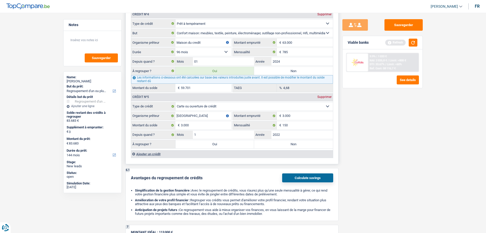
type input "86.683"
click at [411, 41] on button "button" at bounding box center [413, 43] width 9 height 8
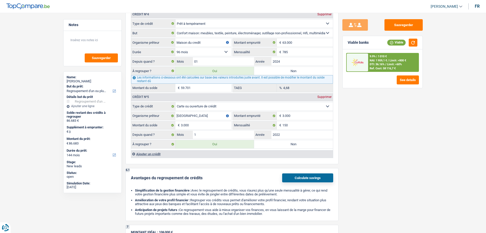
drag, startPoint x: 393, startPoint y: 52, endPoint x: 391, endPoint y: 56, distance: 4.6
click at [392, 53] on div "9.9% | 1 010 € NAI: 1 959,1 € / Limit: >800 € DTI: 36.16% / Limit: <60% Ref. Co…" at bounding box center [383, 68] width 80 height 39
click at [391, 58] on div "9.9% | 1 010 € NAI: 1 959,1 € / Limit: >800 € DTI: 36.16% / Limit: <60% Ref. Co…" at bounding box center [393, 62] width 50 height 18
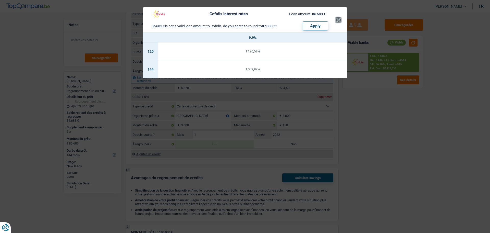
click at [339, 18] on button "×" at bounding box center [338, 19] width 5 height 5
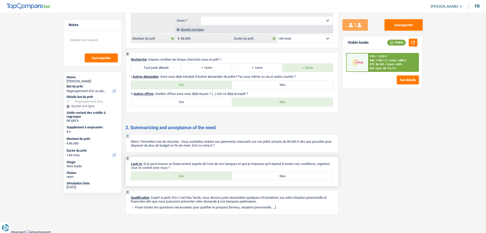
scroll to position [1004, 0]
click at [172, 174] on label "Oui" at bounding box center [181, 175] width 101 height 8
click at [172, 174] on input "Oui" at bounding box center [181, 175] width 101 height 8
radio input "true"
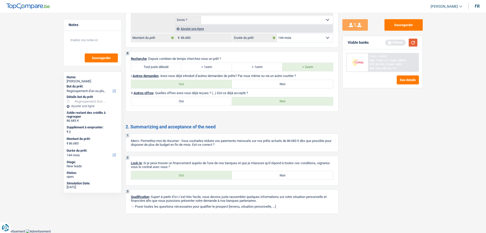
click at [413, 42] on button "button" at bounding box center [413, 43] width 9 height 8
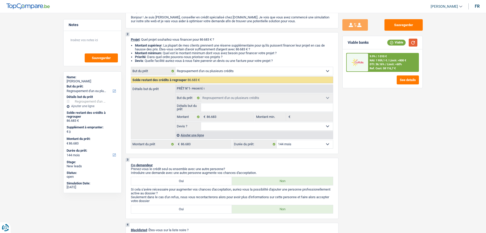
scroll to position [0, 0]
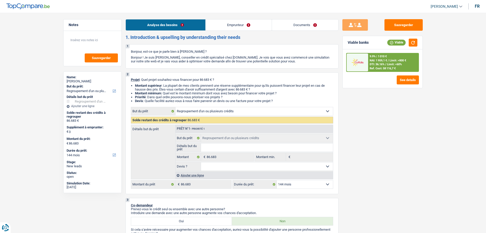
click at [242, 29] on link "Emprunteur" at bounding box center [239, 24] width 66 height 11
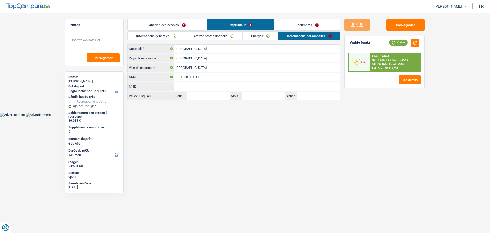
click at [224, 31] on div "Analyse des besoins Emprunteur Documents 1. Introduction & upselling by underst…" at bounding box center [233, 59] width 213 height 81
click at [227, 36] on link "Activité professionnelle" at bounding box center [213, 36] width 57 height 8
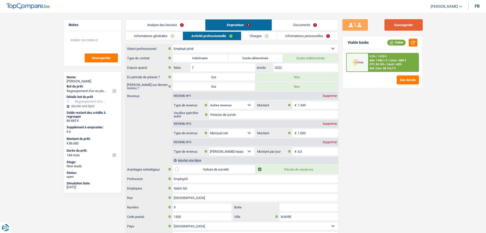
click at [396, 25] on button "Sauvegarder" at bounding box center [404, 24] width 38 height 11
drag, startPoint x: 404, startPoint y: 25, endPoint x: 394, endPoint y: 28, distance: 10.3
click at [404, 25] on button "Sauvegarder" at bounding box center [404, 24] width 38 height 11
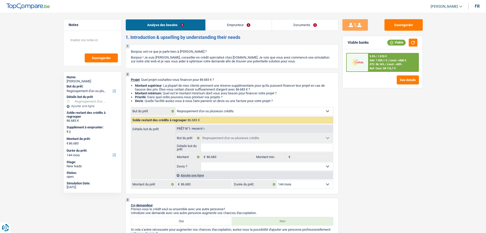
select select "refinancing"
select select "144"
select select "refinancing"
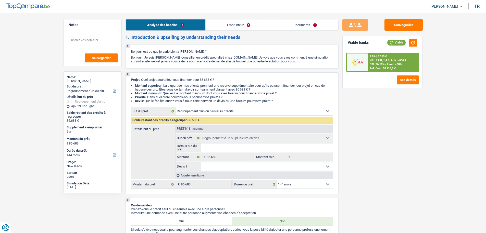
select select "144"
select select "privateEmployee"
select select "other"
select select "netSalary"
select select "mealVouchers"
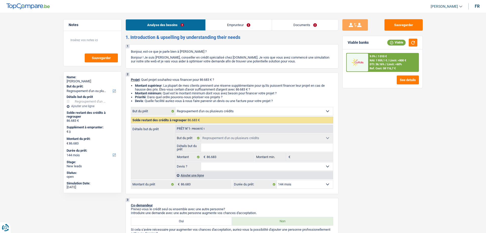
select select "ownerWithoutMortgage"
select select "personalLoan"
select select "carRestore"
select select "60"
select select "carLoan"
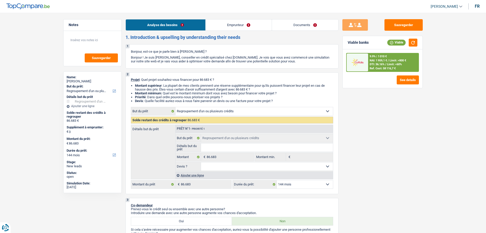
select select "60"
select select "cardOrCredit"
select select "personalLoan"
select select "homeFurnishingOrRelocation"
select select "96"
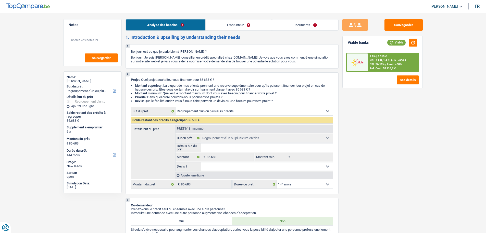
select select "cardOrCredit"
select select "refinancing"
select select "144"
select select "32"
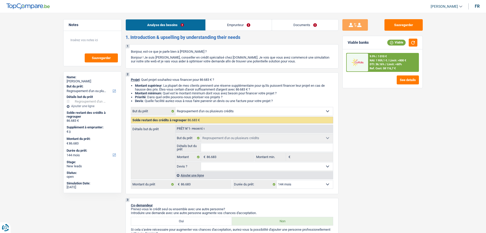
select select "widowed"
click at [241, 26] on link "Emprunteur" at bounding box center [239, 24] width 66 height 11
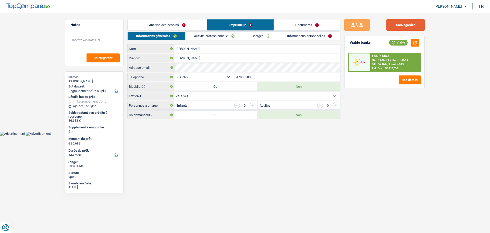
click at [414, 23] on button "Sauvegarder" at bounding box center [406, 24] width 38 height 11
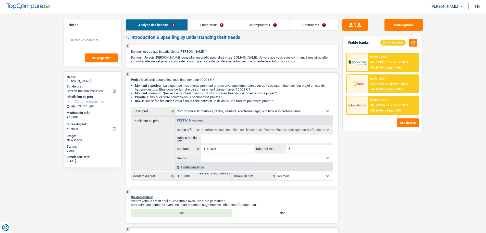
select select "household"
select select "60"
select select "household"
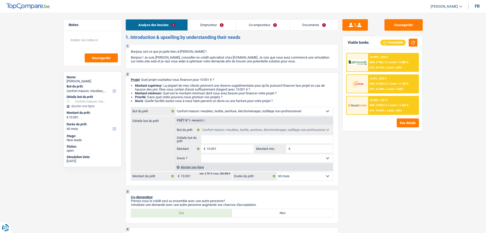
select select "60"
select select "worker"
select select "housewife"
select select "familyAllowances"
select select "netSalary"
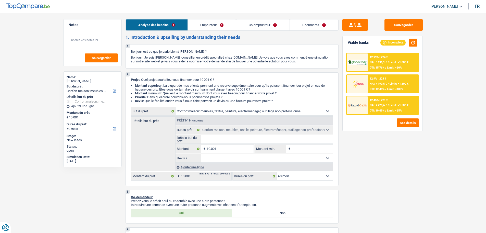
select select "familyAllowances"
select select "ownerWithoutMortgage"
select select "carLoan"
select select "84"
select select "household"
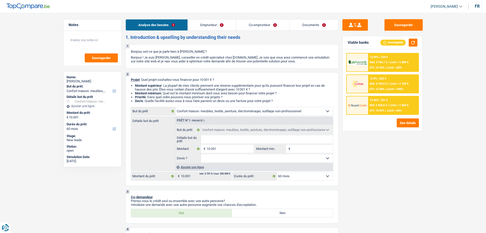
select select "household"
select select "60"
click at [234, 141] on input "Détails but du prêt" at bounding box center [267, 139] width 132 height 8
type input "M"
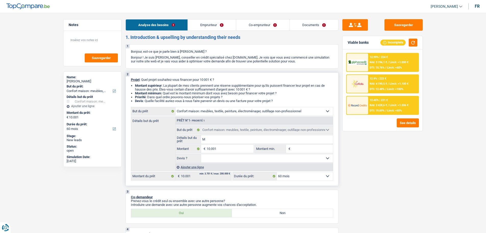
type input "Me"
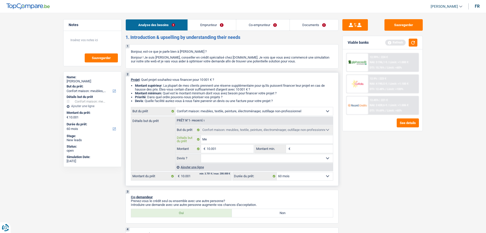
type input "Meu"
type input "Meub"
type input "Meubl"
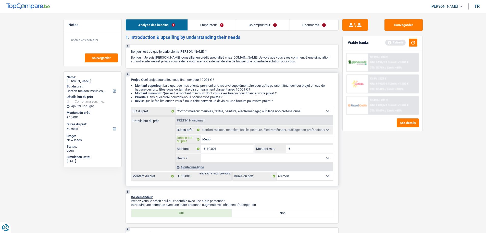
type input "Meubl"
type input "Meuble"
type input "Meubles"
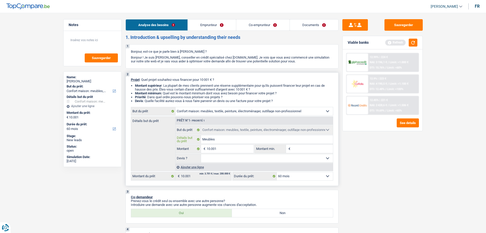
type input "Meubles"
click at [295, 149] on input "Montant min." at bounding box center [312, 149] width 41 height 8
type input "5"
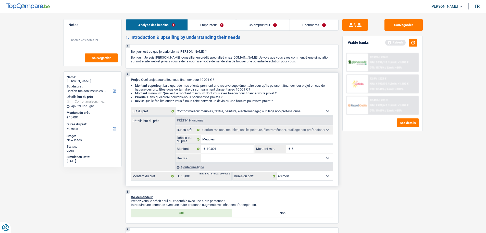
type input "5"
type input "50"
type input "500"
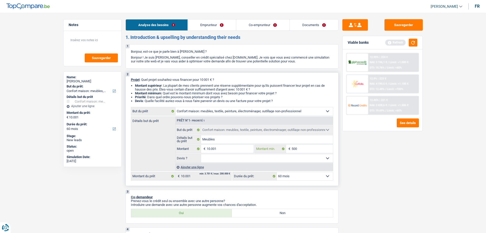
type input "5.000"
click at [273, 163] on div "Prêt n°1 - Priorité 1 Confort maison: meubles, textile, peinture, électroménage…" at bounding box center [254, 143] width 158 height 54
click at [272, 163] on div "Prêt n°1 - Priorité 1 Confort maison: meubles, textile, peinture, électroménage…" at bounding box center [254, 143] width 158 height 54
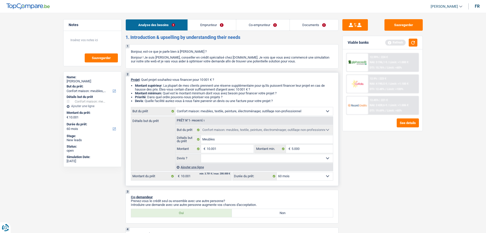
click at [272, 160] on select "Oui Non Non répondu Sélectionner une option" at bounding box center [267, 158] width 132 height 8
select select "false"
click at [201, 154] on select "Oui Non Non répondu Sélectionner une option" at bounding box center [267, 158] width 132 height 8
select select "false"
click at [222, 149] on input "10.001" at bounding box center [230, 149] width 47 height 8
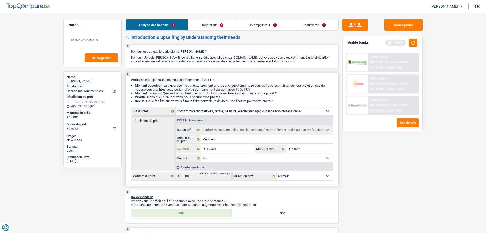
type input "1.000"
type input "100"
type input "10"
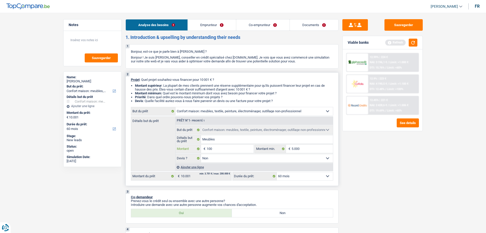
type input "10"
type input "1"
type input "12"
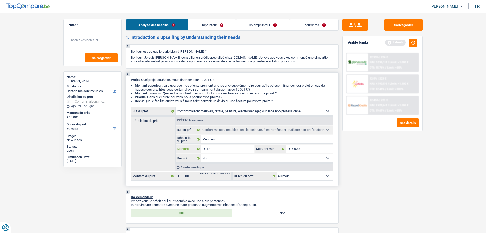
type input "120"
type input "1.200"
type input "12.000"
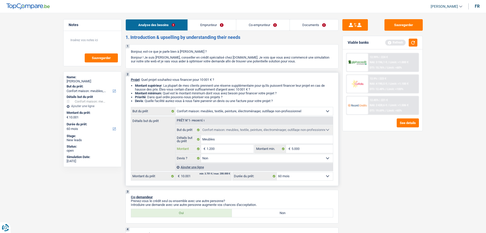
type input "12.000"
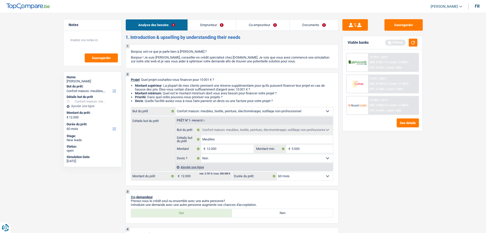
click at [261, 28] on link "Co-emprunteur" at bounding box center [262, 24] width 53 height 11
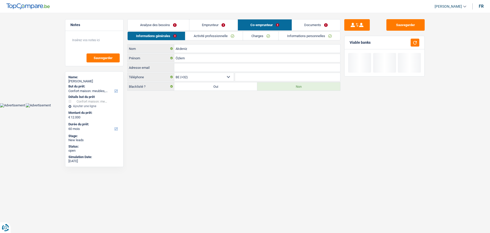
click at [169, 23] on link "Analyse des besoins" at bounding box center [159, 24] width 62 height 11
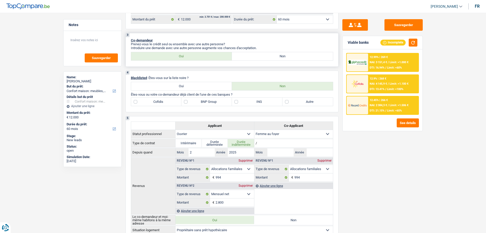
scroll to position [77, 0]
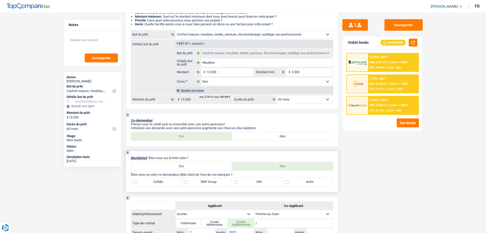
click at [245, 182] on label "ING" at bounding box center [257, 181] width 51 height 8
click at [245, 182] on input "ING" at bounding box center [257, 181] width 51 height 8
checkbox input "true"
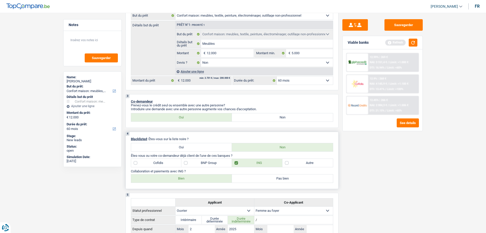
scroll to position [128, 0]
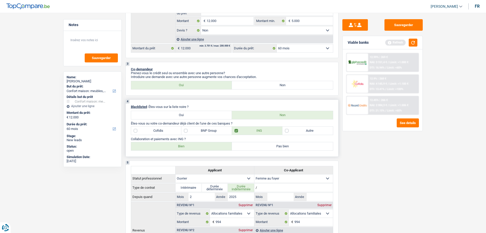
click at [225, 144] on label "Bien" at bounding box center [181, 146] width 101 height 8
click at [225, 144] on input "Bien" at bounding box center [181, 146] width 101 height 8
radio input "true"
click at [308, 129] on label "Autre" at bounding box center [308, 130] width 51 height 8
click at [308, 129] on input "Autre" at bounding box center [308, 130] width 51 height 8
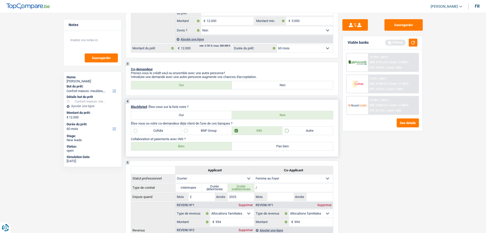
checkbox input "true"
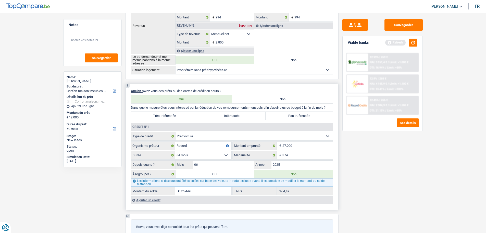
scroll to position [383, 0]
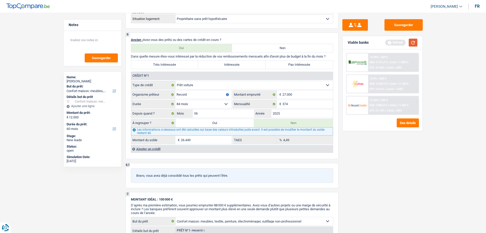
click at [413, 42] on button "button" at bounding box center [413, 43] width 9 height 8
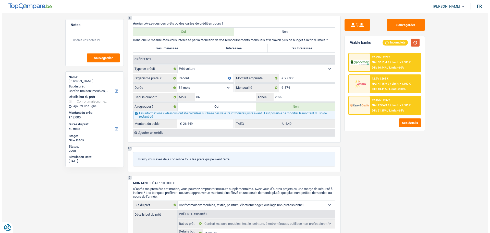
scroll to position [408, 0]
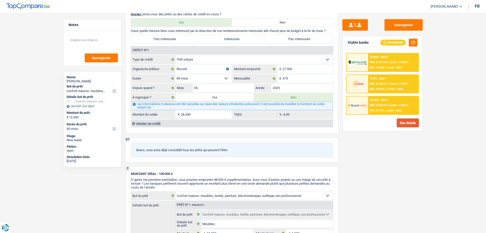
click at [406, 119] on button "See details" at bounding box center [408, 122] width 22 height 9
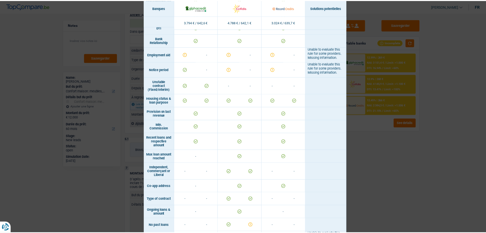
scroll to position [204, 0]
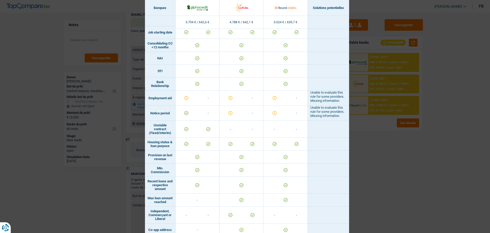
click at [411, 161] on div "Banks conditions × Banques Solutions potentielles Revenus / Charges 3.794 € / 6…" at bounding box center [245, 116] width 490 height 233
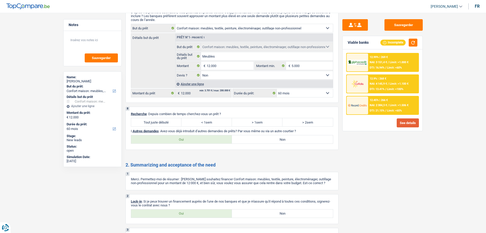
scroll to position [587, 0]
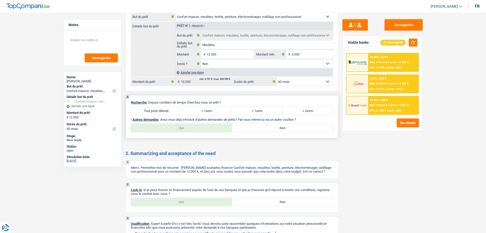
click at [166, 112] on label "Tout juste débuté" at bounding box center [156, 110] width 51 height 8
click at [166, 112] on input "Tout juste débuté" at bounding box center [156, 110] width 51 height 8
radio input "true"
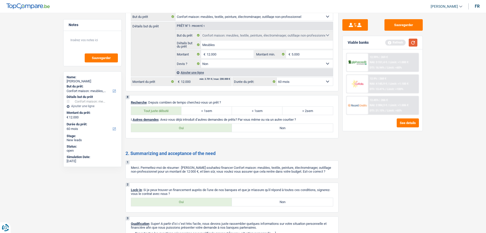
click at [412, 43] on button "button" at bounding box center [413, 43] width 9 height 8
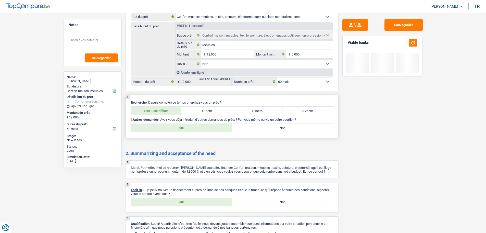
click at [211, 127] on label "Oui" at bounding box center [181, 128] width 101 height 8
click at [211, 127] on input "Oui" at bounding box center [181, 128] width 101 height 8
radio input "true"
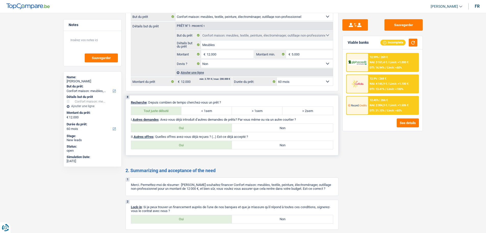
click at [215, 142] on label "Oui" at bounding box center [181, 145] width 101 height 8
click at [215, 142] on input "Oui" at bounding box center [181, 145] width 101 height 8
radio input "true"
select select "60"
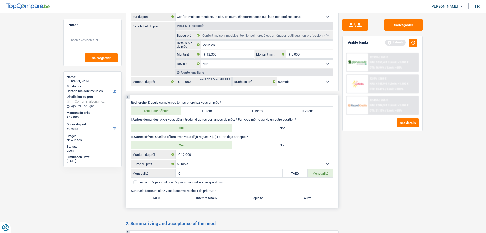
click at [207, 146] on label "Oui" at bounding box center [181, 145] width 101 height 8
click at [207, 146] on input "Oui" at bounding box center [181, 145] width 101 height 8
click at [204, 154] on input "12.000" at bounding box center [257, 154] width 152 height 8
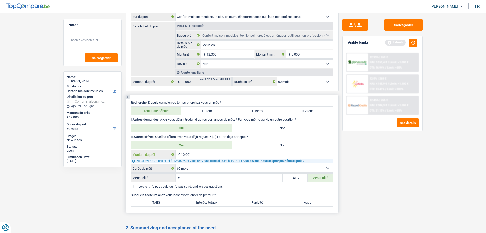
type input "10.001"
click at [295, 179] on label "TAEG" at bounding box center [295, 177] width 25 height 8
click at [295, 179] on input "TAEG" at bounding box center [295, 177] width 25 height 8
radio input "true"
click at [222, 179] on input "TAEG" at bounding box center [232, 177] width 101 height 8
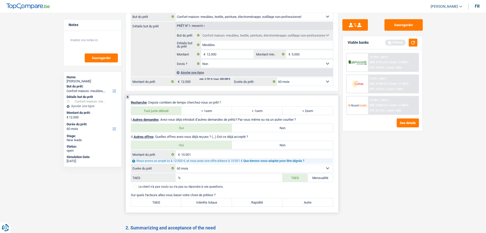
click at [209, 167] on select "12 mois 18 mois 24 mois 30 mois 36 mois 42 mois 48 mois 60 mois 72 mois 84 mois…" at bounding box center [255, 168] width 158 height 8
select select "48"
click at [176, 164] on select "12 mois 18 mois 24 mois 30 mois 36 mois 42 mois 48 mois 60 mois 72 mois 84 mois…" at bounding box center [255, 168] width 158 height 8
click at [199, 178] on input "TAEG" at bounding box center [232, 177] width 101 height 8
type input "14,99"
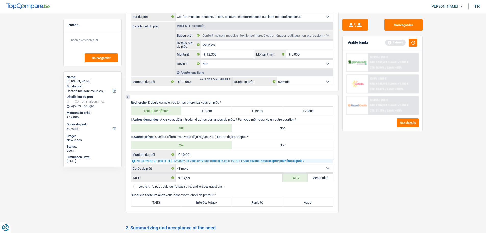
click at [406, 187] on div "Sauvegarder Viable banks Refresh 12.99% | 269 € NAI: 3 151,4 € / Limit: >1.000 …" at bounding box center [383, 121] width 88 height 204
click at [413, 43] on button "button" at bounding box center [413, 43] width 9 height 8
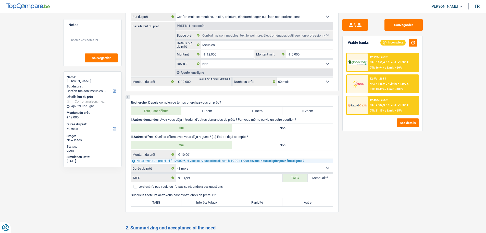
click at [395, 68] on span "Limit: <60%" at bounding box center [394, 67] width 15 height 3
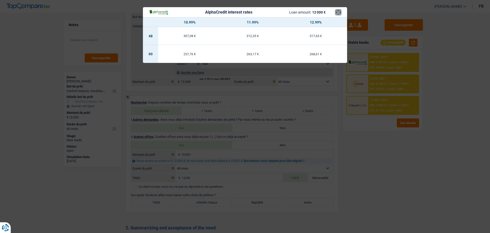
click at [339, 14] on button "×" at bounding box center [338, 12] width 5 height 5
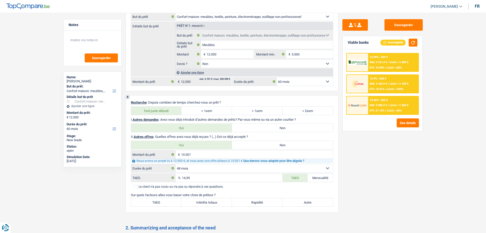
click at [382, 60] on div "12.99% | 269 € NAI: 3 151,4 € / Limit: >1.000 € DTI: 16.94% / Limit: <60%" at bounding box center [393, 62] width 50 height 18
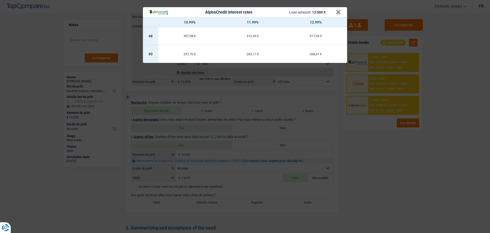
click at [428, 176] on div "AlphaCredit interest rates Loan amount: 12 000 € × 10.99% 11.99% 12.99% 48 307,…" at bounding box center [245, 116] width 490 height 233
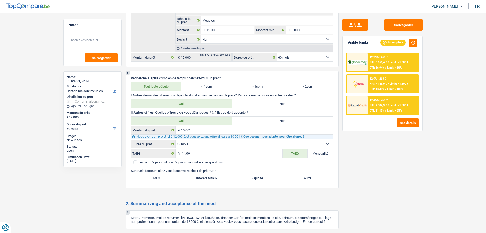
scroll to position [613, 0]
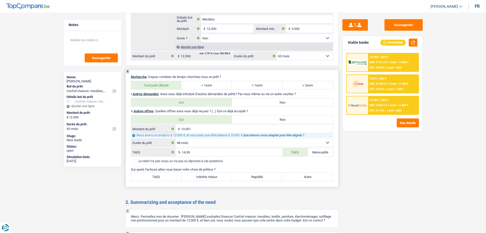
click at [163, 174] on label "TAEG" at bounding box center [156, 176] width 51 height 8
click at [163, 174] on input "TAEG" at bounding box center [156, 176] width 51 height 8
radio input "true"
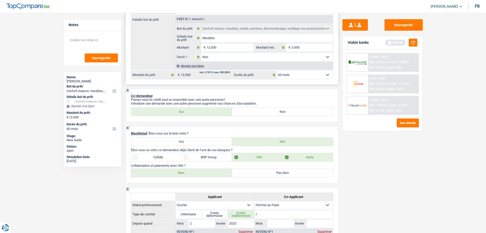
scroll to position [0, 0]
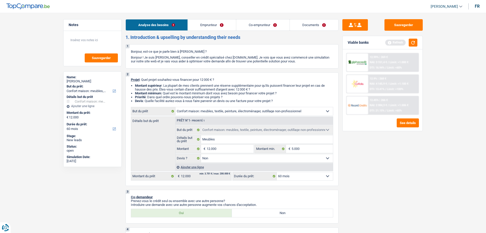
click at [219, 28] on link "Emprunteur" at bounding box center [212, 24] width 48 height 11
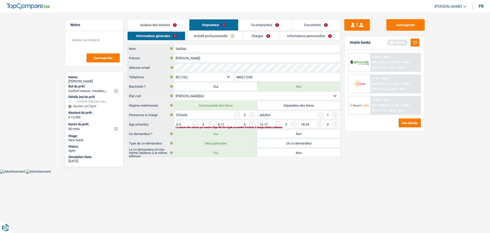
click at [251, 116] on input "button" at bounding box center [253, 115] width 6 height 6
click at [235, 115] on input "button" at bounding box center [237, 115] width 6 height 6
click at [340, 122] on input "button" at bounding box center [439, 125] width 213 height 8
click at [294, 125] on input "button" at bounding box center [397, 125] width 213 height 8
click at [212, 126] on input "button" at bounding box center [314, 125] width 213 height 8
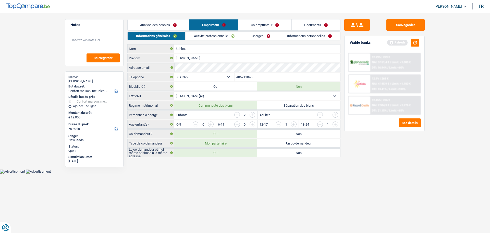
click at [210, 124] on input "button" at bounding box center [314, 125] width 213 height 8
click at [319, 116] on input "button" at bounding box center [320, 115] width 6 height 6
click at [256, 114] on div "Enfants 2" at bounding box center [215, 115] width 83 height 8
click at [251, 114] on input "button" at bounding box center [253, 115] width 6 height 6
click at [211, 123] on input "button" at bounding box center [314, 125] width 213 height 8
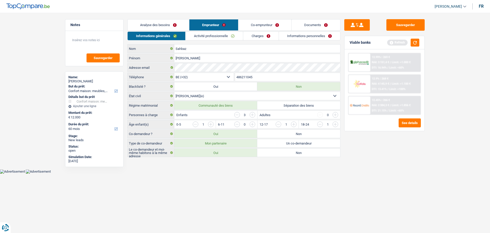
click at [257, 173] on html "Vous avez le contrôle de vos données Nous utilisons des cookies, tout comme nos…" at bounding box center [245, 86] width 490 height 173
click at [250, 35] on link "Charges" at bounding box center [260, 36] width 35 height 8
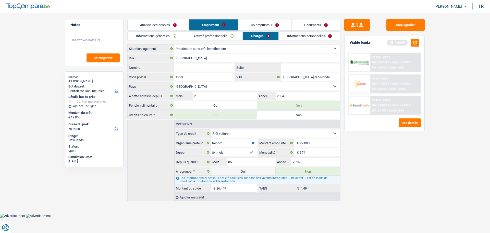
click at [226, 70] on input "Numéro" at bounding box center [203, 67] width 59 height 8
type input "60"
drag, startPoint x: 396, startPoint y: 155, endPoint x: 386, endPoint y: 162, distance: 12.6
click at [400, 154] on div "Sauvegarder Viable banks Refresh 12.99% | 269 € NAI: 3 151,4 € / Limit: >1.000 …" at bounding box center [385, 121] width 88 height 204
click at [316, 35] on link "Informations personnelles" at bounding box center [310, 36] width 62 height 8
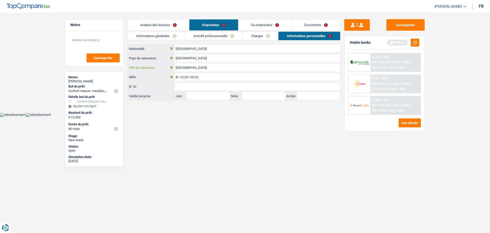
click at [193, 69] on input "Bruxelles" at bounding box center [257, 67] width 166 height 8
type input "B"
click at [262, 34] on link "Charges" at bounding box center [260, 36] width 35 height 8
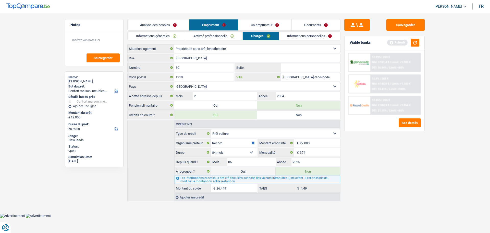
click at [315, 76] on input "Saint-Josse-ten-Noode" at bounding box center [310, 77] width 59 height 8
click at [323, 36] on link "Informations personnelles" at bounding box center [310, 36] width 62 height 8
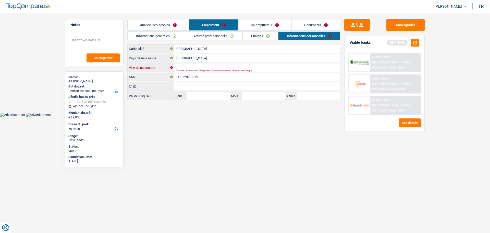
click at [255, 65] on input "Ville de naissance" at bounding box center [257, 67] width 166 height 8
paste input "Saint-Josse-ten-Noode"
type input "Saint-Josse-ten-Noode"
click at [255, 28] on link "Co-emprunteur" at bounding box center [264, 24] width 53 height 11
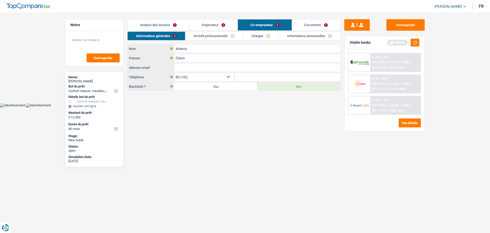
click at [225, 34] on link "Activité professionnelle" at bounding box center [213, 36] width 57 height 8
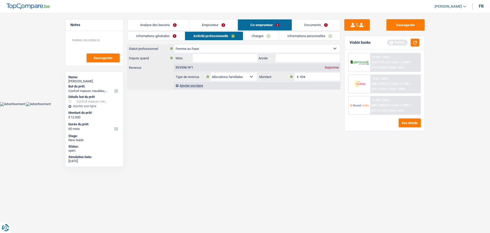
click at [212, 24] on link "Emprunteur" at bounding box center [213, 24] width 48 height 11
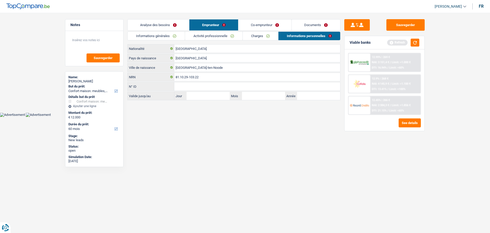
click at [208, 37] on link "Activité professionnelle" at bounding box center [213, 36] width 57 height 8
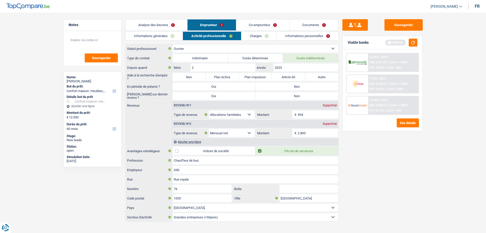
click at [301, 86] on label "Non" at bounding box center [297, 86] width 83 height 8
click at [301, 86] on input "Non" at bounding box center [297, 86] width 83 height 8
radio input "true"
click at [299, 95] on label "Non" at bounding box center [297, 96] width 83 height 8
click at [299, 95] on input "Non" at bounding box center [297, 96] width 83 height 8
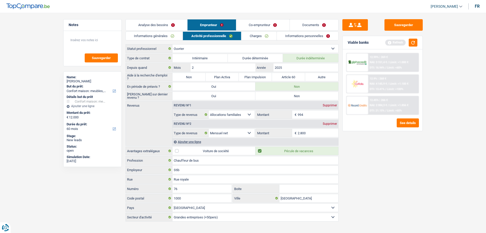
radio input "true"
click at [190, 142] on div "Ajouter une ligne" at bounding box center [256, 141] width 166 height 7
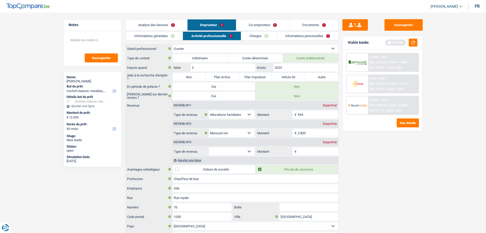
click at [245, 152] on select "Allocation d'handicap Allocations chômage Allocations familiales Chèques repas …" at bounding box center [232, 151] width 46 height 8
select select "mealVouchers"
click at [209, 147] on select "Allocation d'handicap Allocations chômage Allocations familiales Chèques repas …" at bounding box center [232, 151] width 46 height 8
click at [306, 153] on input "Montant par jour" at bounding box center [318, 151] width 41 height 8
type input "8,0"
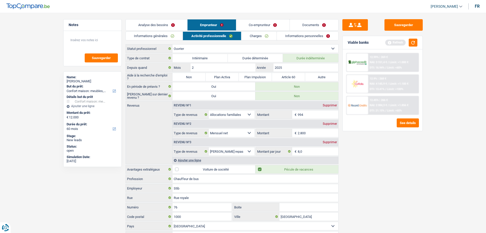
drag, startPoint x: 367, startPoint y: 153, endPoint x: 369, endPoint y: 153, distance: 2.6
click at [369, 153] on div "Sauvegarder Viable banks Refresh 12.99% | 269 € NAI: 3 151,4 € / Limit: >1.000 …" at bounding box center [383, 121] width 88 height 204
click at [257, 22] on link "Co-emprunteur" at bounding box center [262, 24] width 53 height 11
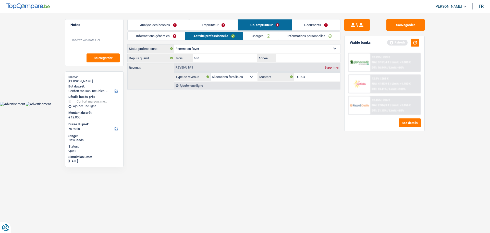
click at [222, 60] on input "Mois" at bounding box center [225, 58] width 65 height 8
click at [336, 68] on div "Supprimer" at bounding box center [331, 67] width 17 height 3
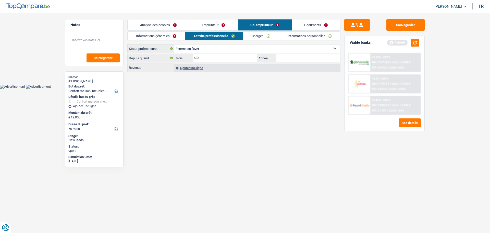
click at [243, 57] on input "Mois" at bounding box center [225, 58] width 65 height 8
click at [281, 54] on div "Depuis quand Mois / Année" at bounding box center [233, 58] width 213 height 9
click at [250, 37] on link "Charges" at bounding box center [260, 36] width 35 height 8
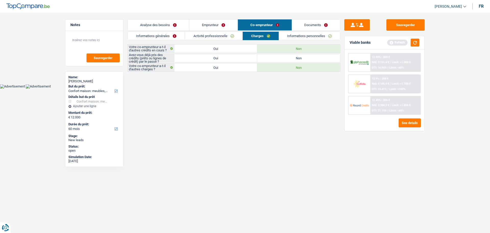
click at [304, 56] on label "Non" at bounding box center [298, 58] width 83 height 8
click at [304, 56] on input "Non" at bounding box center [298, 58] width 83 height 8
radio input "true"
click at [324, 38] on link "Informations personnelles" at bounding box center [310, 36] width 62 height 8
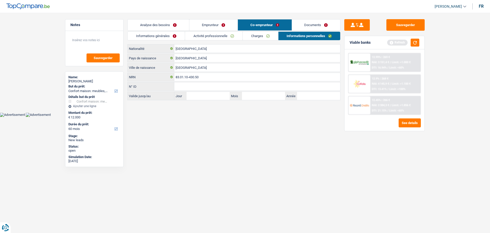
click at [175, 35] on link "Informations générales" at bounding box center [156, 36] width 57 height 8
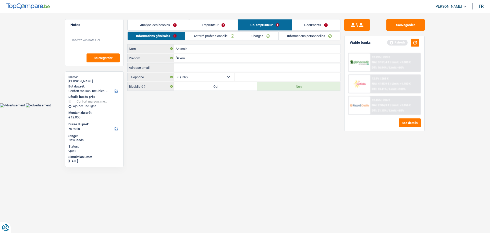
click at [220, 25] on link "Emprunteur" at bounding box center [213, 24] width 48 height 11
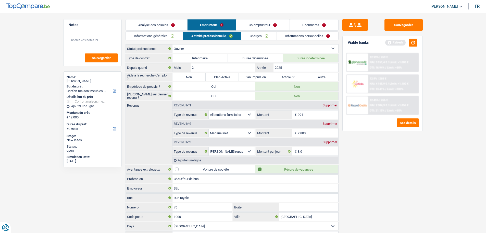
click at [183, 22] on link "Analyse des besoins" at bounding box center [157, 24] width 62 height 11
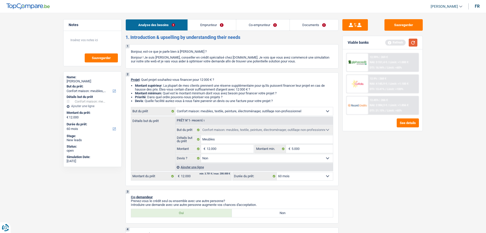
click at [412, 44] on button "button" at bounding box center [413, 43] width 9 height 8
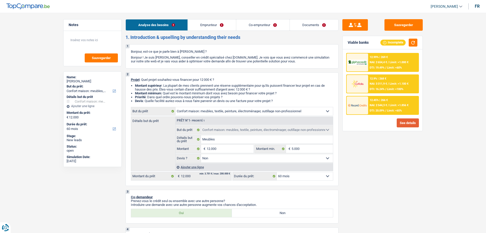
click at [408, 123] on button "See details" at bounding box center [408, 122] width 22 height 9
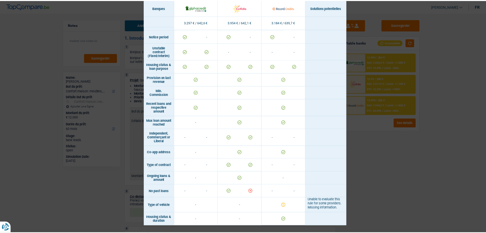
scroll to position [288, 0]
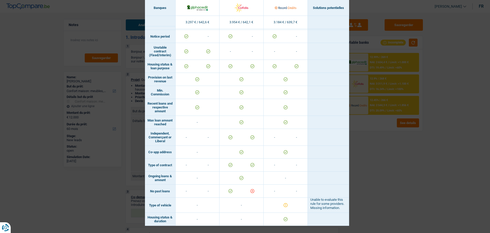
click at [406, 178] on div "Banks conditions × Banques Solutions potentielles Revenus / Charges 3.297 € / 6…" at bounding box center [245, 116] width 490 height 233
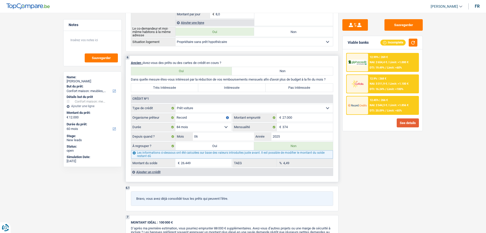
scroll to position [332, 0]
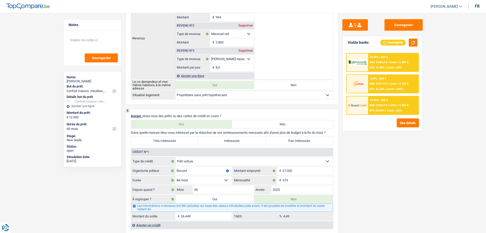
click at [372, 59] on div "12.99% | 269 € NAI: 2 654,4 € / Limit: >1.000 € DTI: 19.49% / Limit: <60%" at bounding box center [393, 62] width 50 height 18
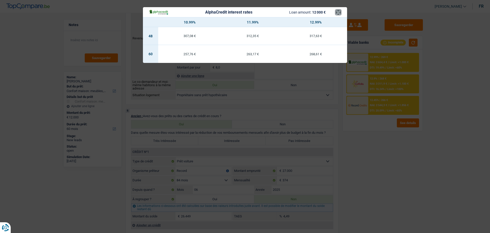
click at [339, 14] on button "×" at bounding box center [338, 12] width 5 height 5
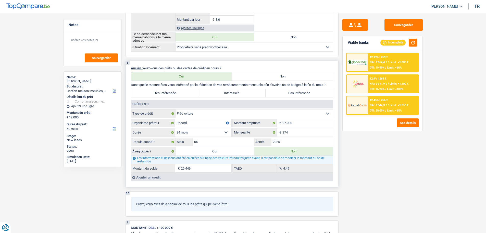
scroll to position [357, 0]
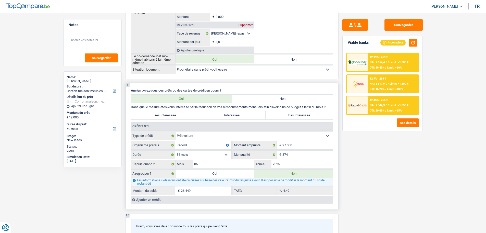
click at [296, 116] on label "Pas Intéressée" at bounding box center [299, 115] width 67 height 8
click at [296, 116] on input "Pas Intéressée" at bounding box center [299, 115] width 67 height 8
radio input "true"
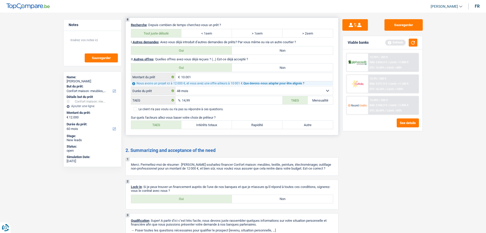
scroll to position [713, 0]
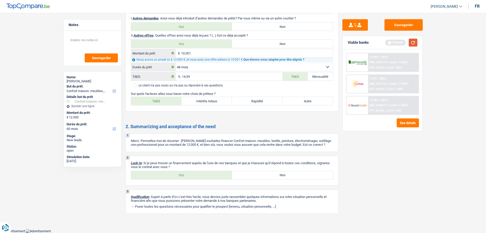
click at [415, 41] on button "button" at bounding box center [413, 43] width 9 height 8
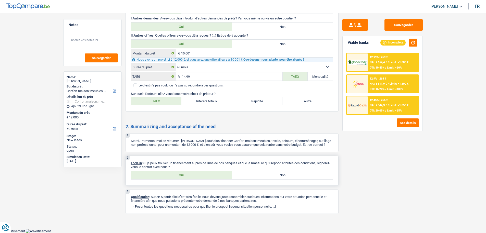
click at [208, 175] on label "Oui" at bounding box center [181, 175] width 101 height 8
click at [208, 175] on input "Oui" at bounding box center [181, 175] width 101 height 8
radio input "true"
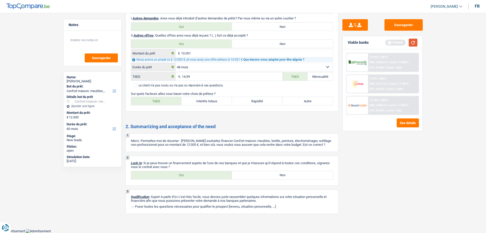
click at [411, 39] on button "button" at bounding box center [413, 43] width 9 height 8
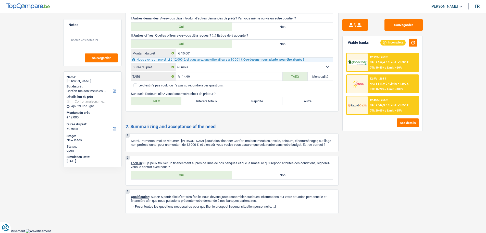
click at [374, 64] on div "12.99% | 269 € NAI: 2 654,4 € / Limit: >1.000 € DTI: 19.49% / Limit: <60%" at bounding box center [393, 62] width 50 height 18
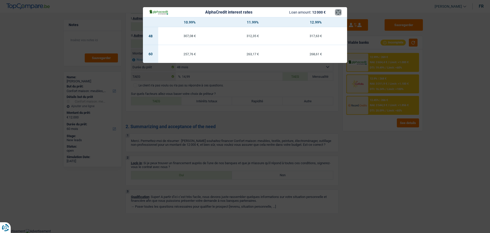
click at [336, 13] on button "×" at bounding box center [338, 12] width 5 height 5
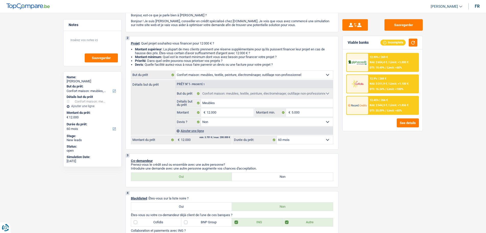
scroll to position [24, 0]
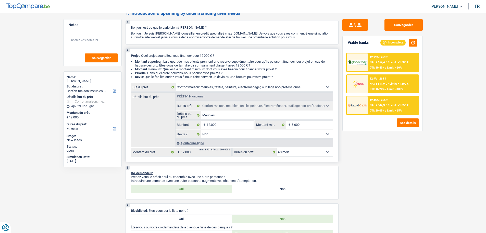
click at [308, 154] on select "12 mois 18 mois 24 mois 30 mois 36 mois 42 mois 48 mois 60 mois Sélectionner un…" at bounding box center [305, 152] width 56 height 8
select select "48"
click at [277, 148] on select "12 mois 18 mois 24 mois 30 mois 36 mois 42 mois 48 mois 60 mois Sélectionner un…" at bounding box center [305, 152] width 56 height 8
select select "48"
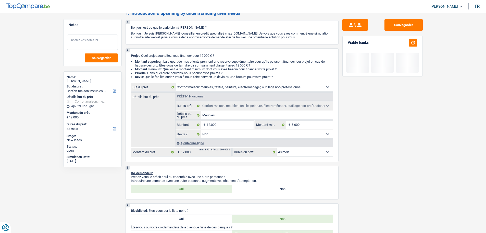
click at [90, 44] on textarea at bounding box center [92, 41] width 51 height 15
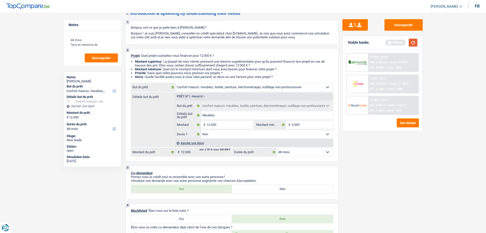
click at [415, 42] on button "button" at bounding box center [413, 43] width 9 height 8
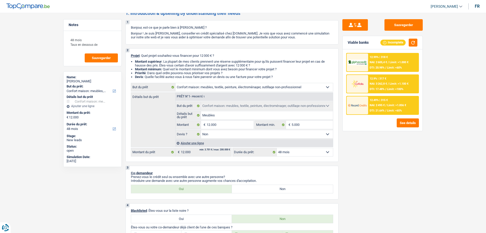
click at [385, 61] on span "NAI: 2 605,4 €" at bounding box center [378, 62] width 17 height 3
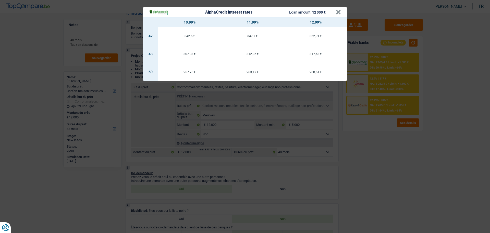
click at [342, 14] on header "AlphaCredit interest rates Loan amount: 12 000 € ×" at bounding box center [245, 12] width 204 height 10
click at [341, 13] on button "×" at bounding box center [338, 12] width 5 height 5
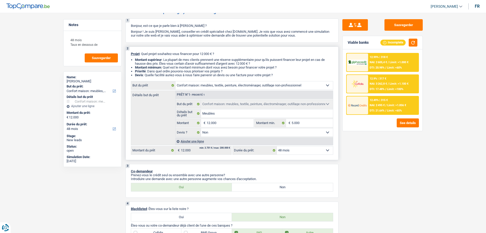
scroll to position [0, 0]
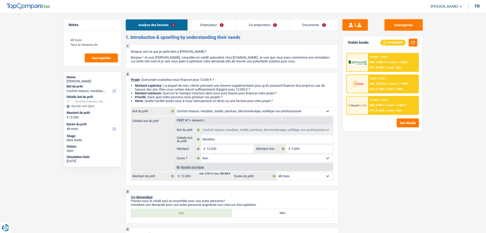
click at [236, 25] on link "Emprunteur" at bounding box center [212, 24] width 48 height 11
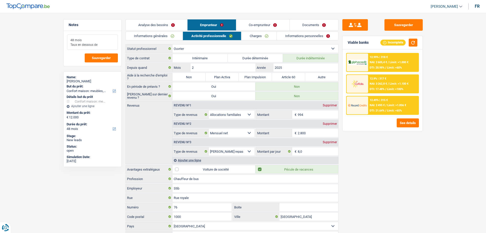
click at [105, 48] on textarea "48 mois Taux en dessous de" at bounding box center [92, 41] width 51 height 15
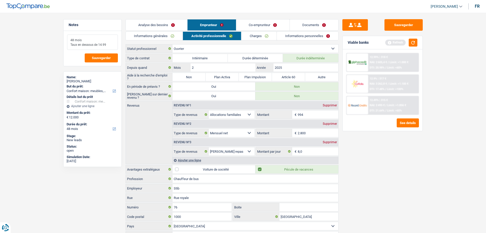
click at [69, 39] on textarea "48 mois Taux en dessous de 14.99" at bounding box center [92, 41] width 51 height 15
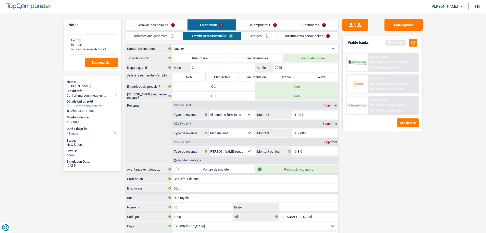
click at [91, 41] on textarea "il veut:µ 48 mois Taux en dessous de 14.99" at bounding box center [92, 44] width 51 height 20
type textarea "il veut: 48 mois Taux en dessous de 14.99"
click at [90, 63] on button "Sauvegarder" at bounding box center [101, 62] width 33 height 9
click at [408, 26] on button "Sauvegarder" at bounding box center [404, 24] width 38 height 11
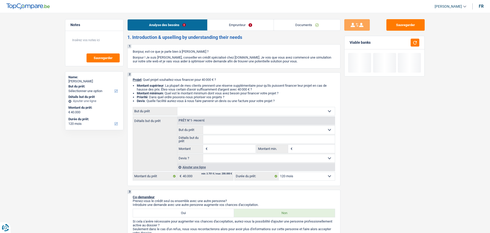
select select "120"
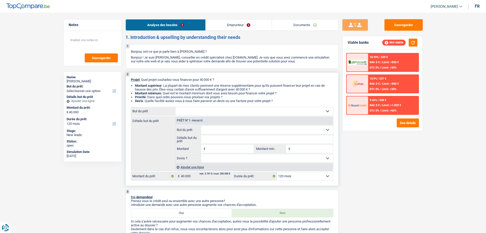
click at [273, 110] on select "Confort maison: meubles, textile, peinture, électroménager, outillage non-profe…" at bounding box center [255, 111] width 158 height 8
click at [412, 180] on div "Sauvegarder Viable banks Not viable 10.99% | 539 € NAI: 0 € / Limit: >850 € DTI…" at bounding box center [383, 121] width 88 height 204
click at [248, 27] on link "Emprunteur" at bounding box center [239, 24] width 66 height 11
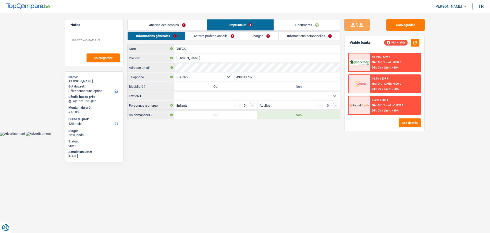
click at [306, 29] on link "Documents" at bounding box center [307, 24] width 66 height 11
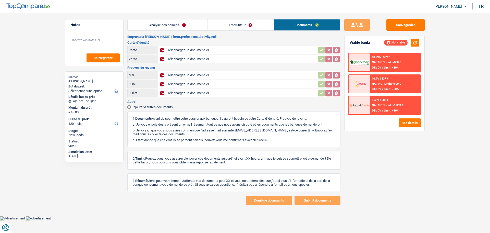
click at [186, 23] on link "Analyse des besoins" at bounding box center [168, 24] width 80 height 11
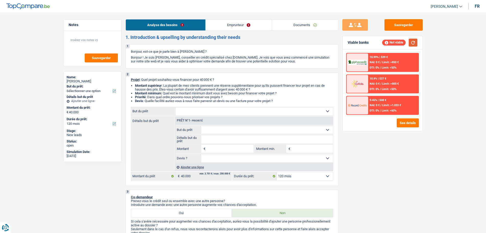
click at [412, 44] on button "button" at bounding box center [413, 43] width 9 height 8
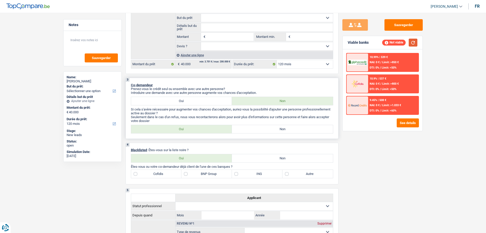
scroll to position [115, 0]
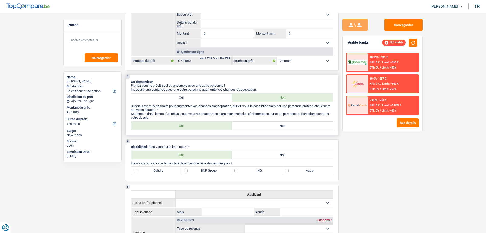
click at [263, 124] on label "Non" at bounding box center [282, 126] width 101 height 8
click at [263, 124] on input "Non" at bounding box center [282, 126] width 101 height 8
radio input "true"
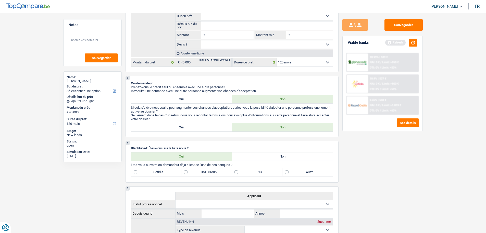
scroll to position [13, 0]
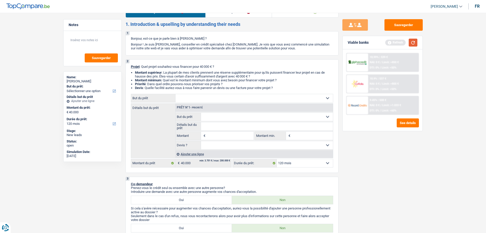
click at [411, 43] on button "button" at bounding box center [413, 43] width 9 height 8
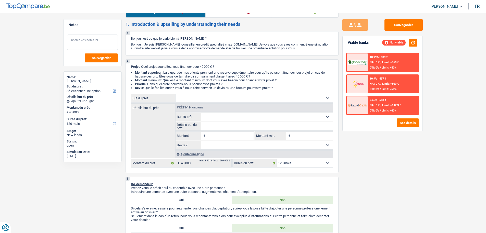
click at [99, 43] on textarea at bounding box center [92, 41] width 51 height 15
click at [93, 42] on textarea at bounding box center [92, 41] width 51 height 15
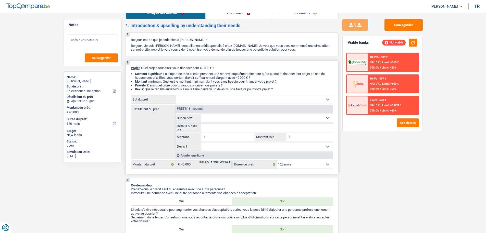
scroll to position [0, 0]
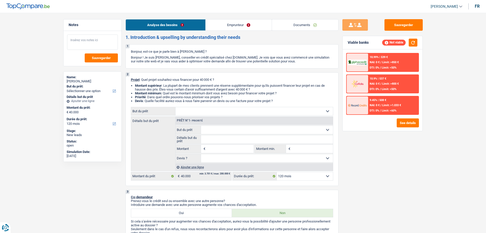
click at [106, 46] on textarea at bounding box center [92, 41] width 51 height 15
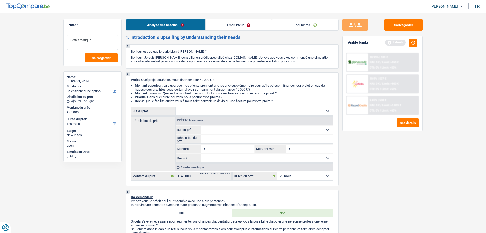
click at [103, 42] on textarea "Dettes étatique" at bounding box center [92, 41] width 51 height 15
type textarea "Dettes étatiques"
click at [100, 38] on textarea "Dettes étatiques" at bounding box center [92, 41] width 51 height 15
click at [109, 57] on span "Sauvegarder" at bounding box center [101, 57] width 19 height 3
click at [405, 25] on button "Sauvegarder" at bounding box center [404, 24] width 38 height 11
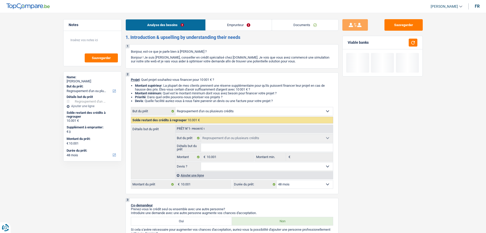
select select "refinancing"
select select "48"
select select "refinancing"
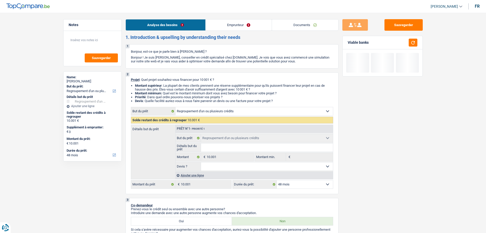
select select "48"
select select "refinancing"
select select "48"
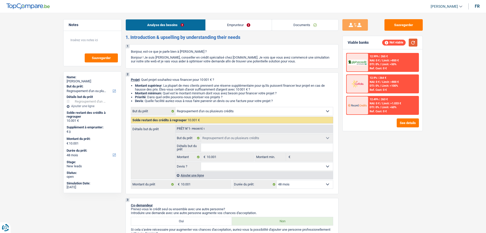
click at [417, 42] on button "button" at bounding box center [413, 43] width 9 height 8
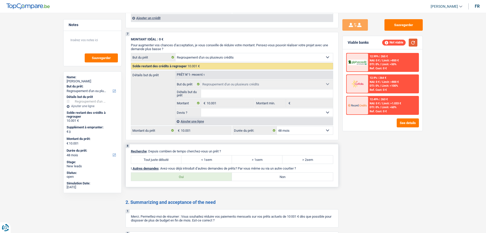
scroll to position [427, 0]
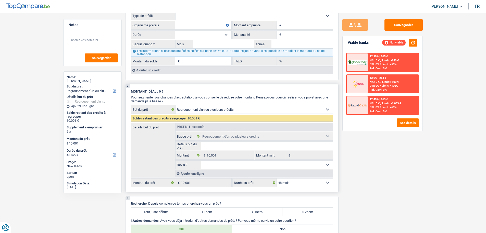
click at [207, 107] on select "Confort maison: meubles, textile, peinture, électroménager, outillage non-profe…" at bounding box center [255, 109] width 158 height 8
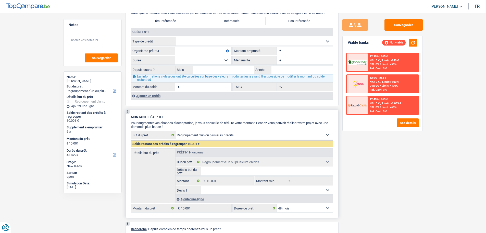
scroll to position [274, 0]
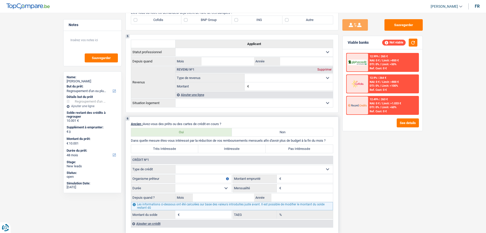
click at [194, 168] on select "Carte ou ouverture de crédit Prêt hypothécaire Vente à tempérament Prêt à tempé…" at bounding box center [255, 169] width 158 height 8
select select "carLoan"
type input "0"
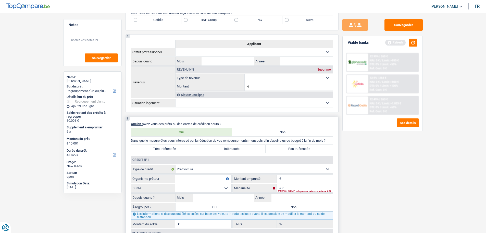
click at [204, 170] on select "Carte ou ouverture de crédit Prêt hypothécaire Vente à tempérament Prêt à tempé…" at bounding box center [255, 169] width 158 height 8
select select "renovationLoan"
click at [176, 165] on select "Carte ou ouverture de crédit Prêt hypothécaire Vente à tempérament Prêt à tempé…" at bounding box center [255, 169] width 158 height 8
click at [196, 181] on input "Organisme prêteur" at bounding box center [203, 178] width 56 height 8
click at [178, 176] on input "Cifidis" at bounding box center [203, 178] width 56 height 8
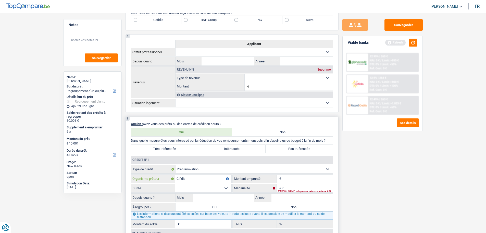
click at [179, 180] on input "Cifidis" at bounding box center [203, 178] width 56 height 8
click at [180, 180] on input "Cifidis" at bounding box center [203, 178] width 56 height 8
type input "Cofidis"
click at [287, 176] on input "Montant" at bounding box center [308, 178] width 51 height 8
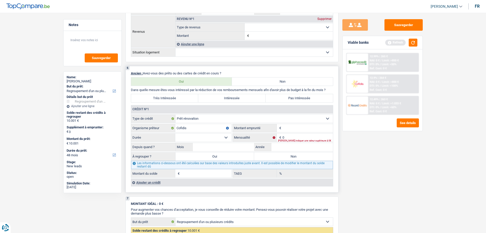
scroll to position [325, 0]
click at [215, 183] on div "Ajouter un crédit" at bounding box center [232, 182] width 202 height 8
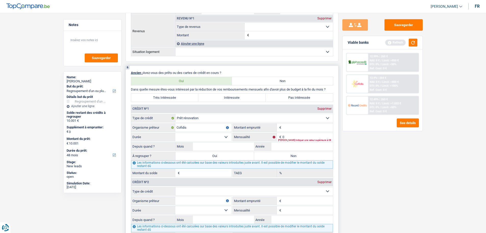
click at [297, 125] on input "Montant" at bounding box center [308, 127] width 51 height 8
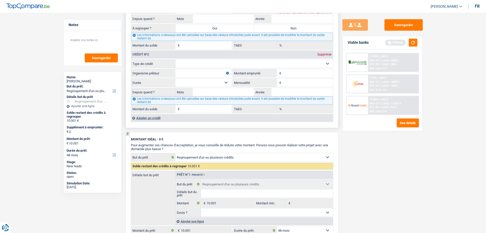
scroll to position [452, 0]
click at [417, 39] on button "button" at bounding box center [413, 43] width 9 height 8
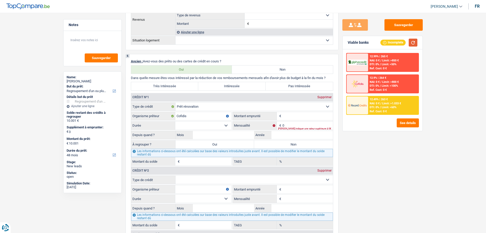
scroll to position [274, 0]
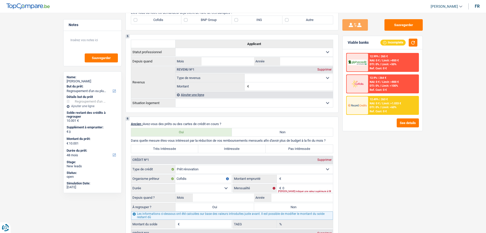
click at [392, 106] on span "Limit: <60%" at bounding box center [389, 106] width 15 height 3
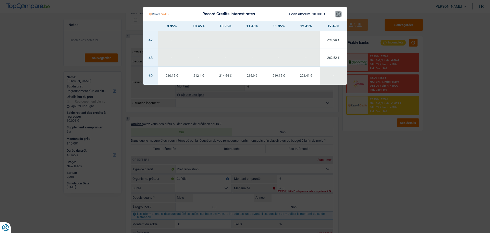
click at [337, 15] on button "×" at bounding box center [338, 13] width 5 height 5
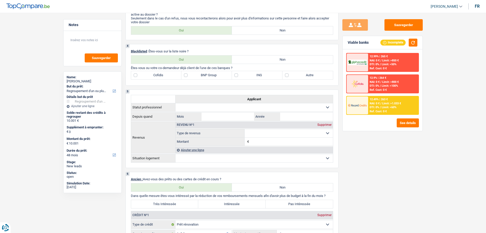
scroll to position [172, 0]
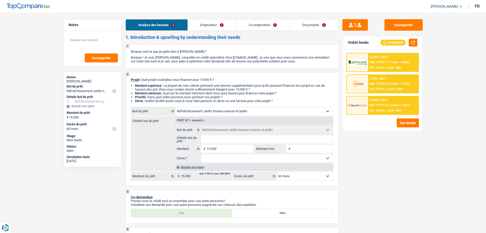
select select "houseOrGarden"
select select "60"
select select "houseOrGarden"
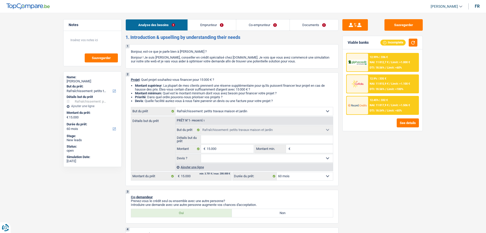
select select "60"
select select "publicEmployee"
select select "housewife"
select select "familyAllowances"
select select "netSalary"
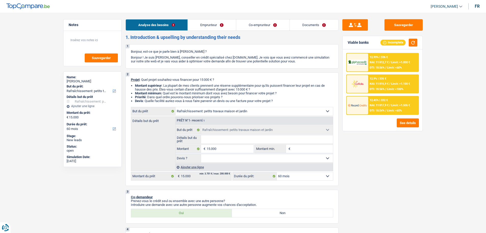
select select "mealVouchers"
select select "netSalary"
select select "mealVouchers"
select select "ownerWithMortgage"
select select "mortgage"
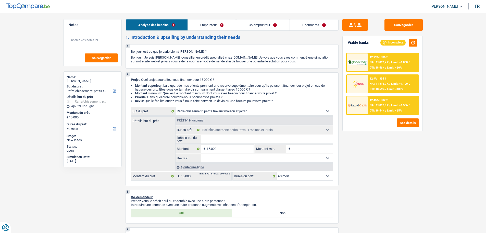
select select "240"
select select "carLoan"
select select "120"
select select "houseOrGarden"
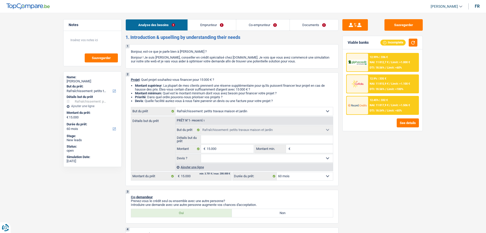
select select "60"
click at [207, 138] on input "Détails but du prêt" at bounding box center [267, 139] width 132 height 8
type input "L"
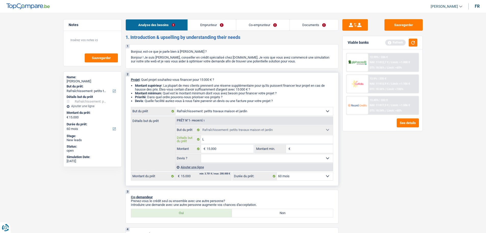
type input "Le"
type input "Le j"
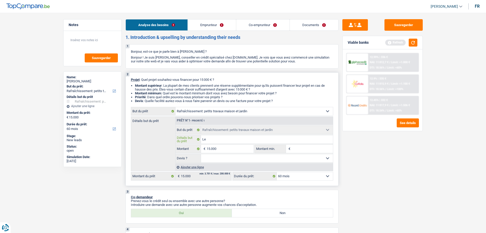
type input "Le j"
type input "Le ja"
type input "Le jar"
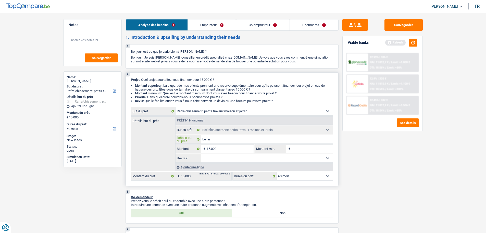
type input "Le jard"
type input "Le jardi"
type input "Le jardin"
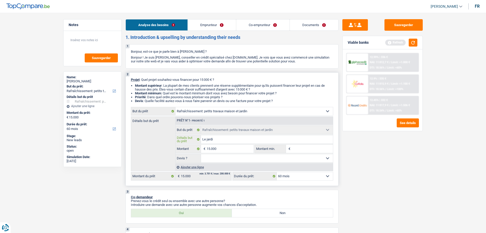
type input "Le jardin"
type input "Le jardin e"
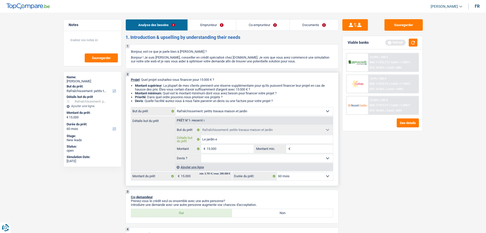
type input "Le jardin et"
type input "Le jardin et d"
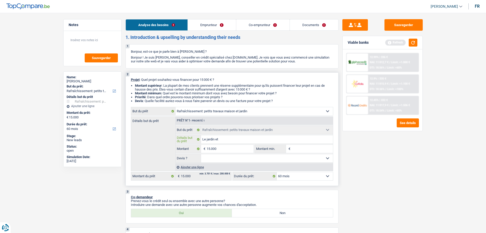
type input "Le jardin et d"
type input "Le jardin et de"
type input "Le jardin et des"
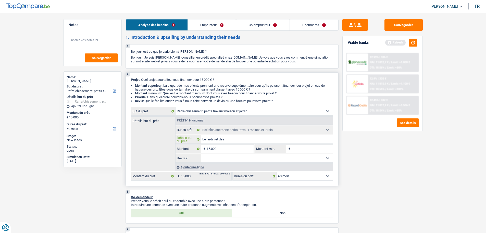
type input "Le jardin et des"
type input "Le jardin et des r"
type input "Le jardin et des ré"
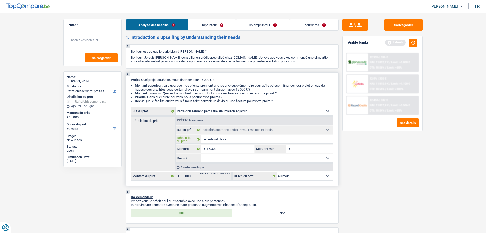
type input "Le jardin et des ré"
type input "Le jardin et des rép"
type input "Le jardin et des répa"
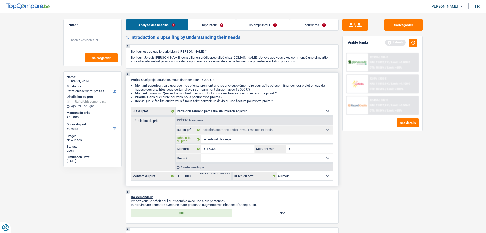
type input "Le jardin et des répar"
type input "Le jardin et des répara"
type input "Le jardin et des réparat"
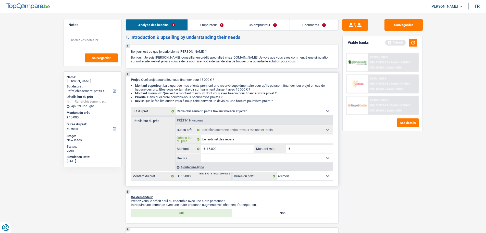
type input "Le jardin et des réparat"
type input "Le jardin et des réparati"
type input "Le jardin et des réparatio"
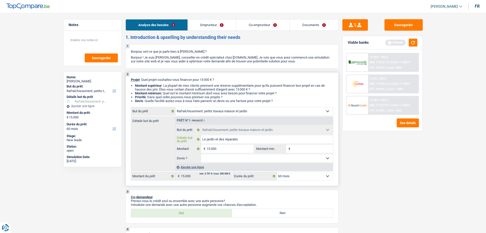
type input "Le jardin et des réparation"
type input "Le jardin et des réparations"
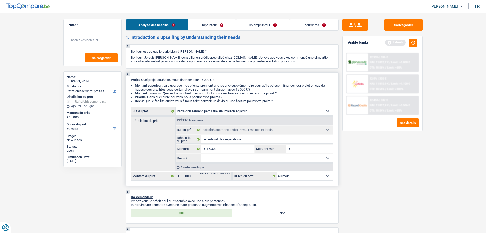
click at [297, 151] on input "Montant min." at bounding box center [312, 149] width 41 height 8
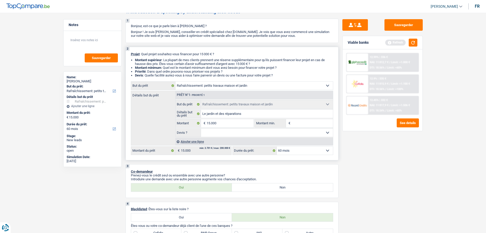
click at [296, 121] on input "Montant min." at bounding box center [312, 123] width 41 height 8
type input "7"
type input "70"
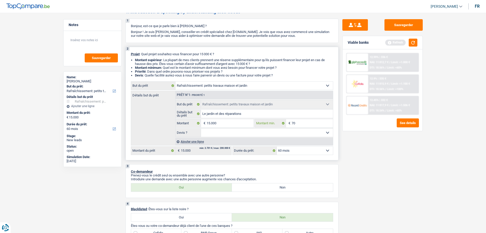
type input "700"
type input "70"
type input "7"
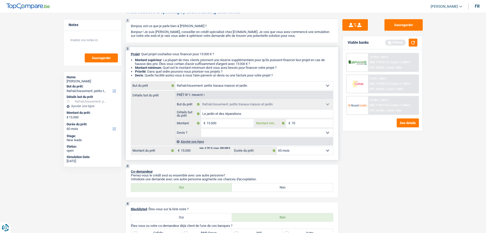
type input "7"
type input "75"
type input "750"
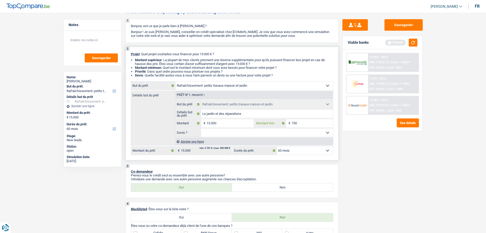
type input "7.500"
click at [296, 130] on select "Oui Non Non répondu Sélectionner une option" at bounding box center [267, 132] width 132 height 8
select select "false"
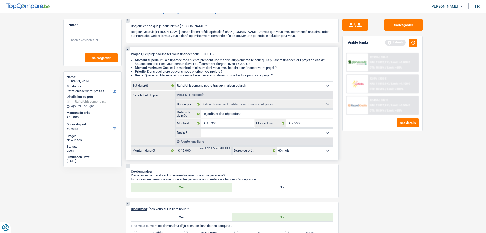
click at [201, 128] on select "Oui Non Non répondu Sélectionner une option" at bounding box center [267, 132] width 132 height 8
select select "false"
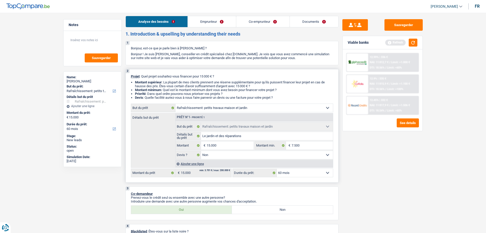
scroll to position [0, 0]
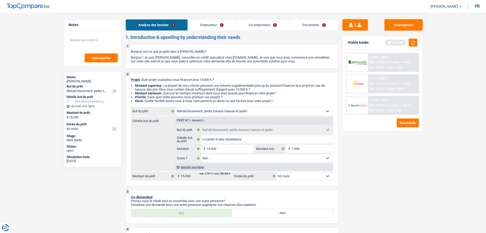
click at [256, 30] on li "Co-emprunteur" at bounding box center [262, 24] width 53 height 11
click at [259, 24] on link "Co-emprunteur" at bounding box center [262, 24] width 53 height 11
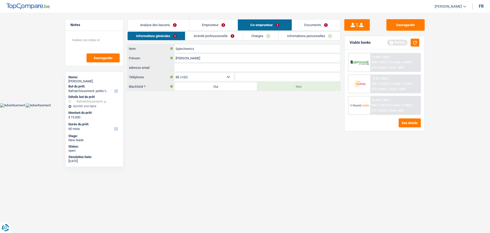
click at [229, 34] on link "Activité professionnelle" at bounding box center [213, 36] width 57 height 8
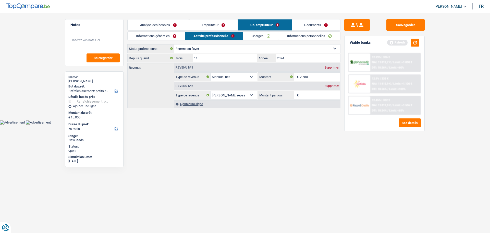
click at [167, 29] on link "Analyse des besoins" at bounding box center [159, 24] width 62 height 11
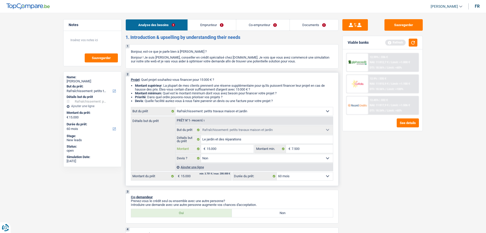
click at [232, 150] on input "15.000" at bounding box center [230, 149] width 47 height 8
type input "1.500"
type input "150"
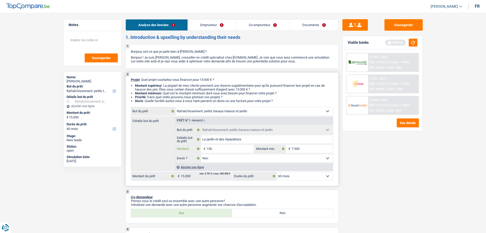
type input "15"
type input "1"
type input "17"
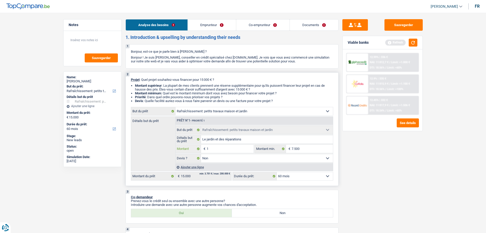
type input "17"
type input "175"
type input "1.750"
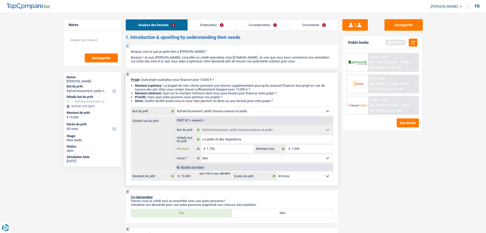
type input "17.500"
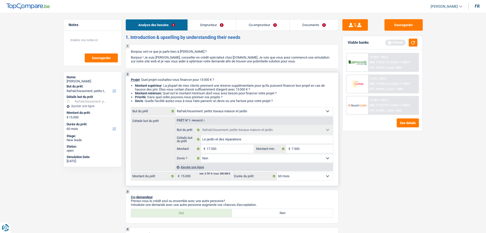
type input "17.500"
select select "84"
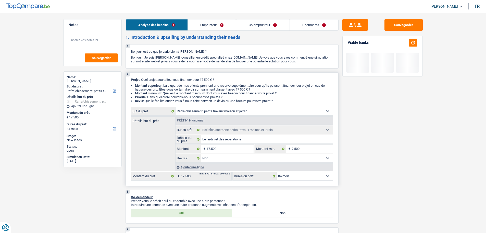
click at [240, 155] on select "Oui Non Non répondu Sélectionner une option" at bounding box center [267, 158] width 132 height 8
click at [201, 154] on select "Oui Non Non répondu Sélectionner une option" at bounding box center [267, 158] width 132 height 8
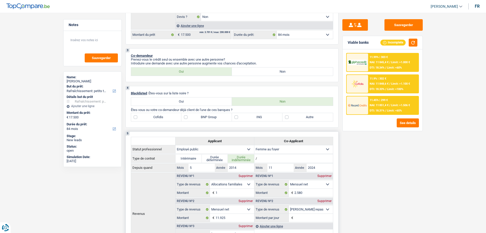
scroll to position [179, 0]
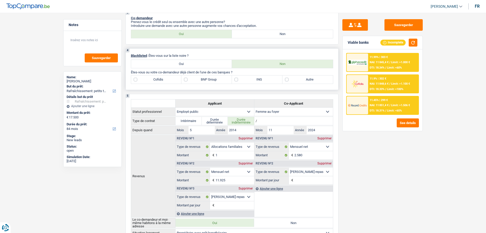
click at [212, 82] on label "BNP Group" at bounding box center [207, 79] width 51 height 8
click at [212, 82] on input "BNP Group" at bounding box center [207, 79] width 51 height 8
checkbox input "true"
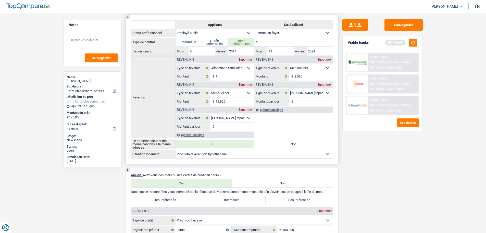
scroll to position [230, 0]
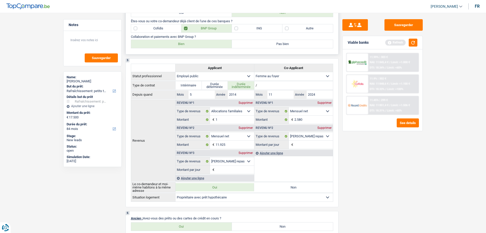
click at [193, 43] on label "Bien" at bounding box center [181, 44] width 101 height 8
click at [193, 43] on input "Bien" at bounding box center [181, 44] width 101 height 8
radio input "true"
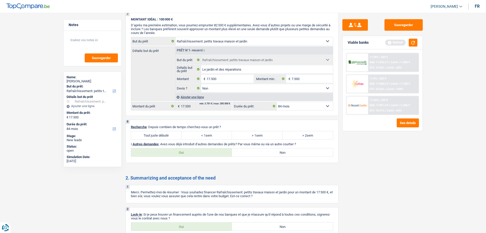
scroll to position [628, 0]
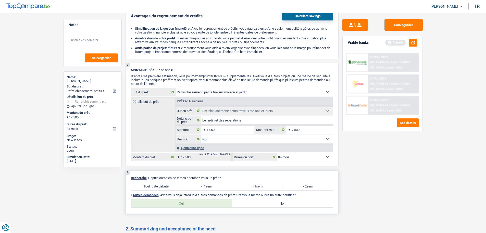
click at [218, 186] on label "< 1sem" at bounding box center [207, 186] width 51 height 8
click at [218, 186] on input "< 1sem" at bounding box center [207, 186] width 51 height 8
radio input "true"
click at [277, 205] on label "Non" at bounding box center [282, 203] width 101 height 8
click at [277, 205] on input "Non" at bounding box center [282, 203] width 101 height 8
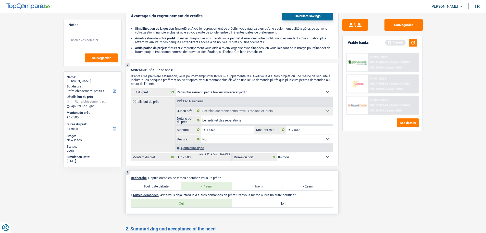
radio input "true"
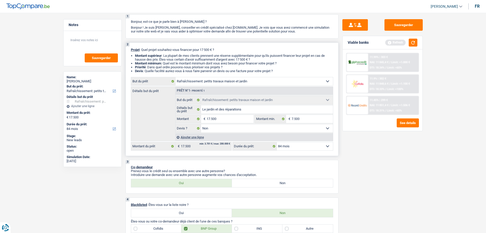
scroll to position [0, 0]
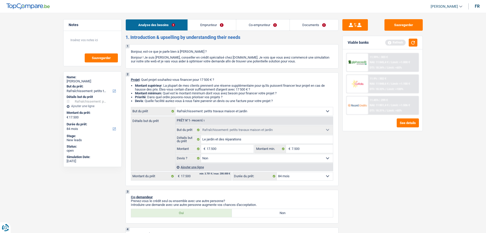
click at [209, 30] on link "Emprunteur" at bounding box center [212, 24] width 48 height 11
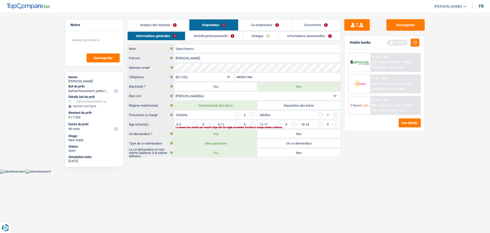
click at [321, 112] on input "button" at bounding box center [320, 115] width 6 height 6
click at [212, 124] on input "button" at bounding box center [314, 125] width 213 height 8
click at [213, 123] on input "button" at bounding box center [314, 125] width 213 height 8
click at [233, 35] on link "Activité professionnelle" at bounding box center [214, 36] width 57 height 8
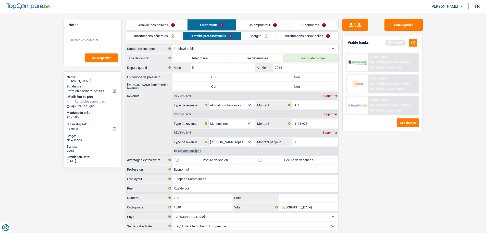
click at [284, 79] on label "Non" at bounding box center [297, 77] width 83 height 8
click at [284, 79] on input "Non" at bounding box center [297, 77] width 83 height 8
radio input "true"
click at [284, 87] on label "Non" at bounding box center [297, 86] width 83 height 8
click at [284, 87] on input "Non" at bounding box center [297, 86] width 83 height 8
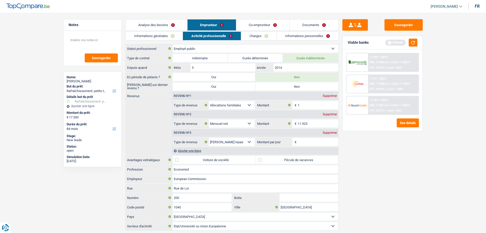
radio input "true"
click at [316, 103] on input "1" at bounding box center [318, 105] width 41 height 8
click at [333, 95] on div "Supprimer" at bounding box center [330, 95] width 17 height 3
select select "netSalary"
type input "11.925"
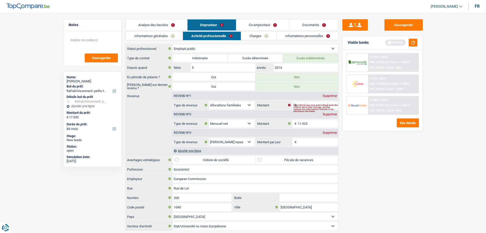
select select "mealVouchers"
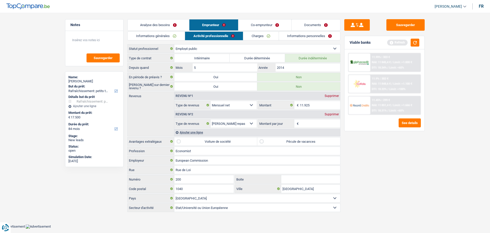
click at [320, 127] on input "Montant par jour" at bounding box center [320, 123] width 41 height 8
click at [416, 46] on button "button" at bounding box center [415, 43] width 9 height 8
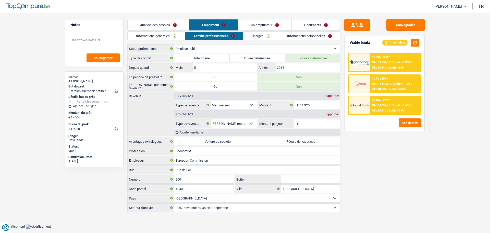
drag, startPoint x: 303, startPoint y: 121, endPoint x: 301, endPoint y: 123, distance: 2.9
click at [303, 122] on input "Montant par jour" at bounding box center [320, 123] width 41 height 8
click at [336, 112] on div "Revenu nº2 Supprimer" at bounding box center [257, 114] width 166 height 8
click at [336, 114] on div "Supprimer" at bounding box center [331, 114] width 17 height 3
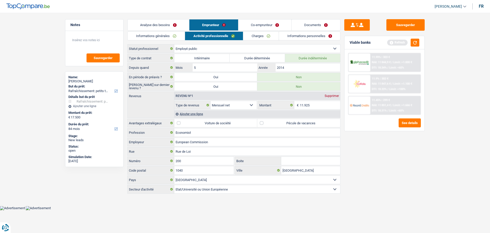
click at [269, 122] on label "Pécule de vacances" at bounding box center [298, 123] width 83 height 8
click at [269, 122] on input "Pécule de vacances" at bounding box center [298, 123] width 83 height 8
checkbox input "true"
click at [261, 24] on link "Co-emprunteur" at bounding box center [264, 24] width 53 height 11
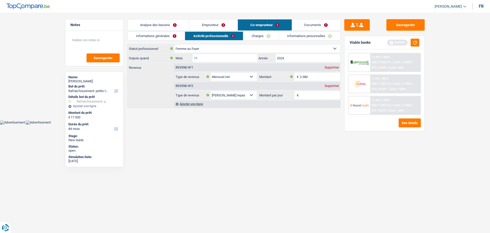
click at [284, 52] on select "Ouvrier Employé privé Employé public Invalide Indépendant Pensionné Chômeur Mut…" at bounding box center [257, 48] width 166 height 8
click at [192, 124] on html "Vous avez le contrôle de vos données Nous utilisons des cookies, tout comme nos…" at bounding box center [245, 62] width 490 height 124
click at [332, 86] on div "Supprimer" at bounding box center [331, 85] width 17 height 3
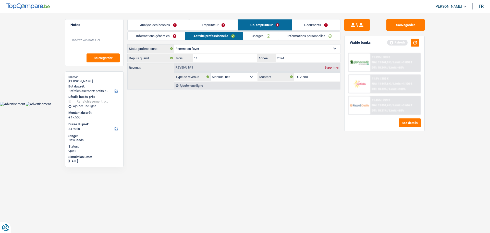
click at [163, 39] on link "Informations générales" at bounding box center [156, 36] width 57 height 8
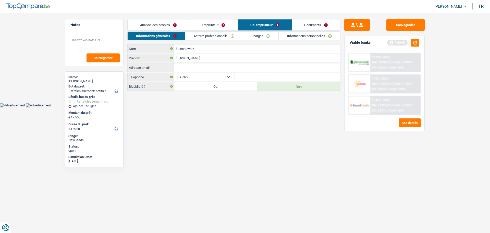
click at [205, 36] on link "Activité professionnelle" at bounding box center [213, 36] width 57 height 8
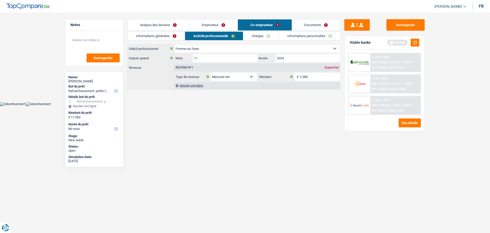
click at [215, 27] on link "Emprunteur" at bounding box center [213, 24] width 48 height 11
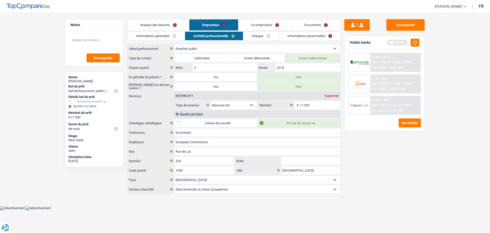
click at [260, 25] on link "Co-emprunteur" at bounding box center [264, 24] width 53 height 11
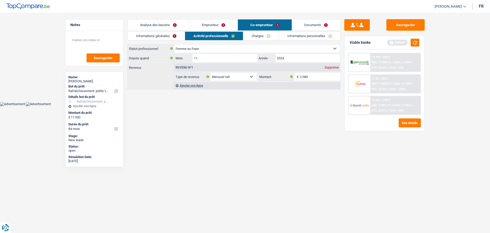
click at [330, 69] on div "Supprimer" at bounding box center [331, 67] width 17 height 3
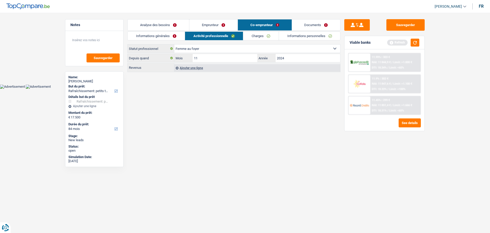
click at [269, 34] on link "Charges" at bounding box center [260, 36] width 35 height 8
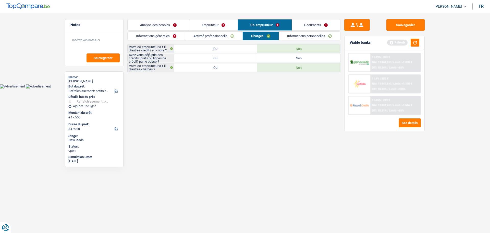
click at [275, 60] on label "Non" at bounding box center [298, 58] width 83 height 8
click at [275, 60] on input "Non" at bounding box center [298, 58] width 83 height 8
radio input "true"
click at [167, 41] on div "Informations générales Activité professionnelle Charges Informations personnell…" at bounding box center [233, 51] width 213 height 40
click at [171, 38] on link "Informations générales" at bounding box center [156, 36] width 57 height 8
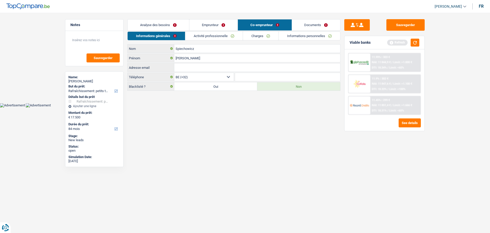
click at [221, 37] on link "Activité professionnelle" at bounding box center [213, 36] width 57 height 8
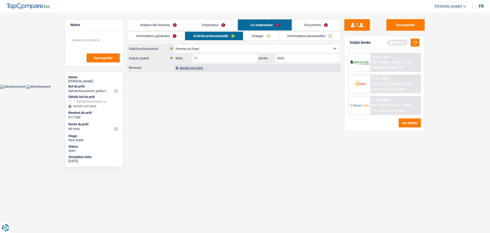
click at [166, 39] on link "Informations générales" at bounding box center [156, 36] width 57 height 8
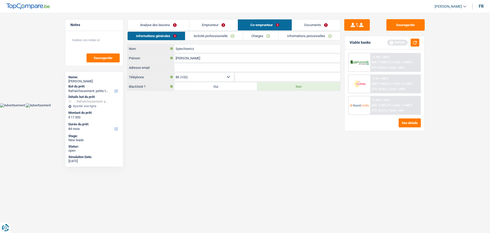
click at [266, 39] on link "Charges" at bounding box center [260, 36] width 35 height 8
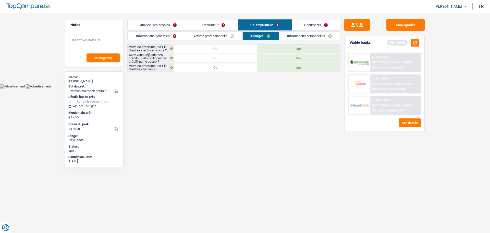
click at [310, 39] on link "Informations personnelles" at bounding box center [310, 36] width 62 height 8
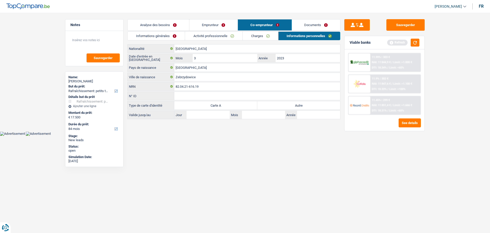
click at [218, 38] on link "Activité professionnelle" at bounding box center [213, 36] width 57 height 8
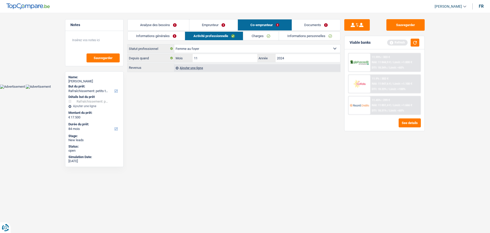
click at [211, 21] on link "Emprunteur" at bounding box center [213, 24] width 48 height 11
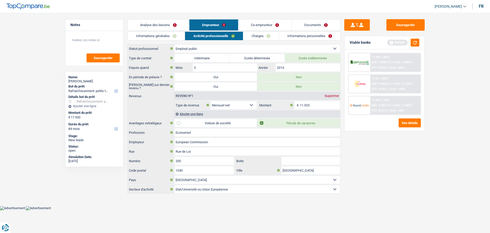
click at [267, 125] on label "Pécule de vacances" at bounding box center [298, 123] width 83 height 8
click at [267, 125] on input "Pécule de vacances" at bounding box center [298, 123] width 83 height 8
checkbox input "false"
click at [254, 37] on link "Charges" at bounding box center [260, 36] width 35 height 8
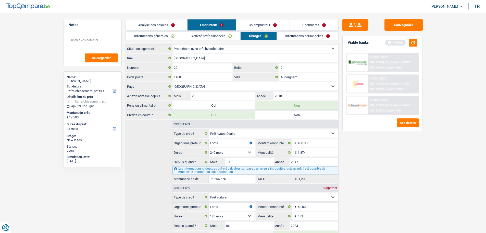
click at [305, 37] on link "Informations personnelles" at bounding box center [308, 36] width 62 height 8
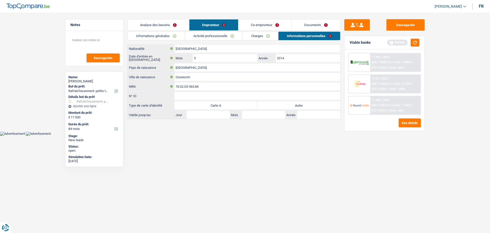
click at [290, 105] on label "Autre" at bounding box center [298, 105] width 83 height 8
click at [290, 105] on input "Autre" at bounding box center [298, 105] width 83 height 8
radio input "true"
click at [178, 106] on label "Carte A" at bounding box center [215, 105] width 83 height 8
click at [178, 106] on input "Carte A" at bounding box center [215, 105] width 83 height 8
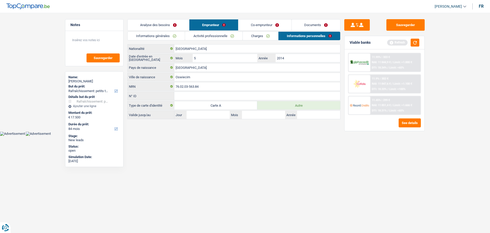
radio input "true"
click at [222, 120] on main "Notes Sauvegarder Name: Michal Spiechowicz But du prêt: Confort maison: meubles…" at bounding box center [245, 70] width 490 height 124
click at [222, 118] on input "Jour" at bounding box center [208, 115] width 43 height 8
click at [279, 105] on label "Autre" at bounding box center [298, 105] width 83 height 8
click at [279, 105] on input "Autre" at bounding box center [298, 105] width 83 height 8
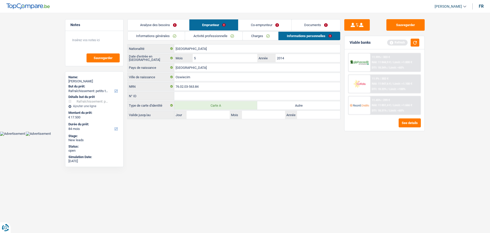
radio input "true"
click at [322, 25] on link "Documents" at bounding box center [316, 24] width 49 height 11
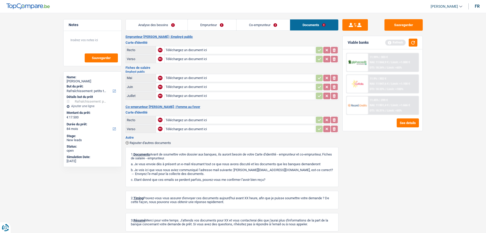
click at [279, 28] on link "Co-emprunteur" at bounding box center [263, 24] width 53 height 11
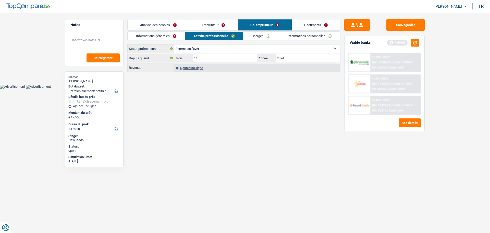
click at [293, 39] on link "Informations personnelles" at bounding box center [310, 36] width 62 height 8
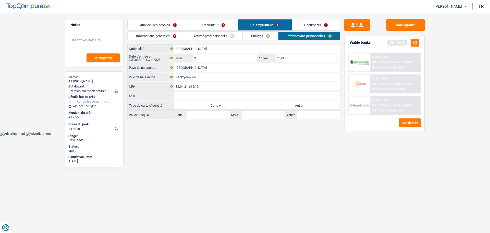
click at [281, 110] on div "Pologne Nationalité Date d'entrée en Belgique 3 Mois / 2023 Année Pologne Pays …" at bounding box center [233, 81] width 213 height 75
click at [286, 104] on label "Autre" at bounding box center [298, 105] width 83 height 8
click at [286, 104] on input "Autre" at bounding box center [298, 105] width 83 height 8
radio input "true"
click at [218, 115] on input "Jour" at bounding box center [208, 115] width 43 height 8
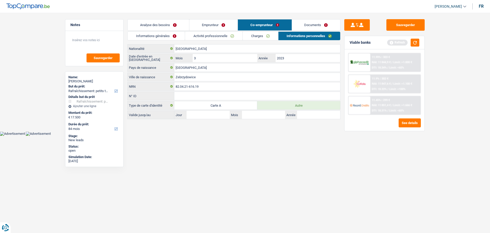
click at [216, 35] on link "Activité professionnelle" at bounding box center [213, 36] width 57 height 8
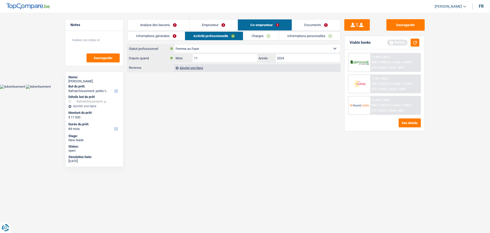
click at [255, 42] on div "Informations générales Activité professionnelle Charges Informations personnell…" at bounding box center [233, 51] width 213 height 41
click at [254, 40] on link "Charges" at bounding box center [260, 36] width 35 height 8
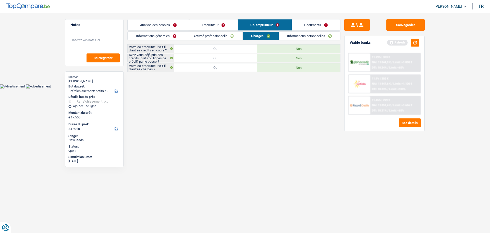
click at [297, 34] on link "Informations personnelles" at bounding box center [310, 36] width 62 height 8
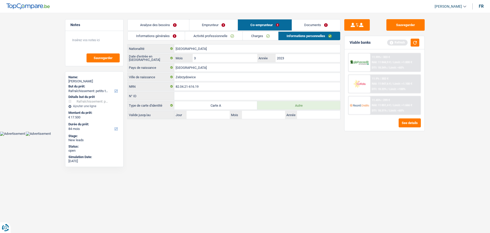
click at [248, 23] on link "Co-emprunteur" at bounding box center [265, 24] width 54 height 11
click at [218, 25] on link "Emprunteur" at bounding box center [213, 24] width 48 height 11
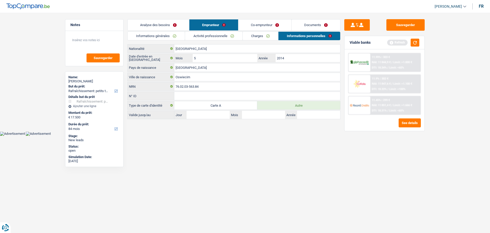
click at [261, 23] on link "Co-emprunteur" at bounding box center [264, 24] width 53 height 11
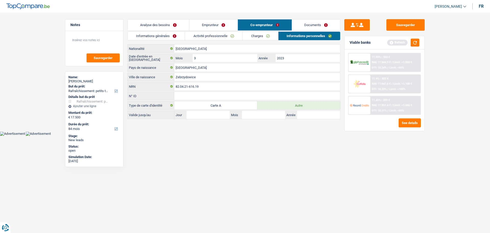
click at [169, 37] on link "Informations générales" at bounding box center [156, 36] width 57 height 8
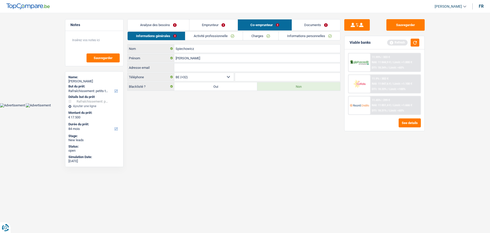
click at [213, 37] on link "Activité professionnelle" at bounding box center [213, 36] width 57 height 8
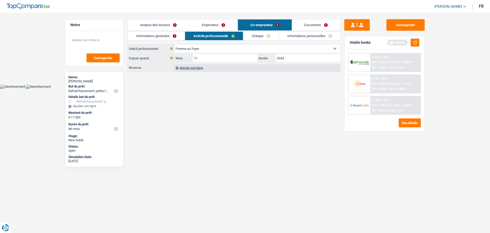
click at [237, 54] on div "Depuis quand 11 Mois / 2024 Année" at bounding box center [233, 58] width 213 height 9
click at [261, 39] on link "Charges" at bounding box center [260, 36] width 35 height 8
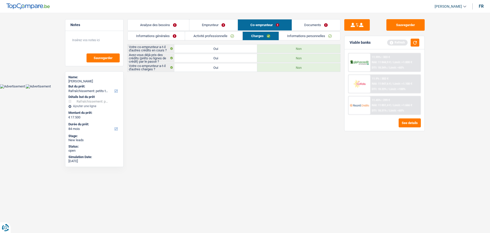
click at [310, 37] on link "Informations personnelles" at bounding box center [310, 36] width 62 height 8
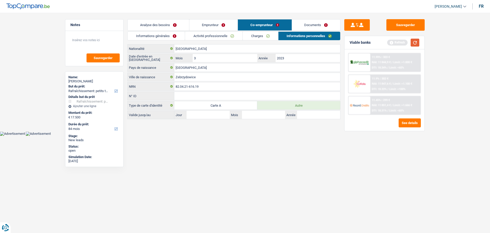
click at [414, 40] on button "button" at bounding box center [415, 43] width 9 height 8
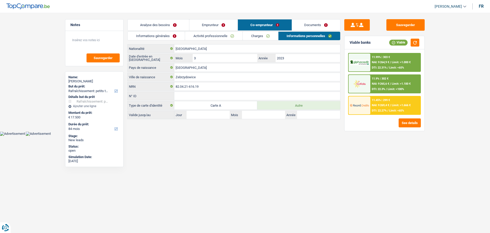
click at [176, 23] on link "Analyse des besoins" at bounding box center [159, 24] width 62 height 11
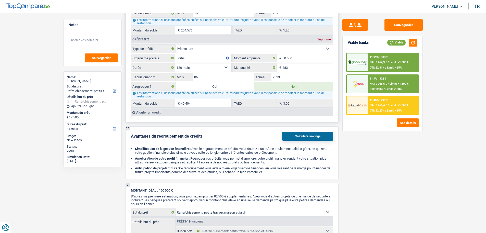
scroll to position [383, 0]
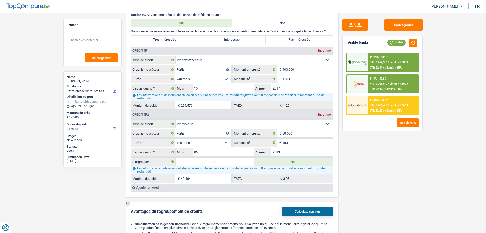
click at [379, 58] on div "11.99% | 303 €" at bounding box center [379, 56] width 18 height 3
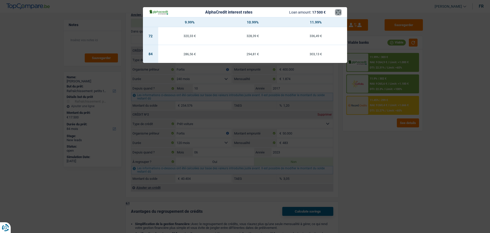
click at [336, 13] on button "×" at bounding box center [338, 12] width 5 height 5
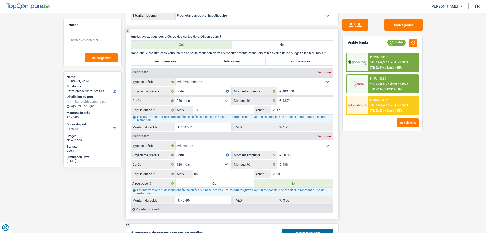
scroll to position [332, 0]
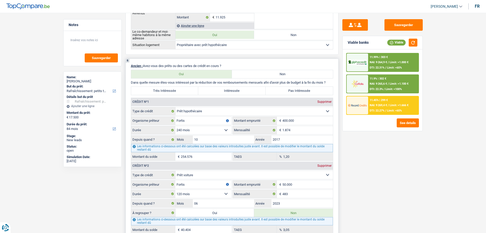
click at [295, 87] on label "Pas Intéressée" at bounding box center [299, 91] width 67 height 8
click at [295, 87] on input "Pas Intéressée" at bounding box center [299, 91] width 67 height 8
radio input "true"
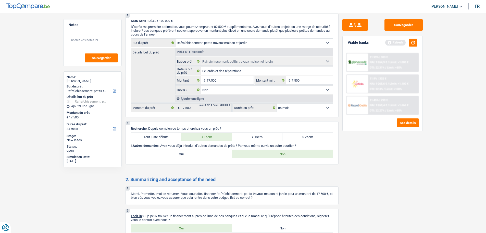
scroll to position [680, 0]
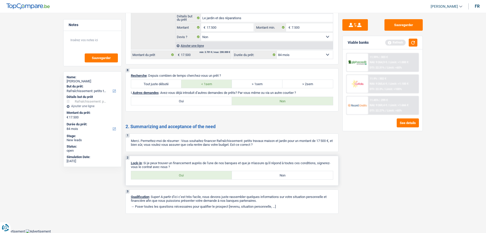
click at [221, 176] on label "Oui" at bounding box center [181, 175] width 101 height 8
click at [221, 176] on input "Oui" at bounding box center [181, 175] width 101 height 8
radio input "true"
click at [417, 44] on button "button" at bounding box center [413, 43] width 9 height 8
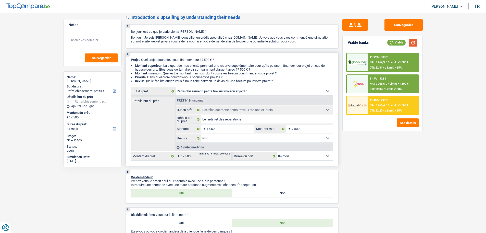
scroll to position [0, 0]
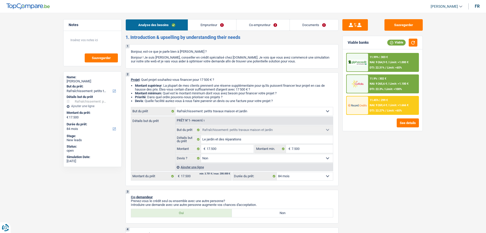
click at [217, 26] on link "Emprunteur" at bounding box center [212, 24] width 48 height 11
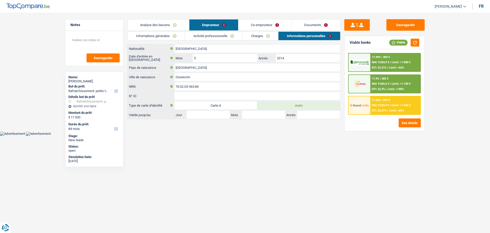
click at [165, 37] on link "Informations générales" at bounding box center [156, 36] width 57 height 8
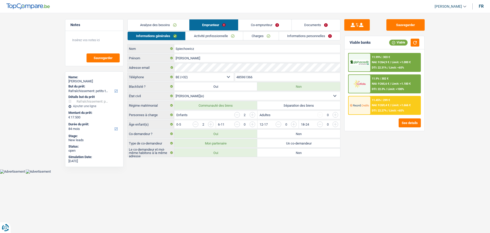
click at [216, 38] on link "Activité professionnelle" at bounding box center [214, 36] width 57 height 8
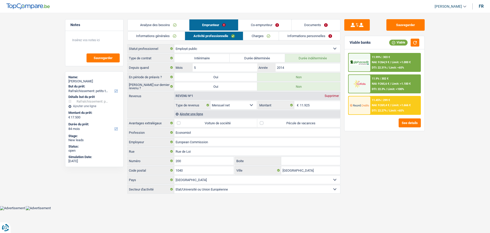
click at [271, 36] on link "Charges" at bounding box center [260, 36] width 35 height 8
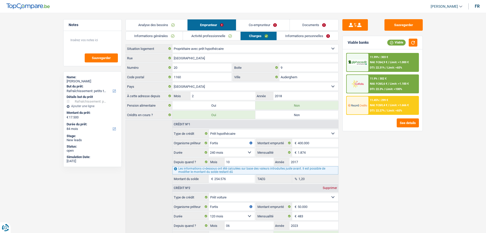
click at [315, 36] on link "Informations personnelles" at bounding box center [308, 36] width 62 height 8
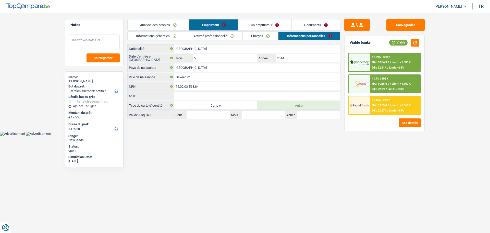
click at [99, 42] on textarea at bounding box center [94, 41] width 51 height 15
click at [85, 39] on textarea at bounding box center [94, 41] width 51 height 15
click at [275, 36] on link "Charges" at bounding box center [260, 36] width 35 height 8
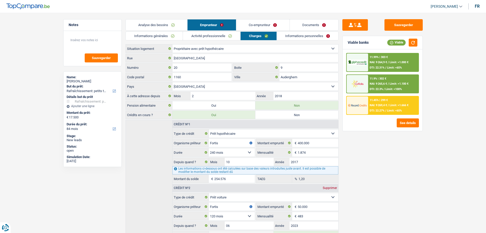
click at [301, 36] on link "Informations personnelles" at bounding box center [308, 36] width 62 height 8
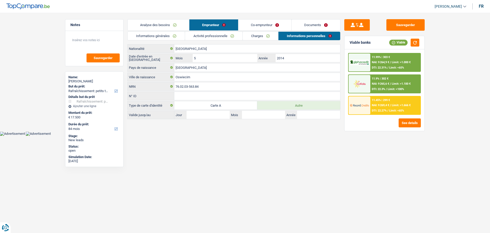
click at [257, 32] on link "Charges" at bounding box center [260, 36] width 35 height 8
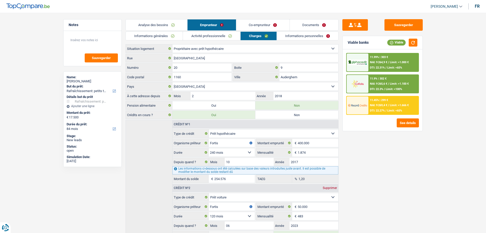
click at [205, 36] on link "Activité professionnelle" at bounding box center [211, 36] width 57 height 8
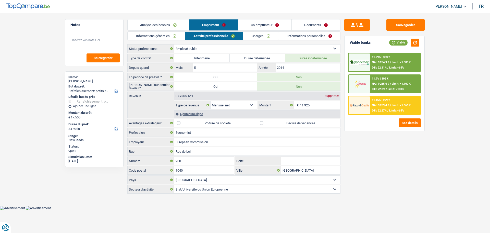
click at [168, 39] on link "Informations générales" at bounding box center [156, 36] width 57 height 8
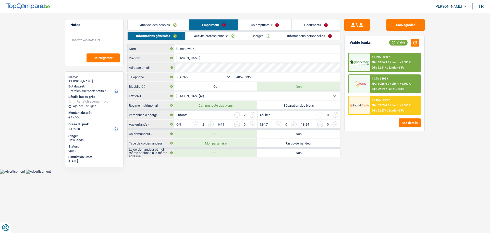
click at [265, 35] on link "Charges" at bounding box center [260, 36] width 35 height 8
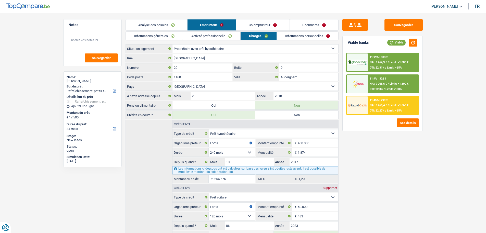
click at [170, 25] on link "Analyse des besoins" at bounding box center [157, 24] width 62 height 11
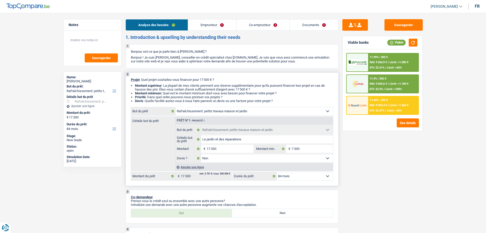
click at [317, 174] on select "12 mois 18 mois 24 mois 30 mois 36 mois 42 mois 48 mois 60 mois 72 mois 84 mois…" at bounding box center [305, 176] width 56 height 8
select select "12"
click at [277, 172] on select "12 mois 18 mois 24 mois 30 mois 36 mois 42 mois 48 mois 60 mois 72 mois 84 mois…" at bounding box center [305, 176] width 56 height 8
select select "12"
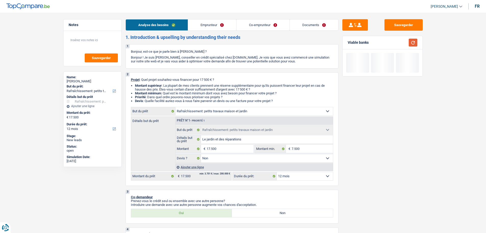
click at [412, 43] on button "button" at bounding box center [413, 43] width 9 height 8
click at [408, 62] on button "See details" at bounding box center [408, 60] width 22 height 9
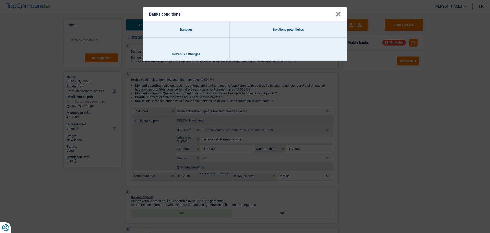
click at [338, 15] on button "×" at bounding box center [338, 14] width 5 height 5
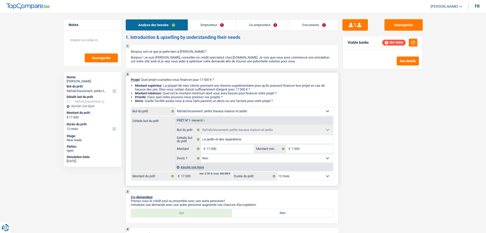
click at [305, 177] on select "12 mois 18 mois 24 mois 30 mois 36 mois 42 mois 48 mois 60 mois 72 mois 84 mois…" at bounding box center [305, 176] width 56 height 8
select select "60"
click at [277, 172] on select "12 mois 18 mois 24 mois 30 mois 36 mois 42 mois 48 mois 60 mois 72 mois 84 mois…" at bounding box center [305, 176] width 56 height 8
select select "60"
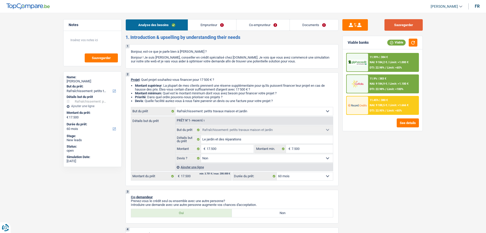
click at [411, 26] on button "Sauvegarder" at bounding box center [404, 24] width 38 height 11
click at [92, 37] on textarea at bounding box center [92, 41] width 51 height 15
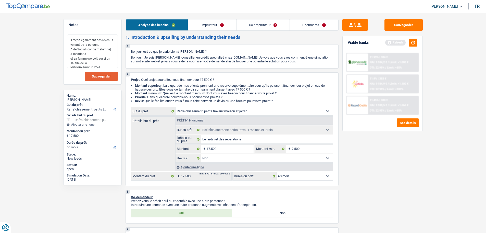
type textarea "Il reçoit egalament des revenus venant de la pologne Aide Social (congé materni…"
click at [101, 74] on button "Sauvegarder" at bounding box center [101, 76] width 33 height 9
click at [401, 22] on button "Sauvegarder" at bounding box center [404, 24] width 38 height 11
drag, startPoint x: 410, startPoint y: 25, endPoint x: 406, endPoint y: 26, distance: 3.3
click at [410, 25] on button "Sauvegarder" at bounding box center [404, 24] width 38 height 11
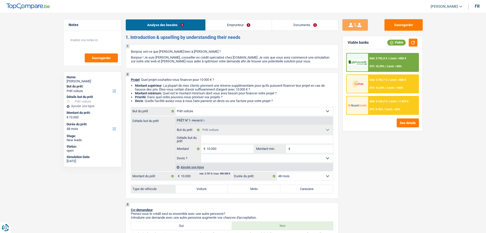
select select "car"
select select "48"
select select "car"
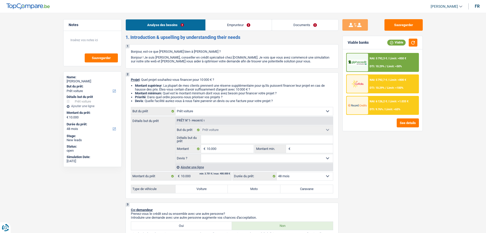
select select "48"
select select "privateEmployee"
select select "socialSecurity"
select select "netSalary"
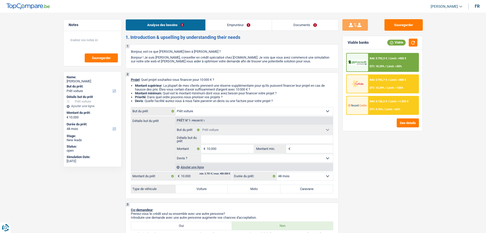
select select "familyAllowances"
select select "mealVouchers"
select select "rents"
select select "car"
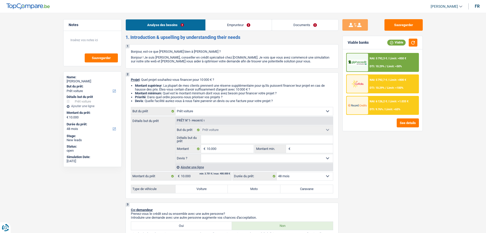
select select "48"
click at [230, 148] on input "10.000" at bounding box center [230, 149] width 47 height 8
click at [227, 140] on input "Détails but du prêt" at bounding box center [267, 139] width 132 height 8
click at [227, 141] on input "Détails but du prêt" at bounding box center [267, 139] width 132 height 8
click at [227, 158] on select "Oui Non Non répondu Sélectionner une option" at bounding box center [267, 158] width 132 height 8
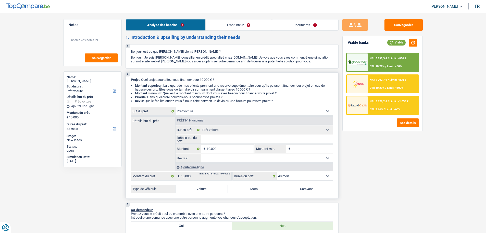
select select "yes"
click at [201, 154] on select "Oui Non Non répondu Sélectionner une option" at bounding box center [267, 158] width 132 height 8
select select "yes"
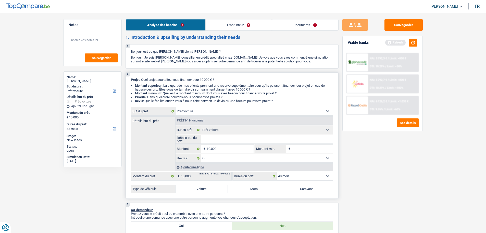
click at [222, 141] on input "Détails but du prêt" at bounding box center [267, 139] width 132 height 8
click at [220, 159] on select "Oui Non Non répondu Sélectionner une option" at bounding box center [267, 158] width 132 height 8
select select "false"
click at [201, 154] on select "Oui Non Non répondu Sélectionner une option" at bounding box center [267, 158] width 132 height 8
select select "false"
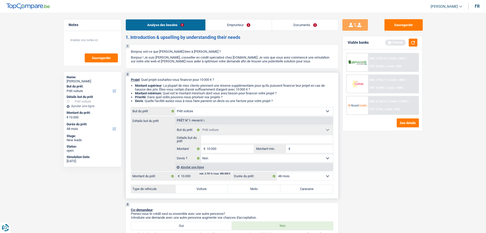
click at [218, 141] on input "Détails but du prêt" at bounding box center [267, 139] width 132 height 8
type input "V"
type input "Vo"
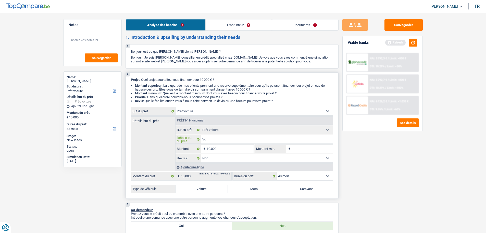
type input "Vol"
type input "Volk"
type input "Volks"
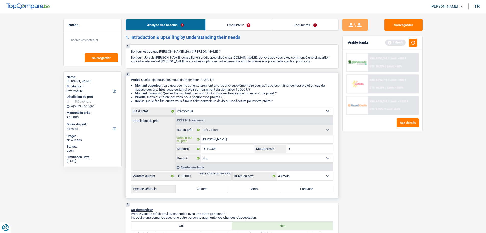
type input "Volks"
type input "Volksw"
type input "Volkswa"
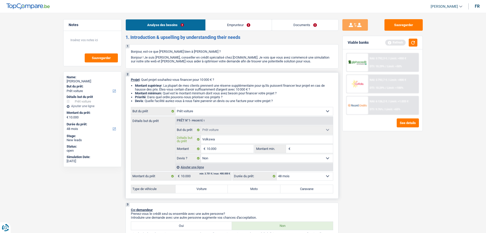
type input "Volkswag"
type input "Volkswage"
type input "Volkswagen"
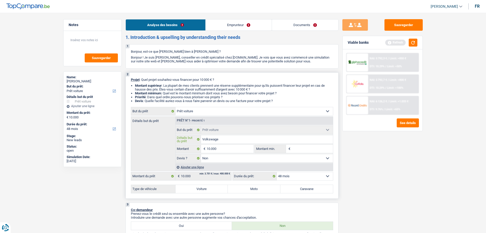
type input "Volkswagen"
type input "Volkswagen T"
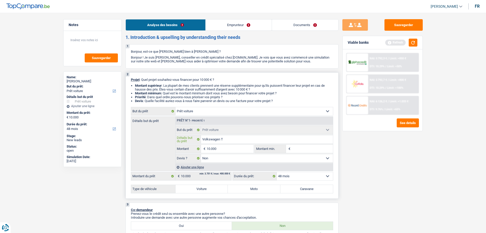
type input "Volkswagen Tu"
type input "Volkswagen Tur"
type input "Volkswagen Tura"
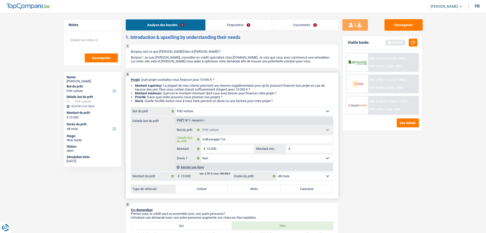
type input "Volkswagen Tura"
type input "Volkswagen Turan"
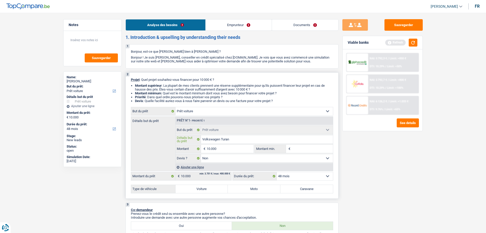
type input "Volkswagen Turan 2"
type input "Volkswagen Turan 20"
type input "Volkswagen Turan 201"
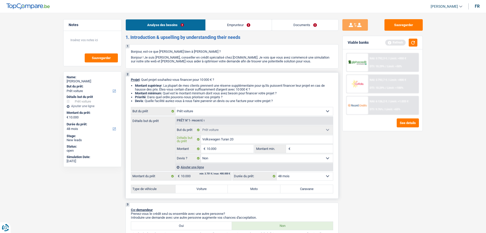
type input "Volkswagen Turan 201"
type input "Volkswagen Turan 2016"
click at [298, 145] on input "Montant min." at bounding box center [312, 149] width 41 height 8
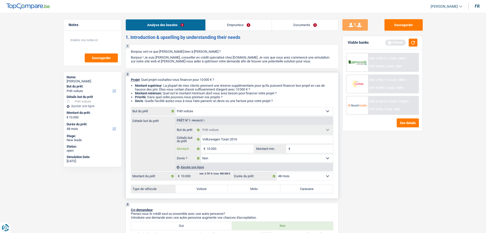
click at [235, 148] on input "10.000" at bounding box center [230, 149] width 47 height 8
click at [302, 150] on input "Montant min." at bounding box center [312, 149] width 41 height 8
click at [215, 188] on label "Voiture" at bounding box center [202, 189] width 53 height 8
click at [215, 188] on input "Voiture" at bounding box center [202, 189] width 53 height 8
radio input "true"
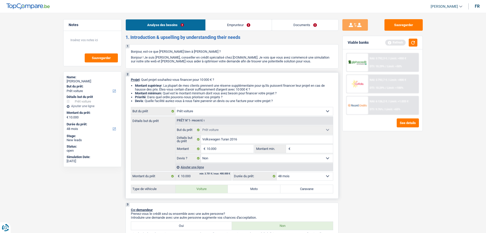
radio input "true"
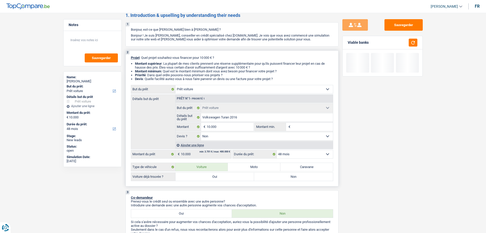
scroll to position [51, 0]
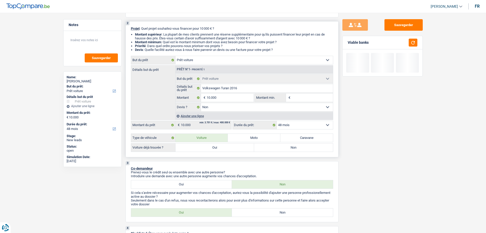
click at [231, 147] on label "Oui" at bounding box center [215, 147] width 79 height 8
click at [231, 147] on input "Oui" at bounding box center [215, 147] width 79 height 8
radio input "true"
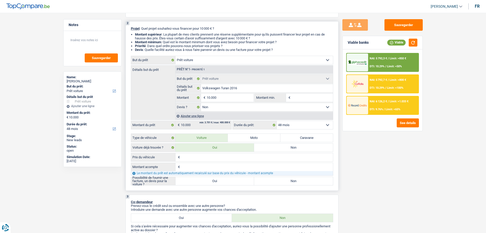
click at [218, 166] on input "Montant acompte" at bounding box center [257, 167] width 152 height 8
click at [244, 91] on input "Volkswagen Turan 2016" at bounding box center [267, 88] width 132 height 8
click at [242, 95] on input "10.000" at bounding box center [230, 97] width 47 height 8
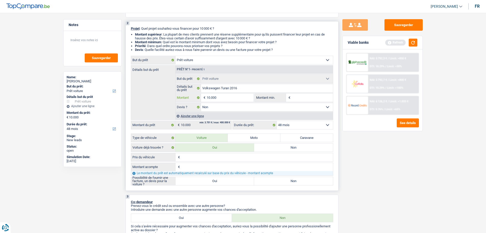
type input "1.000"
type input "100"
type input "10"
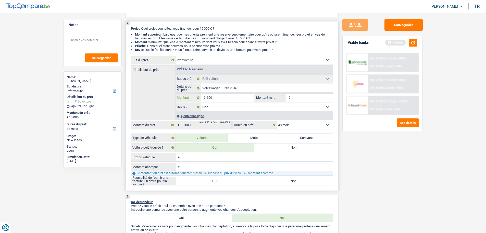
type input "10"
type input "1"
type input "16"
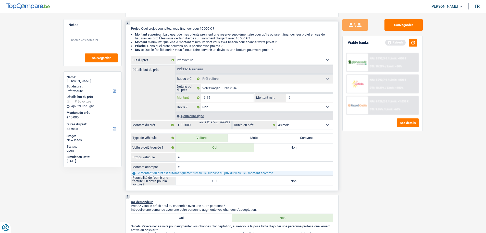
type input "160"
type input "1.600"
type input "16.000"
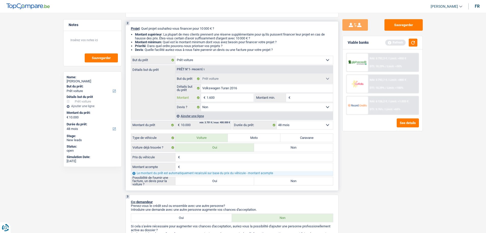
type input "16.000"
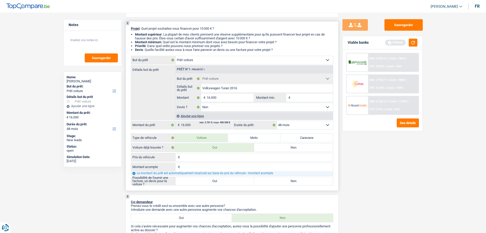
select select "60"
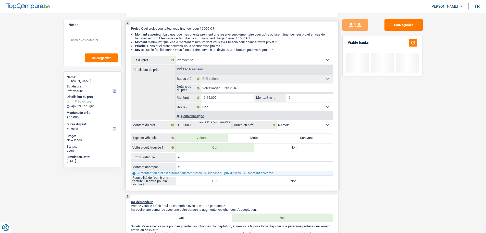
click at [294, 100] on input "Montant min." at bounding box center [312, 97] width 41 height 8
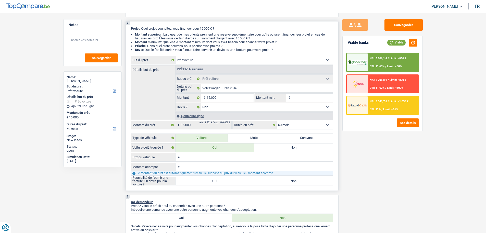
click at [299, 125] on select "12 mois 18 mois 24 mois 30 mois 36 mois 42 mois 48 mois 60 mois Sélectionner un…" at bounding box center [305, 125] width 56 height 8
click at [277, 121] on select "12 mois 18 mois 24 mois 30 mois 36 mois 42 mois 48 mois 60 mois Sélectionner un…" at bounding box center [305, 125] width 56 height 8
click at [293, 126] on select "12 mois 18 mois 24 mois 30 mois 36 mois 42 mois 48 mois 60 mois Sélectionner un…" at bounding box center [305, 125] width 56 height 8
click at [277, 121] on select "12 mois 18 mois 24 mois 30 mois 36 mois 42 mois 48 mois 60 mois Sélectionner un…" at bounding box center [305, 125] width 56 height 8
click at [301, 126] on select "12 mois 18 mois 24 mois 30 mois 36 mois 42 mois 48 mois 60 mois Sélectionner un…" at bounding box center [305, 125] width 56 height 8
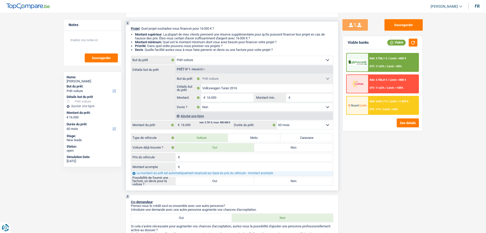
click at [307, 124] on select "12 mois 18 mois 24 mois 30 mois 36 mois 42 mois 48 mois 60 mois Sélectionner un…" at bounding box center [305, 125] width 56 height 8
click at [277, 121] on select "12 mois 18 mois 24 mois 30 mois 36 mois 42 mois 48 mois 60 mois Sélectionner un…" at bounding box center [305, 125] width 56 height 8
click at [304, 92] on fieldset "Confort maison: meubles, textile, peinture, électroménager, outillage non-profe…" at bounding box center [255, 92] width 158 height 37
click at [305, 97] on input "Montant min." at bounding box center [312, 97] width 41 height 8
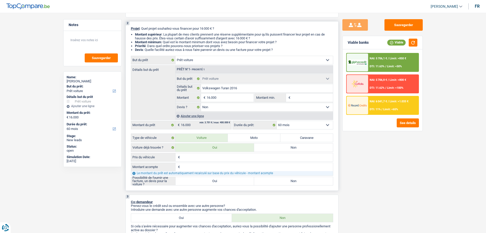
type input "1"
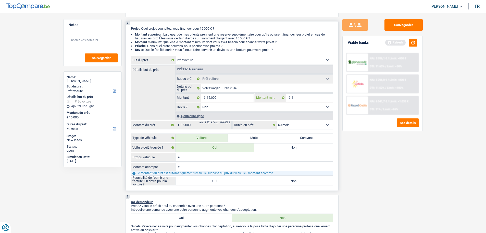
type input "10"
type input "100"
type input "1.000"
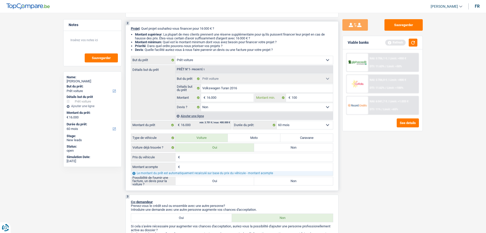
type input "1.000"
type input "10.000"
click at [411, 43] on button "button" at bounding box center [413, 43] width 9 height 8
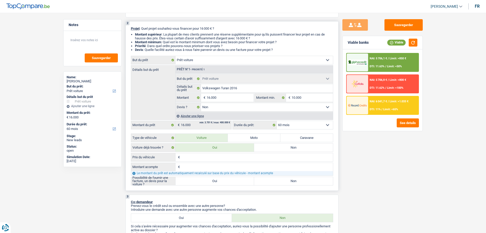
click at [213, 156] on input "Prix du véhicule" at bounding box center [257, 157] width 152 height 8
type input "1"
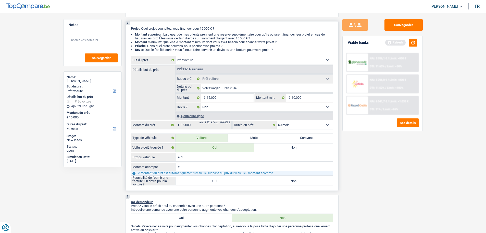
type input "16"
type input "160"
type input "1.600"
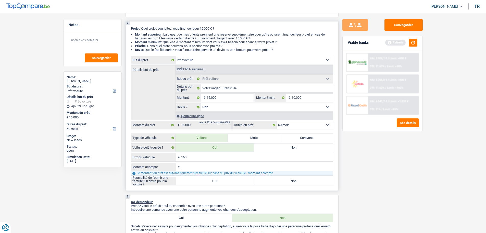
type input "1.600"
type input "16.000"
click at [202, 170] on input "Montant acompte" at bounding box center [257, 167] width 152 height 8
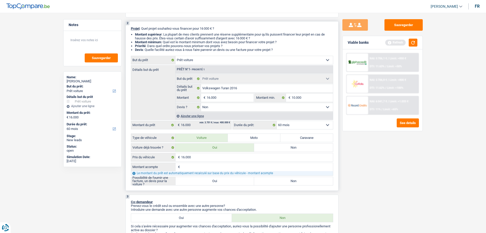
type input "0"
click at [197, 195] on div "3 Co-demandeur Prenez-vous le crédit seul ou ensemble avec une autre personne? …" at bounding box center [232, 224] width 213 height 61
click at [220, 183] on label "Oui" at bounding box center [215, 181] width 79 height 8
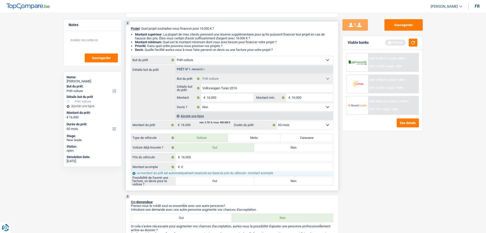
click at [220, 183] on input "Oui" at bounding box center [215, 181] width 79 height 8
radio input "true"
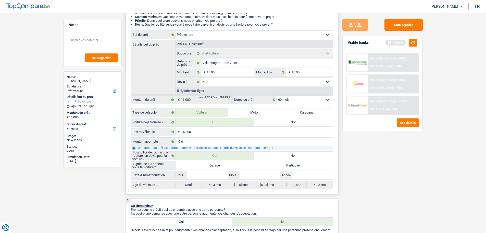
scroll to position [77, 0]
click at [411, 41] on button "button" at bounding box center [413, 43] width 9 height 8
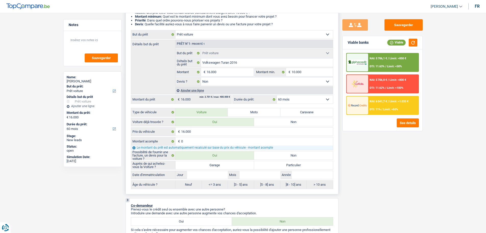
click at [277, 165] on label "Particulier" at bounding box center [293, 165] width 79 height 8
click at [277, 165] on input "Particulier" at bounding box center [293, 165] width 79 height 8
radio input "true"
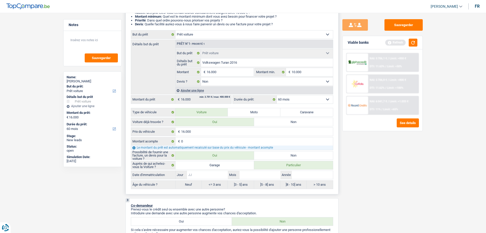
click at [212, 172] on input "Jour" at bounding box center [207, 175] width 41 height 8
click at [308, 178] on input "Année" at bounding box center [312, 175] width 41 height 8
type input "2"
type input "20"
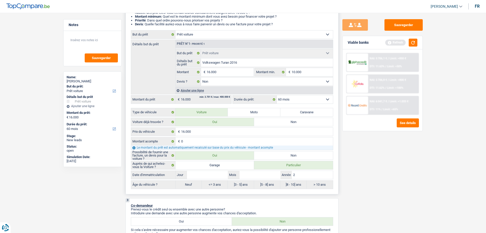
type input "20"
type input "201"
type input "2016"
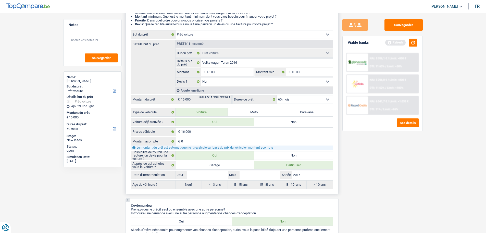
type input "2016"
click at [260, 177] on input "Mois" at bounding box center [260, 175] width 41 height 8
click at [255, 176] on input "Mois" at bounding box center [260, 175] width 41 height 8
type input "1"
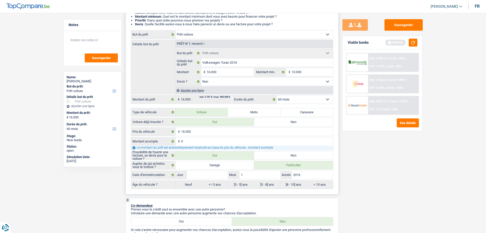
type input "1"
click at [214, 177] on input "Jour" at bounding box center [207, 175] width 41 height 8
type input "1"
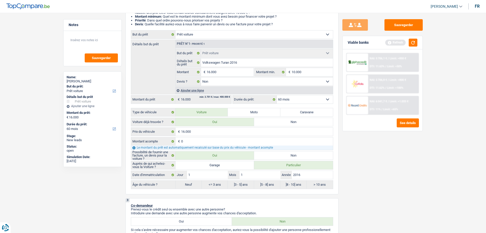
radio input "false"
radio input "true"
click at [368, 166] on div "Sauvegarder Viable banks Refresh NAI: 5 706,1 € / Limit: >850 € DTI: 11.63% / L…" at bounding box center [383, 121] width 88 height 204
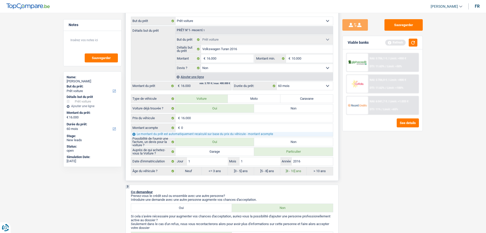
scroll to position [102, 0]
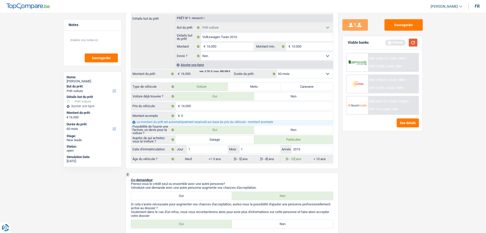
click at [414, 44] on button "button" at bounding box center [413, 43] width 9 height 8
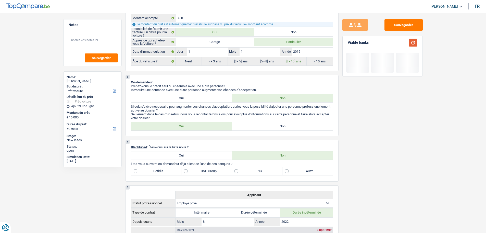
scroll to position [204, 0]
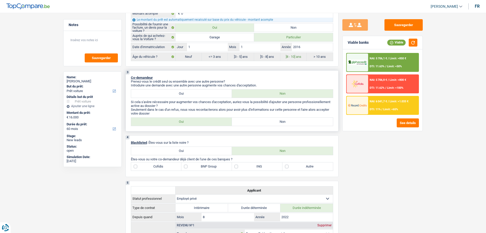
click at [289, 123] on label "Non" at bounding box center [282, 121] width 101 height 8
click at [289, 123] on input "Non" at bounding box center [282, 121] width 101 height 8
radio input "true"
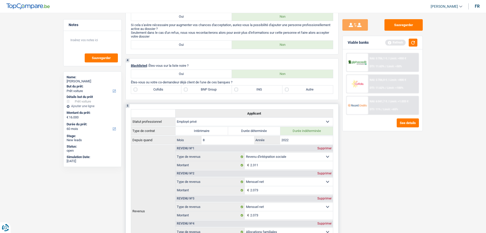
scroll to position [281, 0]
click at [294, 91] on label "Autre" at bounding box center [308, 90] width 51 height 8
click at [294, 91] on input "Autre" at bounding box center [308, 90] width 51 height 8
checkbox input "true"
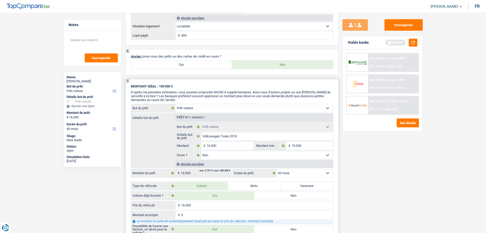
scroll to position [485, 0]
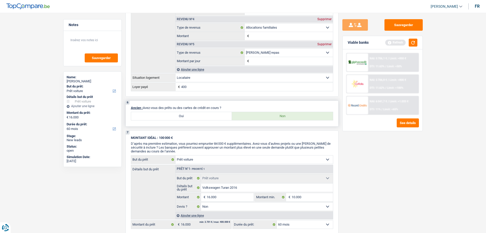
click at [216, 115] on label "Oui" at bounding box center [181, 116] width 101 height 8
click at [216, 115] on input "Oui" at bounding box center [181, 116] width 101 height 8
radio input "true"
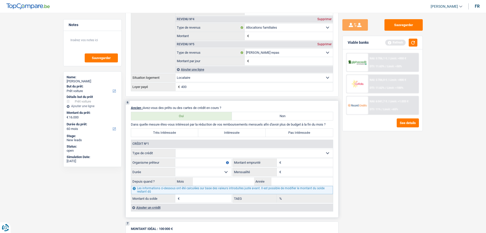
click at [202, 153] on select "Carte ou ouverture de crédit Prêt hypothécaire Vente à tempérament Prêt à tempé…" at bounding box center [255, 153] width 158 height 8
select select "cardOrCredit"
type input "0"
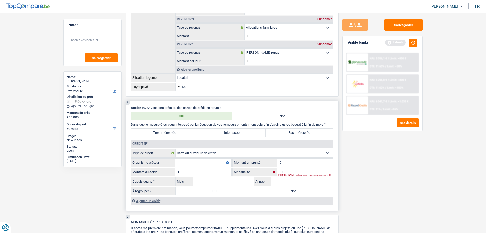
click at [206, 161] on input "Organisme prêteur" at bounding box center [203, 162] width 56 height 8
type input "Fintro"
click at [283, 164] on input "Montant" at bounding box center [308, 162] width 51 height 8
type input "3.000"
click at [197, 175] on input "Montant du solde" at bounding box center [206, 172] width 51 height 8
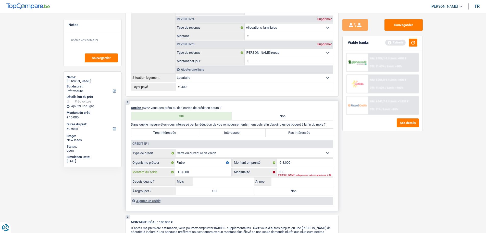
type input "3.000"
click at [297, 172] on input "0" at bounding box center [308, 172] width 51 height 8
type input "100"
click at [276, 182] on input "Année" at bounding box center [303, 181] width 62 height 8
type input "2022"
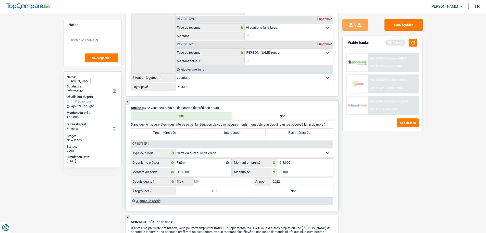
click at [246, 184] on input "Mois" at bounding box center [224, 181] width 62 height 8
type input "1"
click at [406, 191] on div "Sauvegarder Viable banks Refresh NAI: 5 706,1 € / Limit: >850 € DTI: 11.63% / L…" at bounding box center [383, 121] width 88 height 204
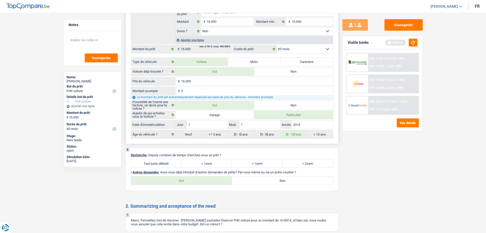
scroll to position [791, 0]
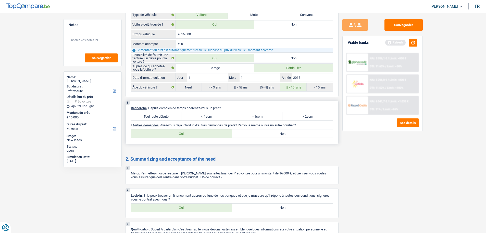
click at [149, 118] on label "Tout juste débuté" at bounding box center [156, 116] width 51 height 8
click at [149, 118] on input "Tout juste débuté" at bounding box center [156, 116] width 51 height 8
radio input "true"
click at [287, 137] on label "Non" at bounding box center [282, 133] width 101 height 8
click at [287, 137] on input "Non" at bounding box center [282, 133] width 101 height 8
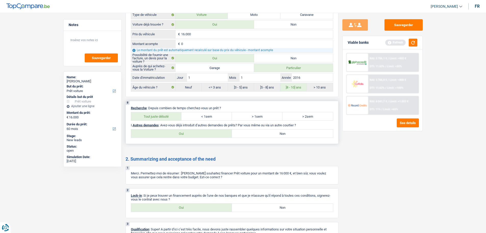
radio input "true"
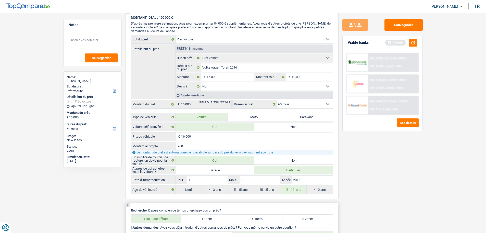
scroll to position [740, 0]
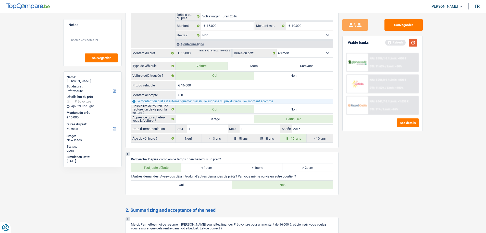
click at [413, 45] on button "button" at bounding box center [413, 43] width 9 height 8
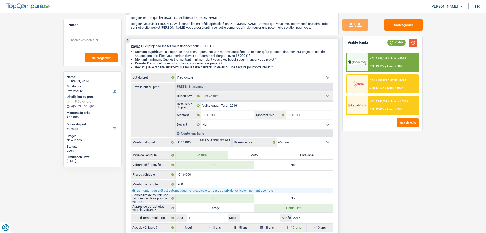
scroll to position [0, 0]
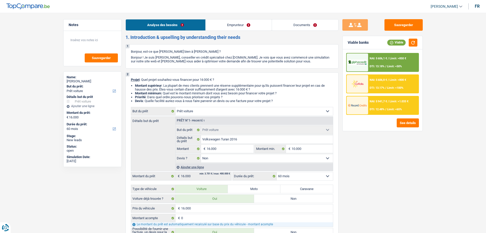
click at [233, 26] on link "Emprunteur" at bounding box center [239, 24] width 66 height 11
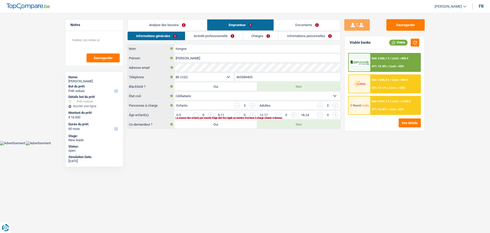
click at [210, 114] on input "button" at bounding box center [314, 116] width 213 height 8
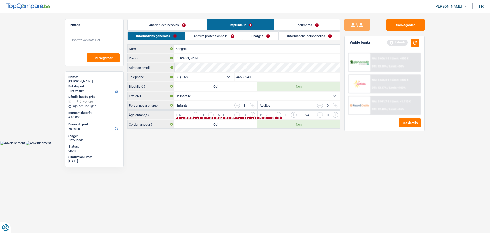
click at [209, 113] on input "button" at bounding box center [314, 116] width 213 height 8
click at [209, 115] on input "button" at bounding box center [314, 116] width 213 height 8
click at [215, 38] on link "Activité professionnelle" at bounding box center [214, 36] width 57 height 8
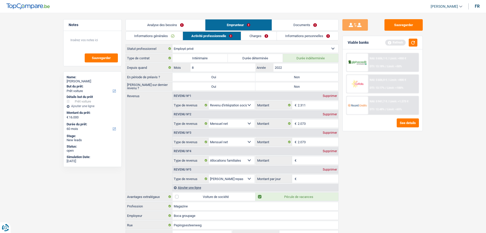
click at [295, 79] on label "Non" at bounding box center [297, 77] width 83 height 8
click at [295, 79] on input "Non" at bounding box center [297, 77] width 83 height 8
radio input "true"
click at [294, 84] on label "Non" at bounding box center [297, 86] width 83 height 8
click at [294, 84] on input "Non" at bounding box center [297, 86] width 83 height 8
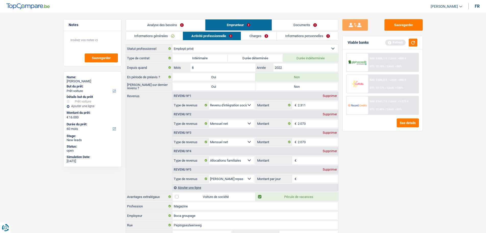
radio input "true"
click at [325, 134] on div "Supprimer" at bounding box center [330, 132] width 17 height 3
select select "familyAllowances"
select select "mealVouchers"
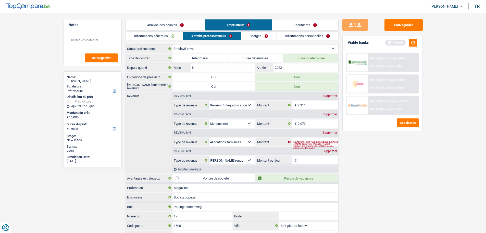
click at [324, 133] on div "Supprimer" at bounding box center [330, 132] width 17 height 3
select select "mealVouchers"
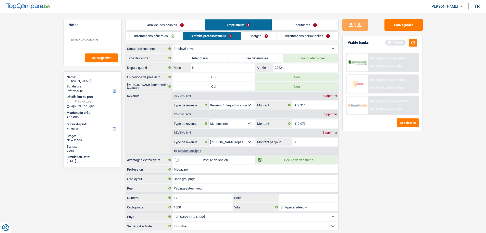
click at [252, 104] on select "Allocation d'handicap Allocations chômage Allocations familiales Chèques repas …" at bounding box center [232, 105] width 46 height 8
click at [335, 97] on div "Supprimer" at bounding box center [330, 95] width 17 height 3
select select "netSalary"
type input "2.073"
select select "mealVouchers"
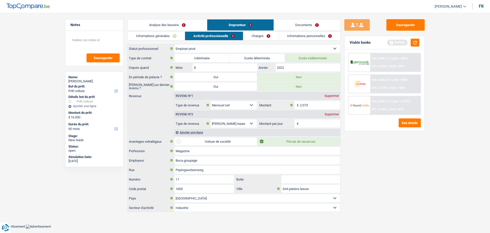
click at [299, 122] on span "€" at bounding box center [297, 123] width 6 height 8
click at [312, 124] on input "Montant par jour" at bounding box center [320, 123] width 41 height 8
click at [323, 125] on input "Montant par jour" at bounding box center [320, 123] width 41 height 8
click at [234, 123] on select "Allocation d'handicap Allocations chômage Allocations familiales Chèques repas …" at bounding box center [234, 123] width 46 height 8
select select "familyAllowances"
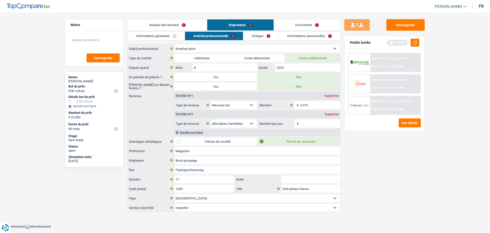
click at [211, 119] on select "Allocation d'handicap Allocations chômage Allocations familiales Chèques repas …" at bounding box center [234, 123] width 46 height 8
click at [326, 115] on div "Supprimer" at bounding box center [331, 114] width 17 height 3
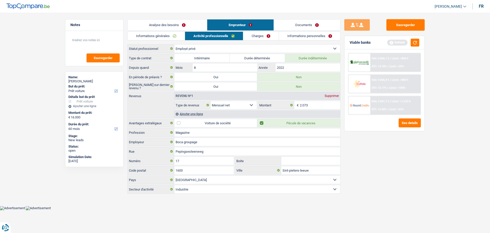
click at [260, 34] on link "Charges" at bounding box center [260, 36] width 35 height 8
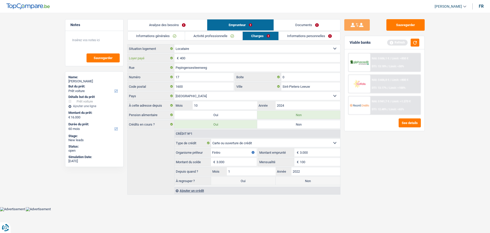
click at [205, 56] on input "400" at bounding box center [260, 58] width 160 height 8
click at [196, 60] on input "400" at bounding box center [260, 58] width 160 height 8
click at [308, 38] on link "Informations personnelles" at bounding box center [310, 36] width 62 height 8
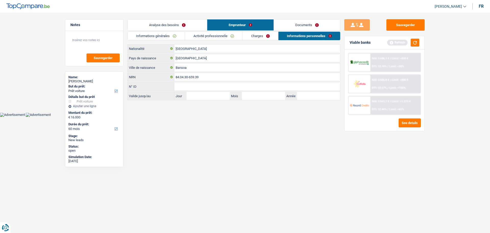
click at [267, 42] on div "Informations générales Activité professionnelle Charges Informations personnell…" at bounding box center [233, 65] width 213 height 69
click at [188, 20] on link "Analyse des besoins" at bounding box center [167, 24] width 79 height 11
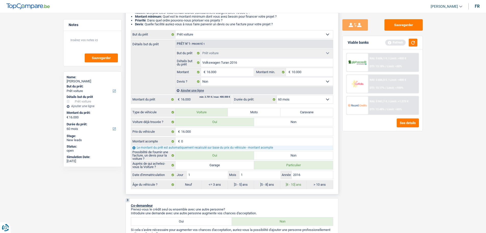
scroll to position [179, 0]
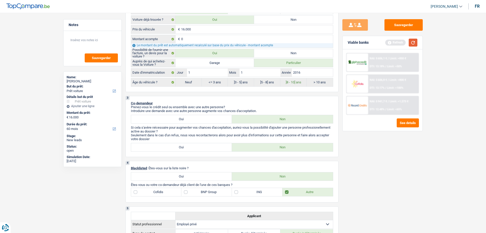
click at [412, 43] on button "button" at bounding box center [413, 43] width 9 height 8
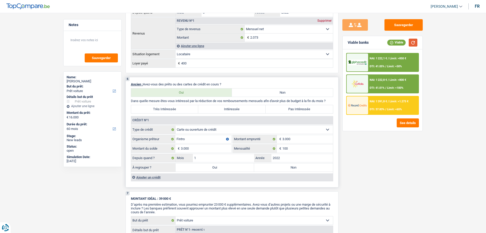
scroll to position [485, 0]
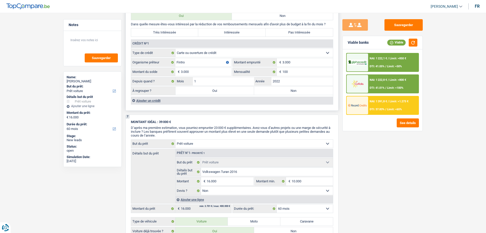
click at [299, 93] on label "Non" at bounding box center [293, 91] width 79 height 8
click at [299, 93] on input "Non" at bounding box center [293, 91] width 79 height 8
radio input "true"
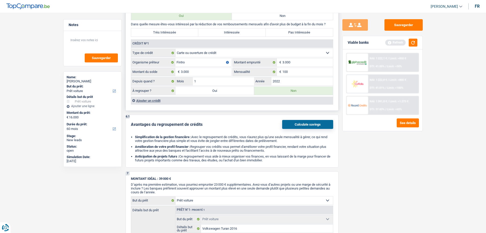
click at [285, 31] on label "Pas Intéressée" at bounding box center [299, 32] width 67 height 8
click at [285, 31] on input "Pas Intéressée" at bounding box center [299, 32] width 67 height 8
radio input "true"
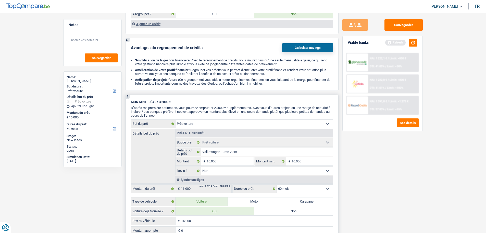
scroll to position [460, 0]
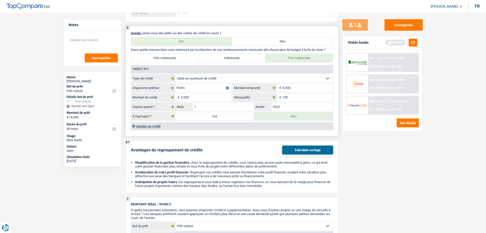
click at [248, 114] on label "Oui" at bounding box center [215, 116] width 79 height 8
click at [248, 114] on input "Oui" at bounding box center [215, 116] width 79 height 8
radio input "true"
type input "19.000"
type input "3.000"
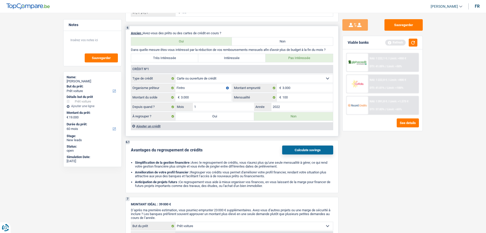
select select
type input "3.000"
select select
radio input "false"
select select "refinancing"
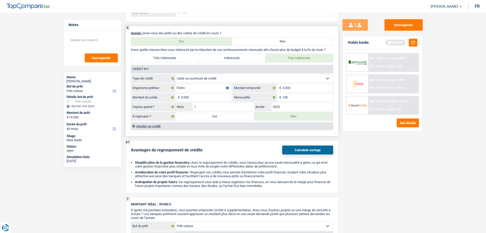
select select "refinancing"
select select "84"
select select "refinancing"
select select "84"
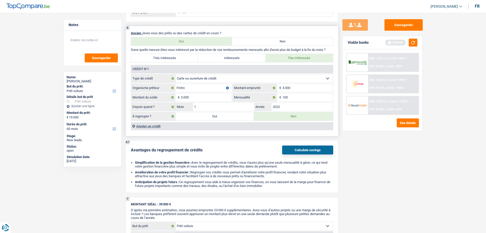
select select "refinancing"
select select "84"
select select "car"
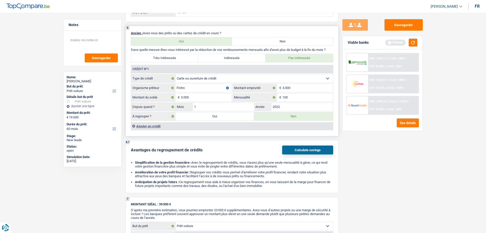
select select "false"
select select "car"
select select "false"
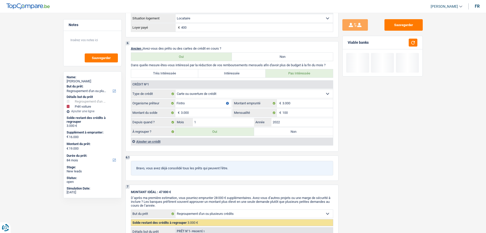
scroll to position [408, 0]
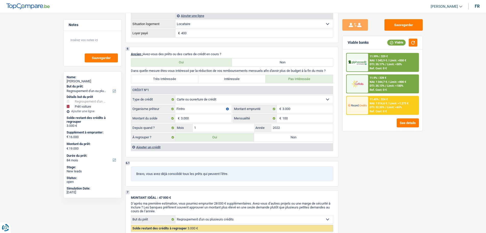
click at [386, 67] on div "Ref. Cost: 0 €" at bounding box center [378, 68] width 17 height 3
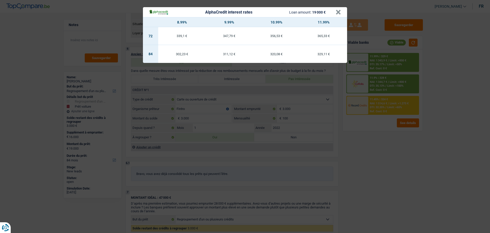
click at [344, 13] on header "AlphaCredit interest rates Loan amount: 19 000 € ×" at bounding box center [245, 12] width 204 height 10
click at [338, 13] on button "×" at bounding box center [338, 12] width 5 height 5
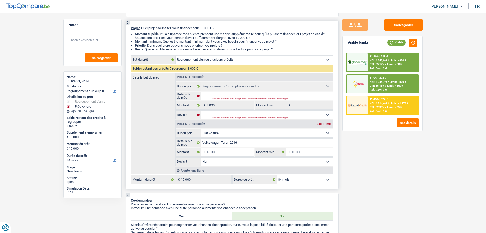
scroll to position [77, 0]
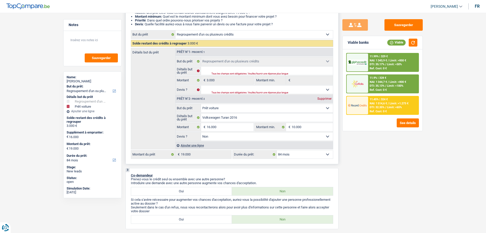
click at [305, 153] on select "12 mois 18 mois 24 mois 30 mois 36 mois 42 mois 48 mois 60 mois 72 mois 84 mois…" at bounding box center [305, 154] width 56 height 8
select select "60"
click at [277, 150] on select "12 mois 18 mois 24 mois 30 mois 36 mois 42 mois 48 mois 60 mois 72 mois 84 mois…" at bounding box center [305, 154] width 56 height 8
select select "60"
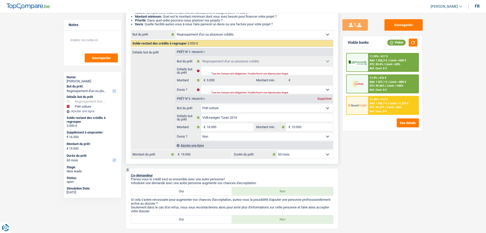
click at [285, 153] on select "12 mois 18 mois 24 mois 30 mois 36 mois 42 mois 48 mois 60 mois 72 mois 84 mois…" at bounding box center [305, 154] width 56 height 8
click at [277, 150] on select "12 mois 18 mois 24 mois 30 mois 36 mois 42 mois 48 mois 60 mois 72 mois 84 mois…" at bounding box center [305, 154] width 56 height 8
click at [329, 158] on select "12 mois 18 mois 24 mois 30 mois 36 mois 42 mois 48 mois 60 mois 72 mois 84 mois…" at bounding box center [305, 154] width 56 height 8
click at [277, 150] on select "12 mois 18 mois 24 mois 30 mois 36 mois 42 mois 48 mois 60 mois 72 mois 84 mois…" at bounding box center [305, 154] width 56 height 8
click at [368, 85] on div at bounding box center [357, 84] width 21 height 18
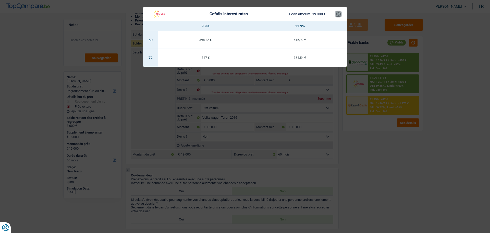
click at [337, 14] on button "×" at bounding box center [338, 13] width 5 height 5
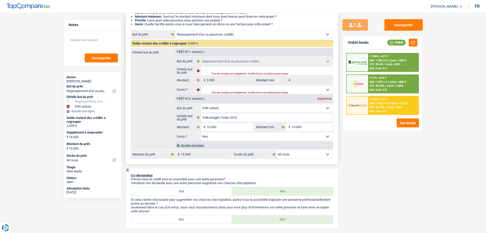
click at [291, 152] on select "12 mois 18 mois 24 mois 30 mois 36 mois 42 mois 48 mois 60 mois 72 mois 84 mois…" at bounding box center [305, 154] width 56 height 8
select select "36"
click at [277, 150] on select "12 mois 18 mois 24 mois 30 mois 36 mois 42 mois 48 mois 60 mois 72 mois 84 mois…" at bounding box center [305, 154] width 56 height 8
select select "36"
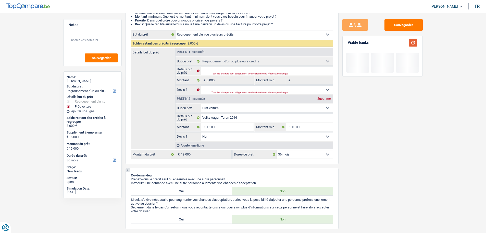
click at [413, 43] on button "button" at bounding box center [413, 43] width 9 height 8
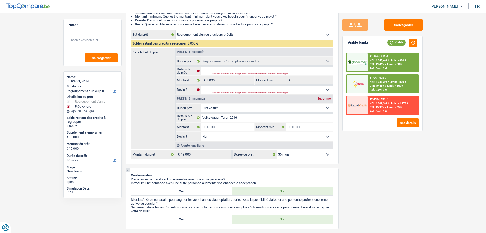
click at [391, 58] on div "11.99% | 625 € NAI: 1 047,6 € / Limit: >850 € DTI: 49.46% / Limit: <50% Ref. Co…" at bounding box center [393, 62] width 50 height 18
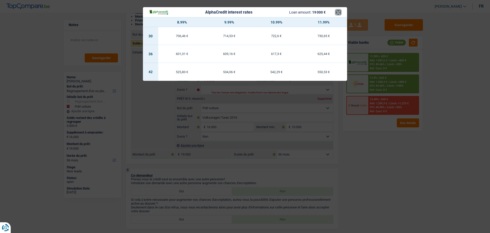
click at [339, 13] on button "×" at bounding box center [338, 12] width 5 height 5
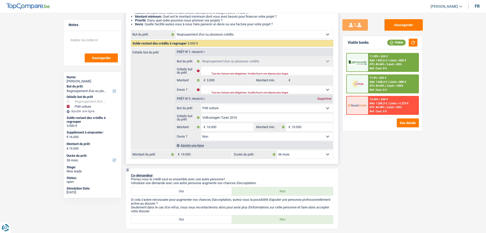
click at [285, 155] on select "12 mois 18 mois 24 mois 30 mois 36 mois 42 mois 48 mois 60 mois 72 mois 84 mois…" at bounding box center [305, 154] width 56 height 8
select select "60"
click at [277, 150] on select "12 mois 18 mois 24 mois 30 mois 36 mois 42 mois 48 mois 60 mois 72 mois 84 mois…" at bounding box center [305, 154] width 56 height 8
select select "60"
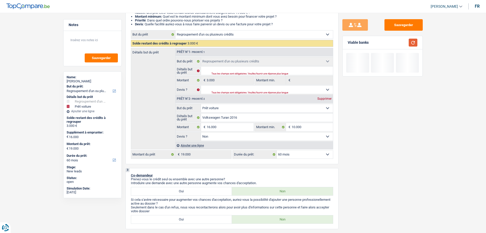
click at [416, 43] on button "button" at bounding box center [413, 43] width 9 height 8
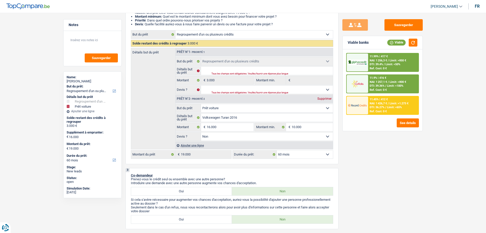
click at [371, 66] on span "DTI: 39.4%" at bounding box center [376, 64] width 13 height 3
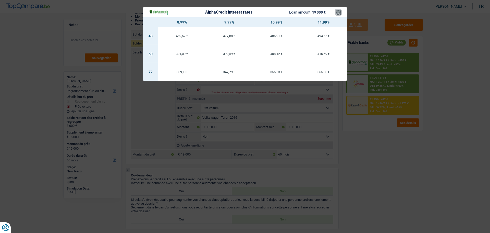
click at [338, 12] on button "×" at bounding box center [338, 12] width 5 height 5
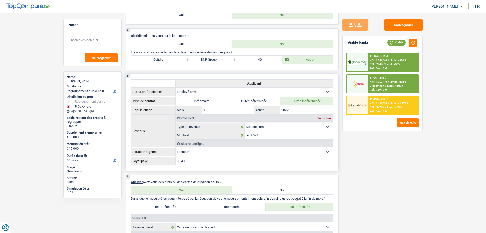
scroll to position [357, 0]
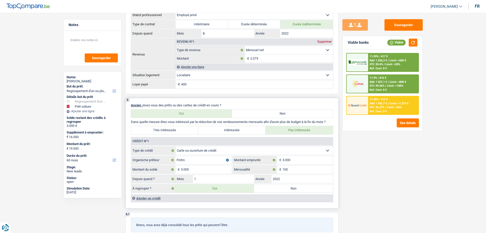
click at [289, 189] on label "Non" at bounding box center [293, 188] width 79 height 8
click at [289, 189] on input "Non" at bounding box center [293, 188] width 79 height 8
radio input "true"
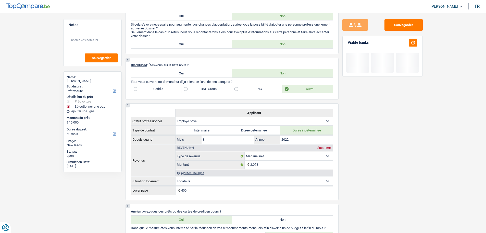
scroll to position [204, 0]
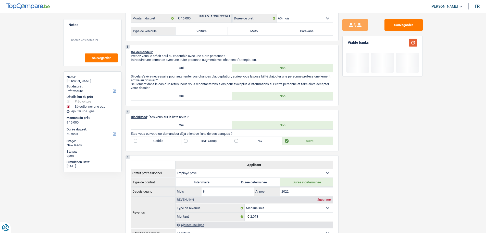
click at [414, 44] on button "button" at bounding box center [413, 43] width 9 height 8
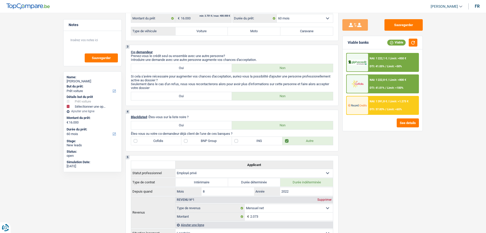
click at [376, 64] on div "NAI: 1 222,1 € / Limit: >850 € DTI: 41.05% / Limit: <50%" at bounding box center [393, 62] width 50 height 18
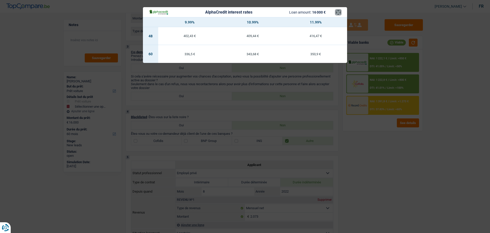
click at [340, 14] on button "×" at bounding box center [338, 12] width 5 height 5
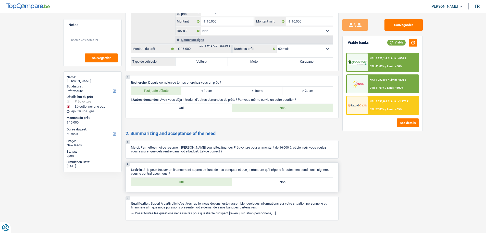
scroll to position [682, 0]
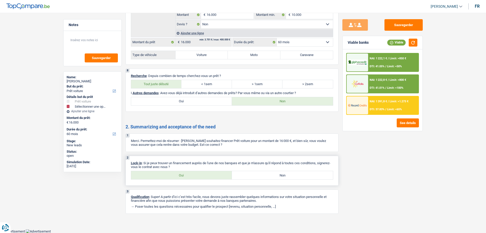
click at [200, 175] on label "Oui" at bounding box center [181, 175] width 101 height 8
click at [200, 175] on input "Oui" at bounding box center [181, 175] width 101 height 8
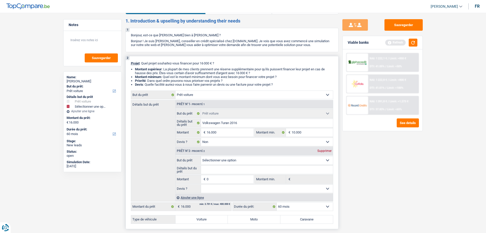
scroll to position [26, 0]
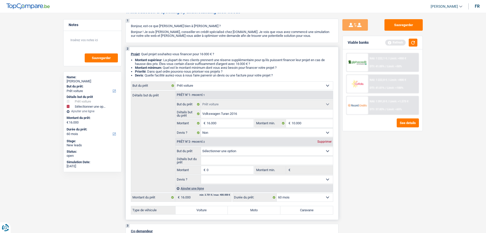
click at [324, 141] on div "Supprimer" at bounding box center [324, 141] width 17 height 3
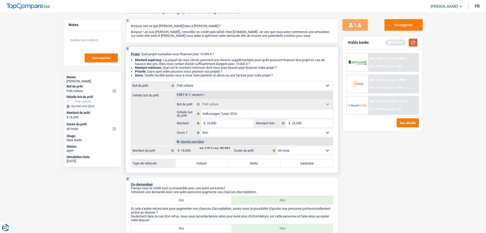
click at [415, 41] on button "button" at bounding box center [413, 43] width 9 height 8
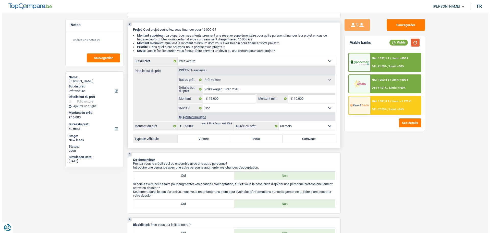
scroll to position [0, 0]
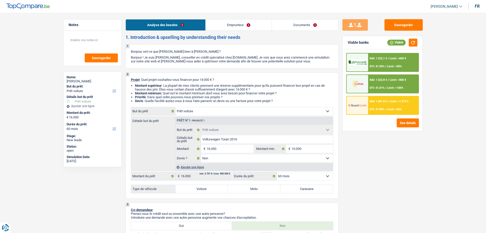
click at [217, 26] on link "Emprunteur" at bounding box center [239, 24] width 66 height 11
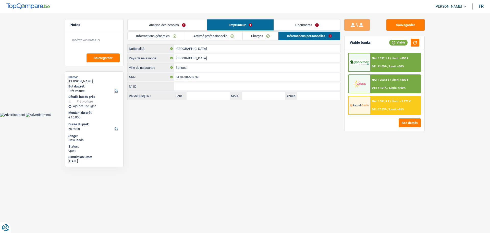
click at [160, 39] on link "Informations générales" at bounding box center [156, 36] width 57 height 8
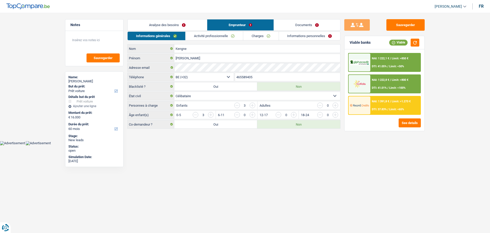
click at [211, 34] on link "Activité professionnelle" at bounding box center [214, 36] width 57 height 8
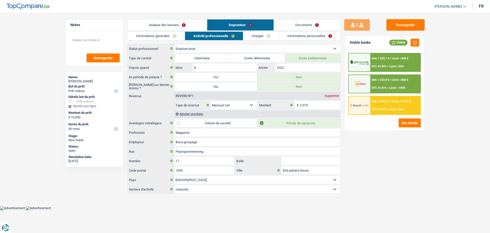
click at [268, 35] on link "Charges" at bounding box center [260, 36] width 35 height 8
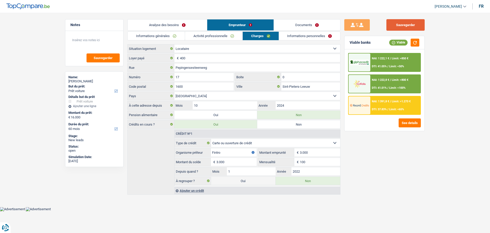
click at [418, 28] on button "Sauvegarder" at bounding box center [406, 24] width 38 height 11
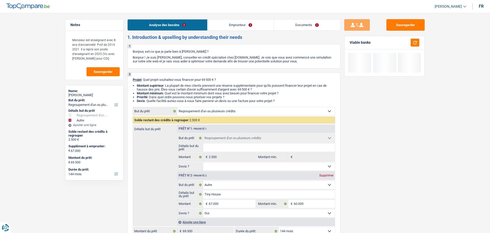
select select "refinancing"
select select "other"
select select "144"
select select "refinancing"
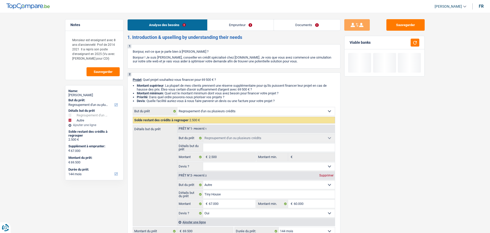
select select "refinancing"
select select "other"
select select "yes"
select select "144"
select select "publicEmployee"
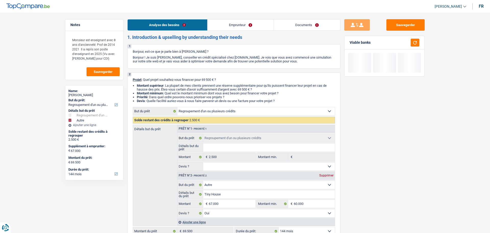
select select "netSalary"
select select "mealVouchers"
select select "rents"
select select "cardOrCredit"
select select "refinancing"
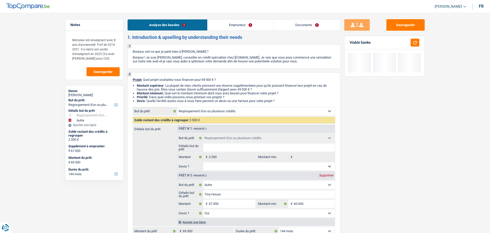
select select "refinancing"
select select "other"
select select "yes"
select select "144"
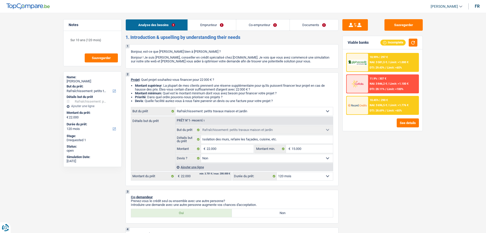
select select "houseOrGarden"
select select "120"
select select "houseOrGarden"
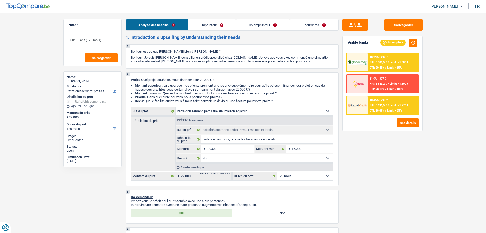
select select "false"
select select "120"
select select "publicEmployee"
select select "worker"
select select "familyAllowances"
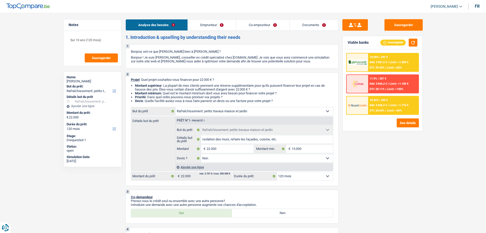
select select "netSalary"
select select "mealVouchers"
select select "netSalary"
select select "ownerWithMortgage"
select select "mortgage"
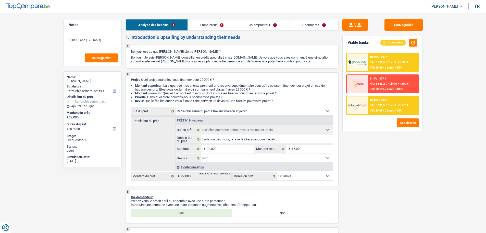
select select "300"
select select "renovationLoan"
select select "120"
select select "houseOrGarden"
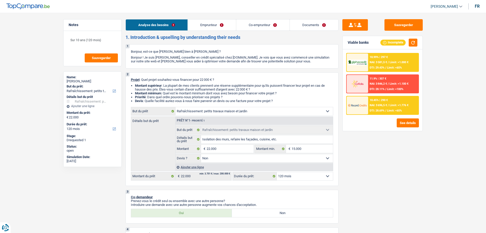
select select "false"
select select "120"
click at [302, 23] on link "Documents" at bounding box center [314, 24] width 49 height 11
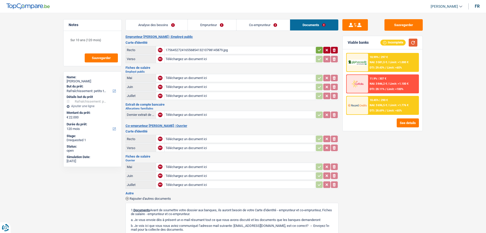
click at [414, 43] on button "button" at bounding box center [413, 43] width 9 height 8
click at [406, 121] on button "See details" at bounding box center [408, 122] width 22 height 9
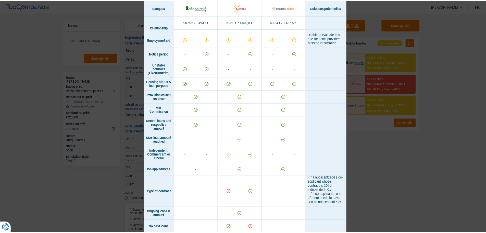
scroll to position [306, 0]
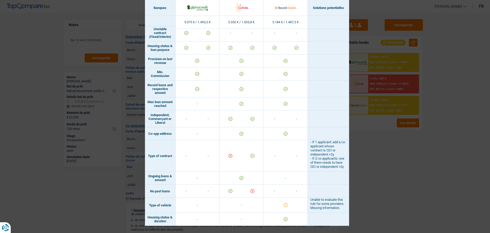
click at [460, 130] on div "Banks conditions × Banques Solutions potentielles Revenus / Charges 5.075 € / 1…" at bounding box center [245, 116] width 490 height 233
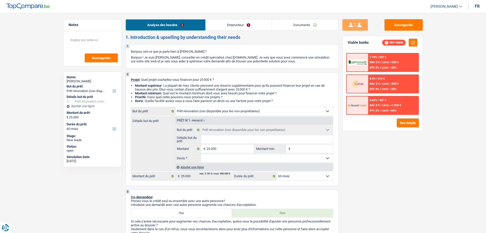
select select "renovation"
select select "60"
select select "renovation"
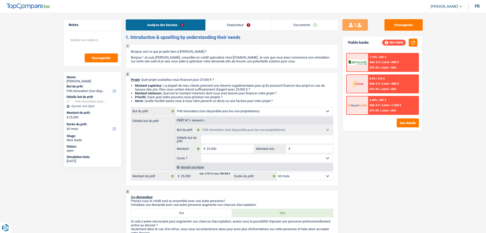
select select "60"
select select "renovation"
select select "60"
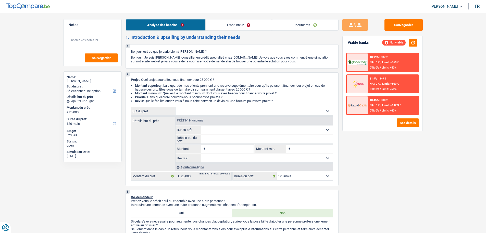
select select "120"
click at [272, 115] on div "Confort maison: meubles, textile, peinture, électroménager, outillage non-profe…" at bounding box center [232, 111] width 202 height 9
click at [279, 111] on select "Confort maison: meubles, textile, peinture, électroménager, outillage non-profe…" at bounding box center [255, 111] width 158 height 8
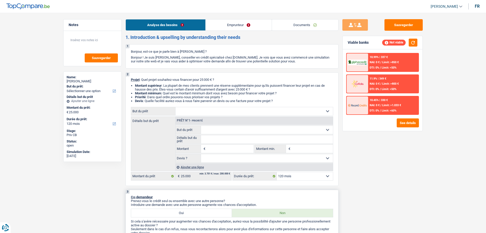
select select "household"
click at [176, 107] on select "Confort maison: meubles, textile, peinture, électroménager, outillage non-profe…" at bounding box center [255, 111] width 158 height 8
select select "household"
type input "25.000"
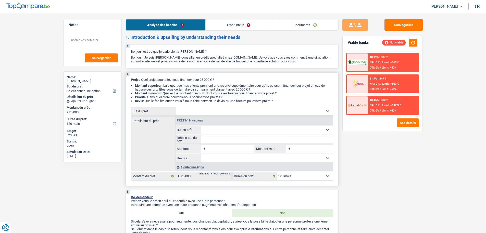
select select "household"
type input "25.000"
select select "household"
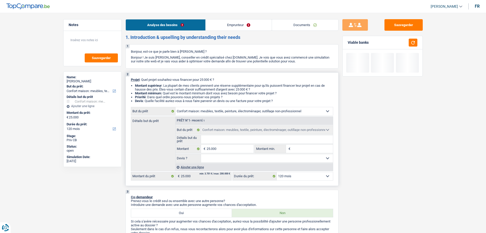
click at [220, 138] on input "Détails but du prêt" at bounding box center [267, 139] width 132 height 8
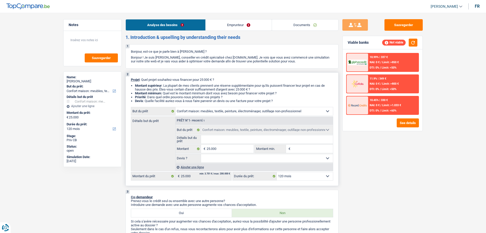
type input "V"
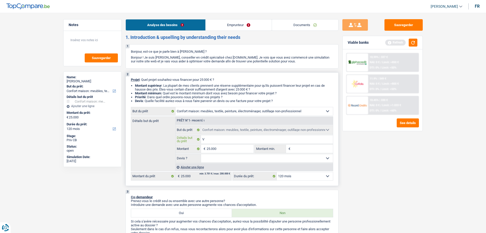
type input "Vi"
type input "Vie"
type input "Vien"
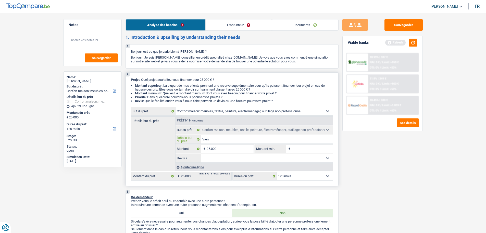
type input "Vien"
type input "Vient"
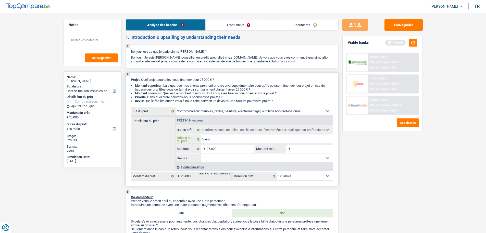
type input "Vient d"
type input "Vient de"
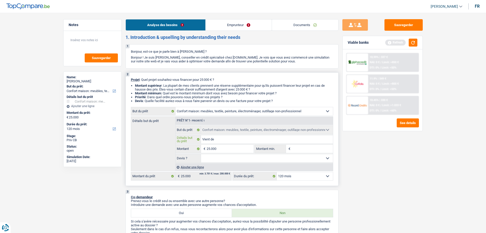
type input "Vient de"
type input "Vient de d"
type input "Vient de de"
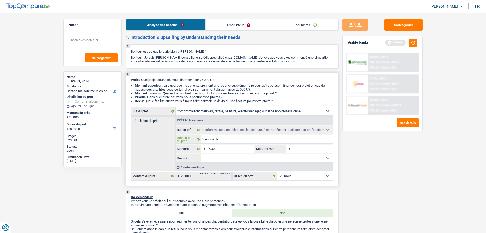
type input "Vient de dem"
type input "Vient de deme"
type input "Vient de demen"
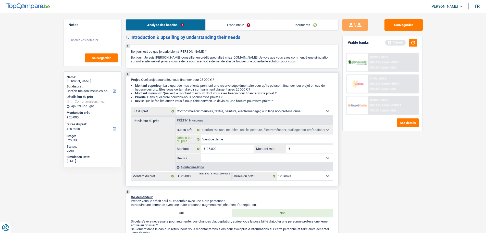
type input "Vient de demen"
type input "Vient de demena"
type input "Vient de demenag"
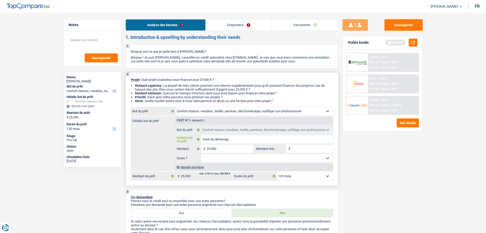
type input "Vient de demenage"
type input "Vient de demenager"
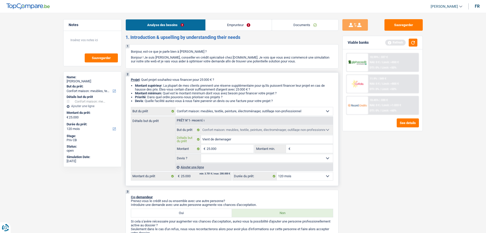
type input "Vient de demenager"
type input "Vient de demenager e"
type input "Vient de demenager et"
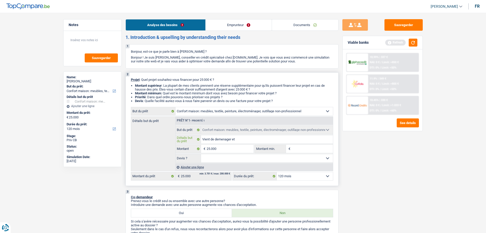
type input "Vient de demenager et"
type input "Vient de demenager et b"
type input "Vient de demenager et be"
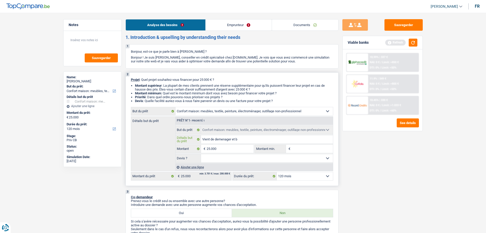
type input "Vient de demenager et be"
type input "Vient de demenager et bes"
type input "Vient de demenager et beso"
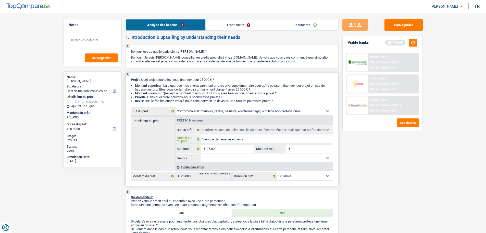
type input "Vient de demenager et besoi"
type input "Vient de demenager et besoin"
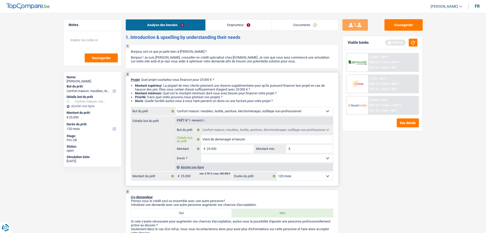
type input "Vient de demenager et besoin"
type input "Vient de demenager et besoin d"
type input "Vient de demenager et besoin d'"
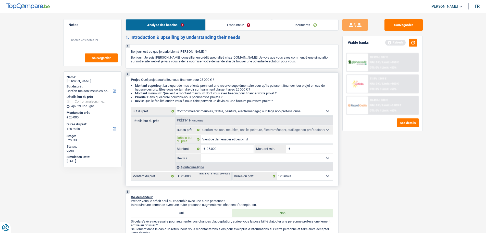
type input "Vient de demenager et besoin d'a"
type input "Vient de demenager et besoin d'am"
type input "Vient de demenager et besoin d'ame"
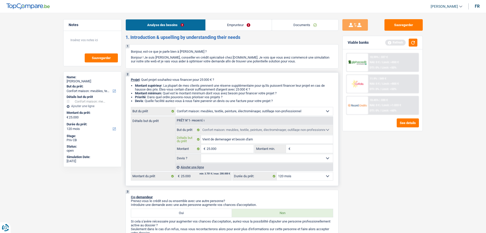
type input "Vient de demenager et besoin d'ame"
type input "Vient de demenager et besoin d'amen"
type input "Vient de demenager et besoin d'amena"
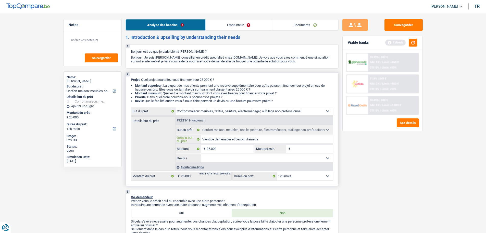
type input "Vient de demenager et besoin d'amenag"
type input "Vient de demenager et besoin d'amenage"
type input "Vient de demenager et besoin d'amenager"
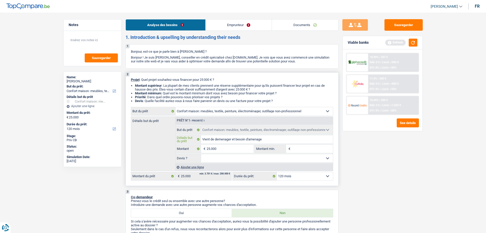
type input "Vient de demenager et besoin d'amenager"
type input "Vient de déménager et besoin d'amenager"
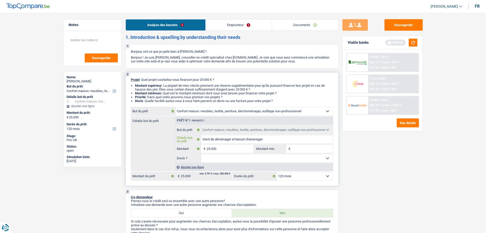
type input "Vient de déménager et besoin d'aménager"
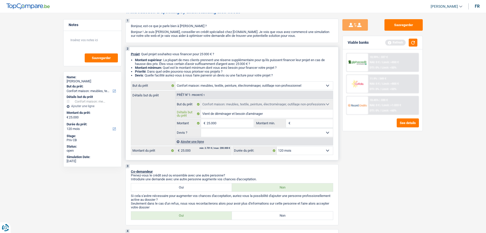
type input "Vient de déménager et besoin d'aménager"
click at [317, 126] on input "Montant min." at bounding box center [312, 123] width 41 height 8
type input "1"
type input "10"
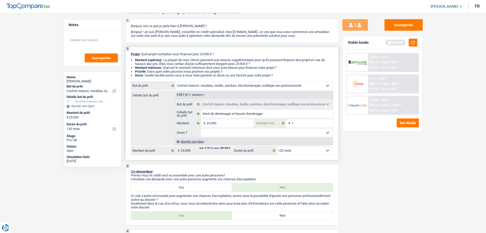
type input "10"
type input "100"
type input "1.000"
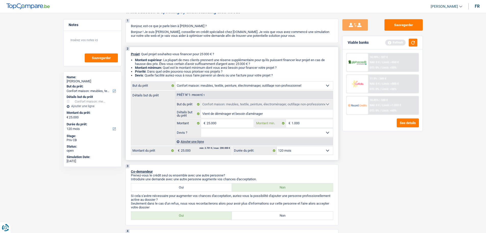
type input "10.000"
click at [300, 130] on select "Oui Non Non répondu Sélectionner une option" at bounding box center [267, 132] width 132 height 8
select select "false"
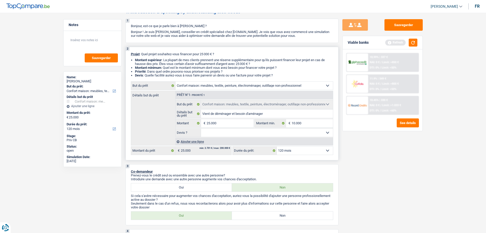
click at [201, 128] on select "Oui Non Non répondu Sélectionner une option" at bounding box center [267, 132] width 132 height 8
select select "false"
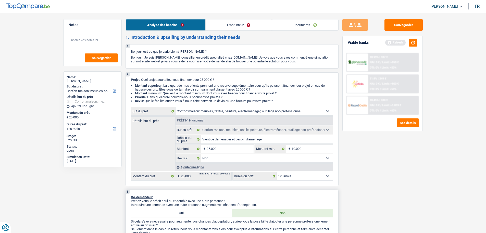
scroll to position [128, 0]
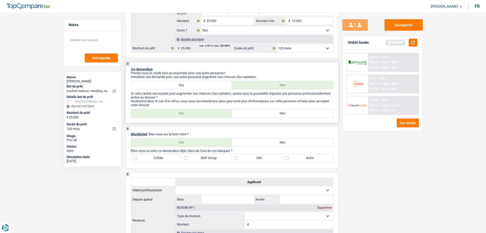
click at [308, 111] on label "Non" at bounding box center [282, 113] width 101 height 8
click at [308, 111] on input "Non" at bounding box center [282, 113] width 101 height 8
radio input "true"
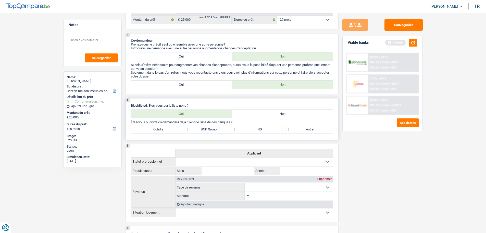
scroll to position [179, 0]
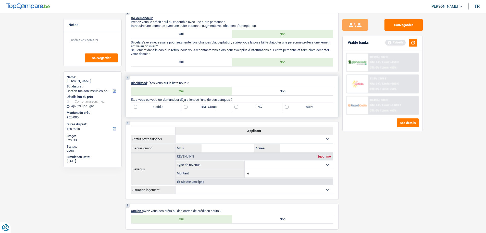
click at [258, 91] on label "Non" at bounding box center [282, 91] width 101 height 8
click at [258, 91] on input "Non" at bounding box center [282, 91] width 101 height 8
radio input "true"
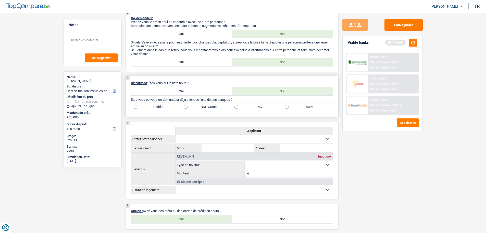
click at [185, 95] on label "Oui" at bounding box center [181, 91] width 101 height 8
click at [185, 95] on input "Oui" at bounding box center [181, 91] width 101 height 8
radio input "true"
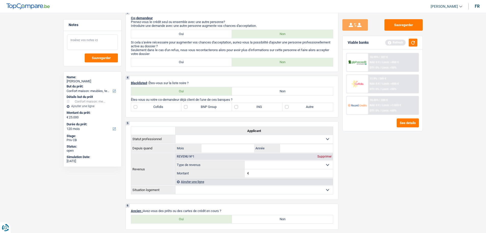
click at [103, 45] on textarea at bounding box center [92, 41] width 51 height 15
click at [221, 108] on label "BNP Group" at bounding box center [207, 107] width 51 height 8
click at [221, 108] on input "BNP Group" at bounding box center [207, 107] width 51 height 8
checkbox input "true"
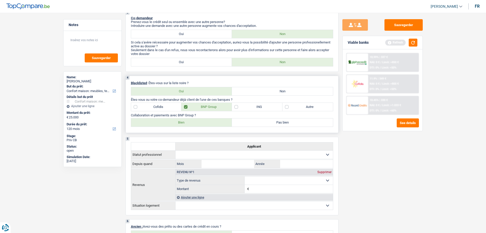
click at [269, 123] on label "Pas bien" at bounding box center [282, 122] width 101 height 8
click at [269, 123] on input "Pas bien" at bounding box center [282, 122] width 101 height 8
radio input "true"
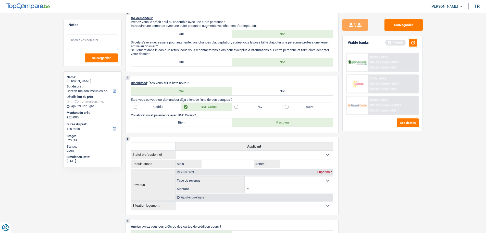
click at [89, 38] on textarea at bounding box center [92, 41] width 51 height 15
drag, startPoint x: 364, startPoint y: 157, endPoint x: 398, endPoint y: 171, distance: 36.9
click at [368, 157] on div "Sauvegarder Viable banks Refresh 10.99% | 337 € NAI: 0 € / Limit: >850 € DTI: 0…" at bounding box center [383, 121] width 88 height 204
click at [414, 42] on button "button" at bounding box center [413, 43] width 9 height 8
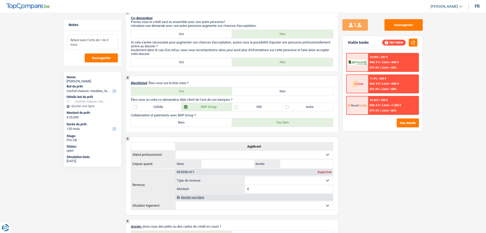
click at [83, 45] on textarea "Retard avec Fortis de + de 3 mois" at bounding box center [92, 41] width 51 height 15
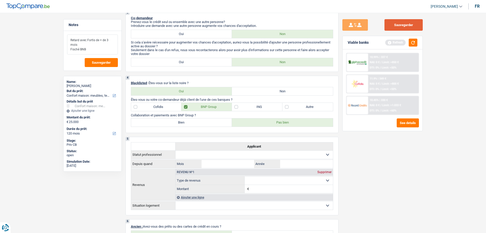
type textarea "Retard avec Fortis de + de 3 mois Fisché BNB"
click at [406, 28] on button "Sauvegarder" at bounding box center [404, 24] width 38 height 11
click at [107, 64] on span "Sauvegarder" at bounding box center [101, 62] width 19 height 3
click at [108, 49] on textarea "Retard avec Fortis de + de 3 mois Fisché BNB" at bounding box center [92, 44] width 51 height 20
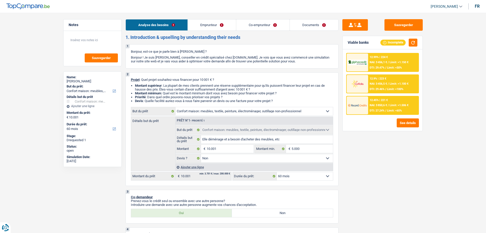
select select "household"
select select "60"
select select "household"
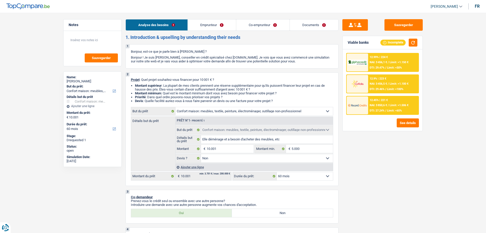
select select "false"
select select "60"
select select "privateEmployee"
select select "netSalary"
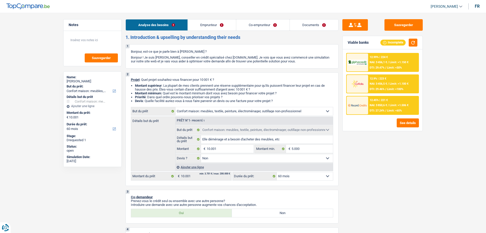
select select "mealVouchers"
select select "netSalary"
select select "mealVouchers"
select select "rents"
select select "cardOrCredit"
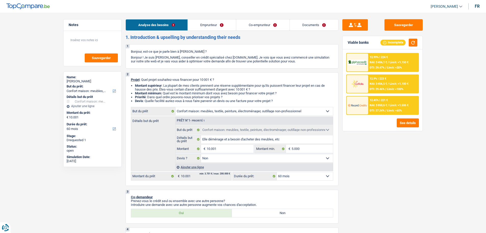
select select "household"
select select "false"
select select "60"
select select "household"
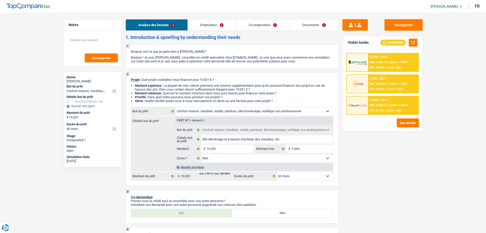
select select "household"
select select "60"
select select "household"
select select "false"
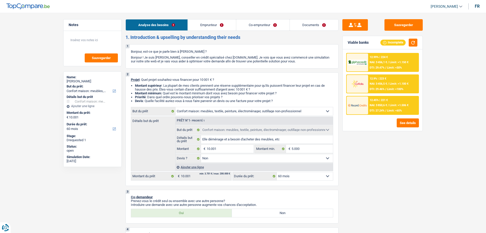
select select "60"
select select "privateEmployee"
select select "netSalary"
select select "mealVouchers"
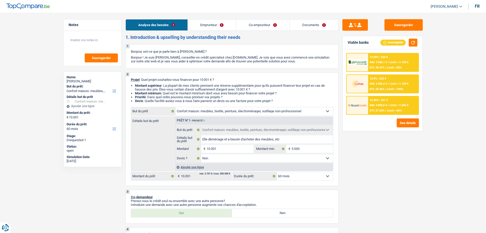
select select "netSalary"
select select "mealVouchers"
select select "rents"
select select "cardOrCredit"
select select "household"
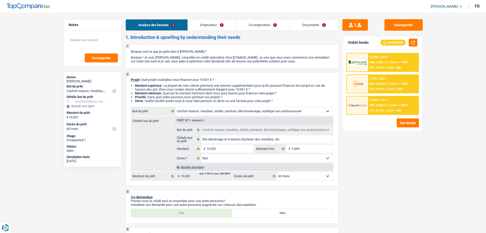
select select "household"
select select "false"
select select "60"
select select "rents"
select select "BE"
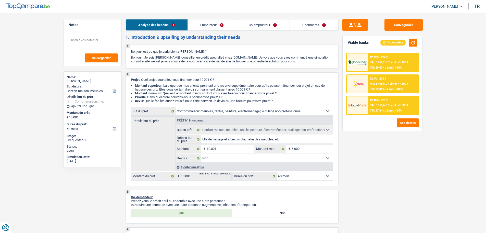
select select "cardOrCredit"
click at [208, 27] on link "Emprunteur" at bounding box center [212, 24] width 48 height 11
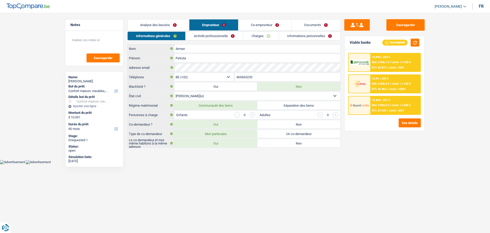
click at [222, 39] on link "Activité professionnelle" at bounding box center [214, 36] width 57 height 8
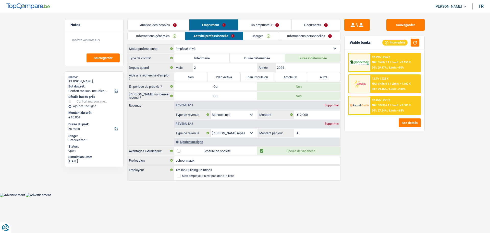
click at [256, 36] on link "Charges" at bounding box center [260, 36] width 35 height 8
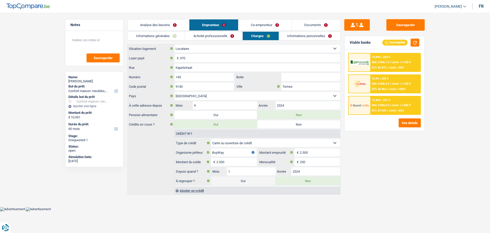
click at [283, 34] on link "Informations personnelles" at bounding box center [310, 36] width 62 height 8
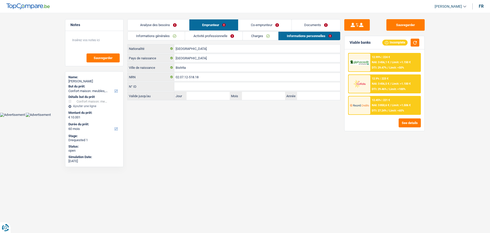
click at [225, 33] on link "Activité professionnelle" at bounding box center [213, 36] width 57 height 8
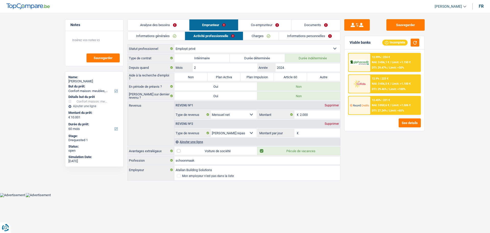
click at [171, 39] on link "Informations générales" at bounding box center [156, 36] width 57 height 8
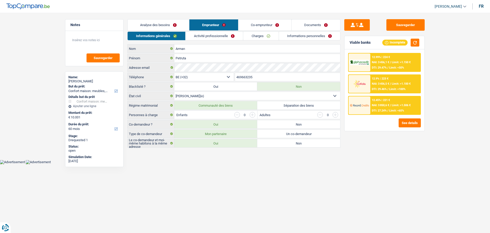
click at [274, 27] on link "Co-emprunteur" at bounding box center [264, 24] width 53 height 11
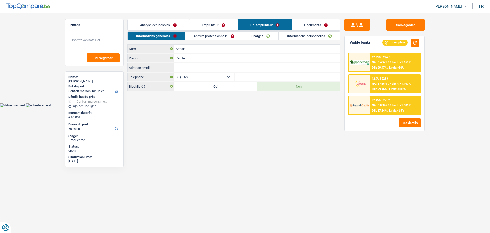
click at [232, 35] on link "Activité professionnelle" at bounding box center [213, 36] width 57 height 8
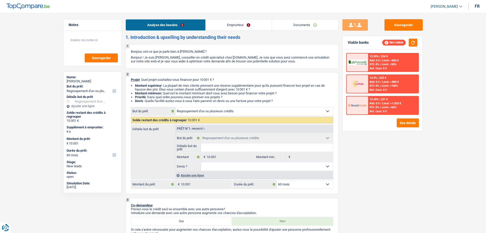
select select "refinancing"
select select "60"
select select "refinancing"
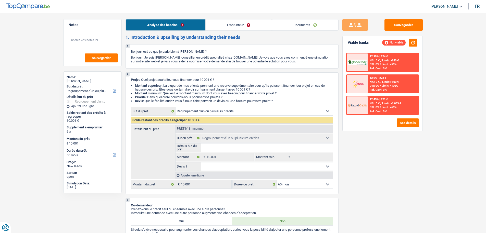
select select "60"
select select "refinancing"
select select "60"
click at [410, 45] on button "button" at bounding box center [413, 43] width 9 height 8
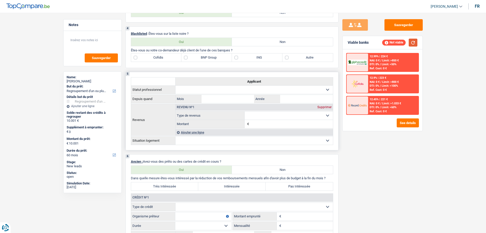
scroll to position [179, 0]
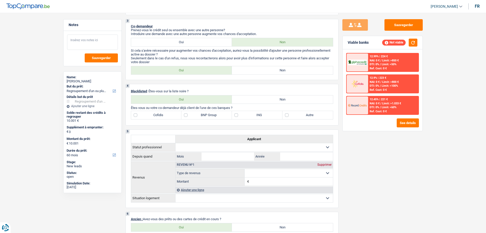
click at [107, 42] on textarea at bounding box center [92, 41] width 51 height 15
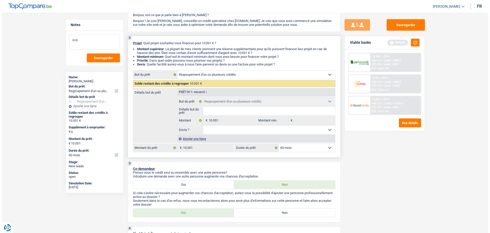
scroll to position [0, 0]
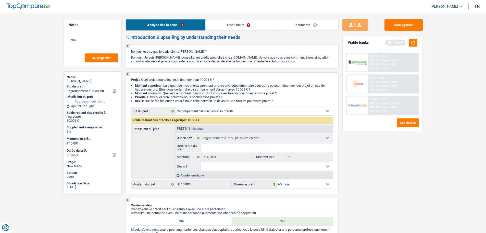
click at [244, 28] on link "Emprunteur" at bounding box center [239, 24] width 66 height 11
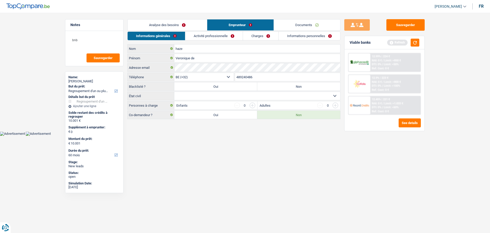
click at [169, 25] on link "Analyse des besoins" at bounding box center [167, 24] width 79 height 11
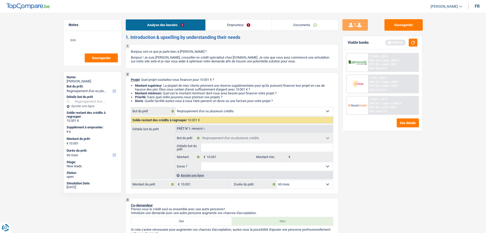
click at [249, 25] on link "Emprunteur" at bounding box center [239, 24] width 66 height 11
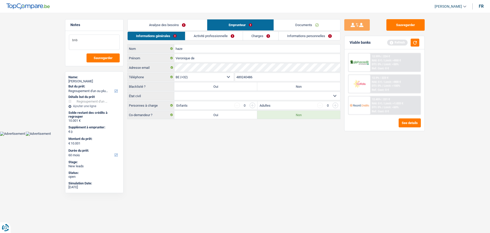
click at [94, 42] on textarea "bnb" at bounding box center [94, 41] width 51 height 15
type textarea "bnb fiché"
click at [103, 56] on span "Sauvegarder" at bounding box center [103, 57] width 19 height 3
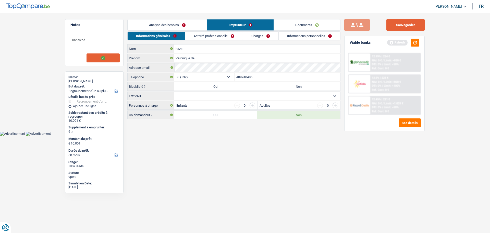
drag, startPoint x: 401, startPoint y: 24, endPoint x: 345, endPoint y: 23, distance: 55.4
click at [401, 24] on button "Sauvegarder" at bounding box center [406, 24] width 38 height 11
click at [92, 38] on textarea "bnb fiché" at bounding box center [94, 41] width 51 height 15
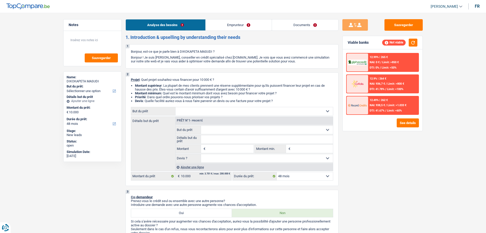
select select "48"
select select "retired"
select select "pension"
select select "rents"
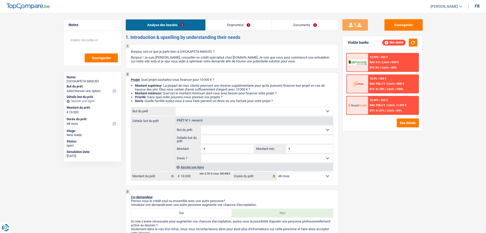
select select "48"
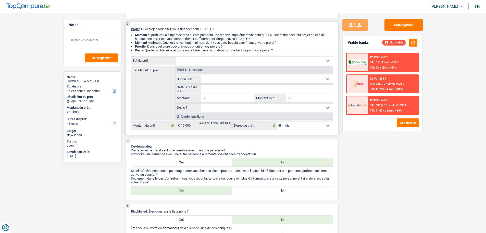
scroll to position [51, 0]
click at [227, 64] on select "Confort maison: meubles, textile, peinture, électroménager, outillage non-profe…" at bounding box center [255, 60] width 158 height 8
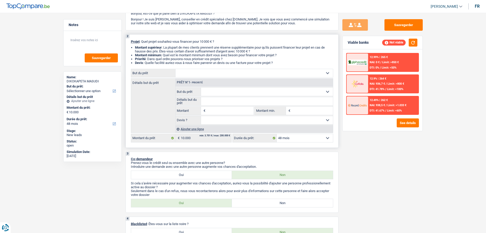
scroll to position [0, 0]
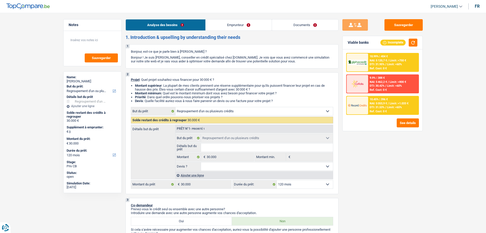
select select "refinancing"
select select "120"
select select "refinancing"
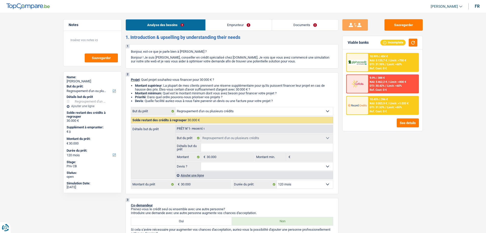
select select "120"
select select "independent"
select select "netSalary"
select select "other"
select select "rentalIncome"
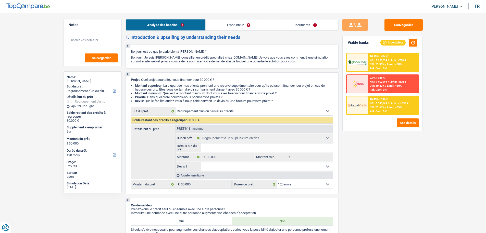
select select "familyAllowances"
select select "ownerWithMortgage"
select select "mortgage"
select select "300"
select select "refinancing"
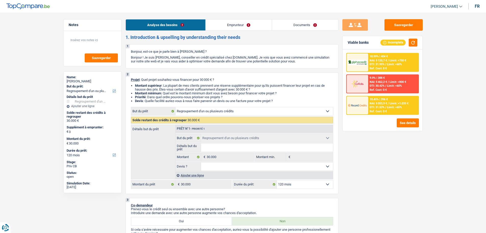
select select "refinancing"
select select "120"
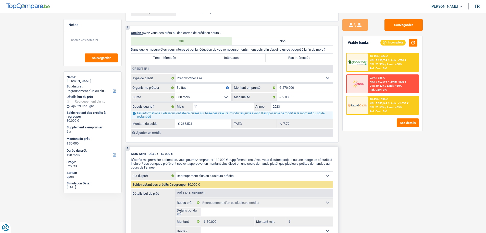
scroll to position [460, 0]
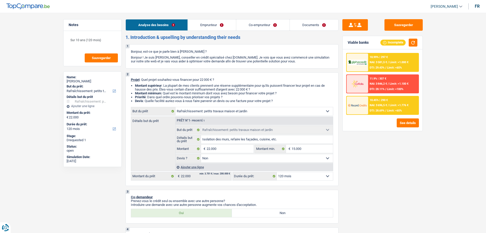
select select "houseOrGarden"
select select "120"
select select "houseOrGarden"
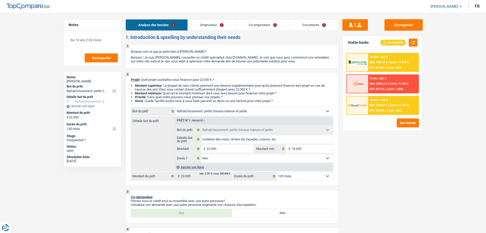
select select "false"
select select "120"
select select "publicEmployee"
select select "worker"
select select "familyAllowances"
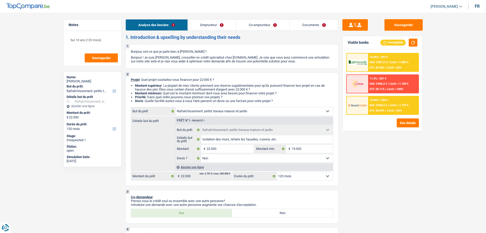
select select "netSalary"
select select "mealVouchers"
select select "netSalary"
select select "ownerWithMortgage"
select select "mortgage"
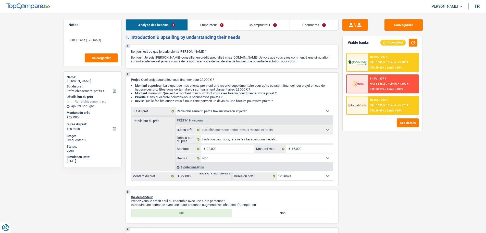
select select "300"
select select "renovationLoan"
select select "120"
select select "houseOrGarden"
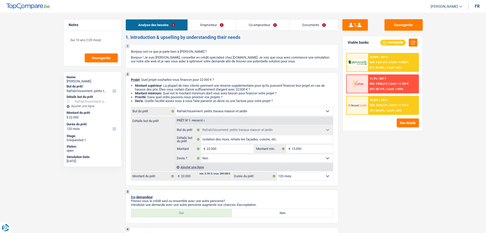
select select "false"
select select "120"
click at [301, 26] on link "Documents" at bounding box center [314, 24] width 49 height 11
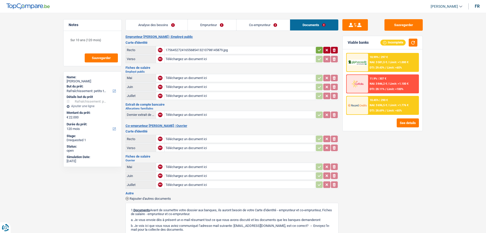
click at [200, 47] on div "17564527241655685413210798145879.jpg" at bounding box center [240, 50] width 149 height 8
